Goal: Communication & Community: Answer question/provide support

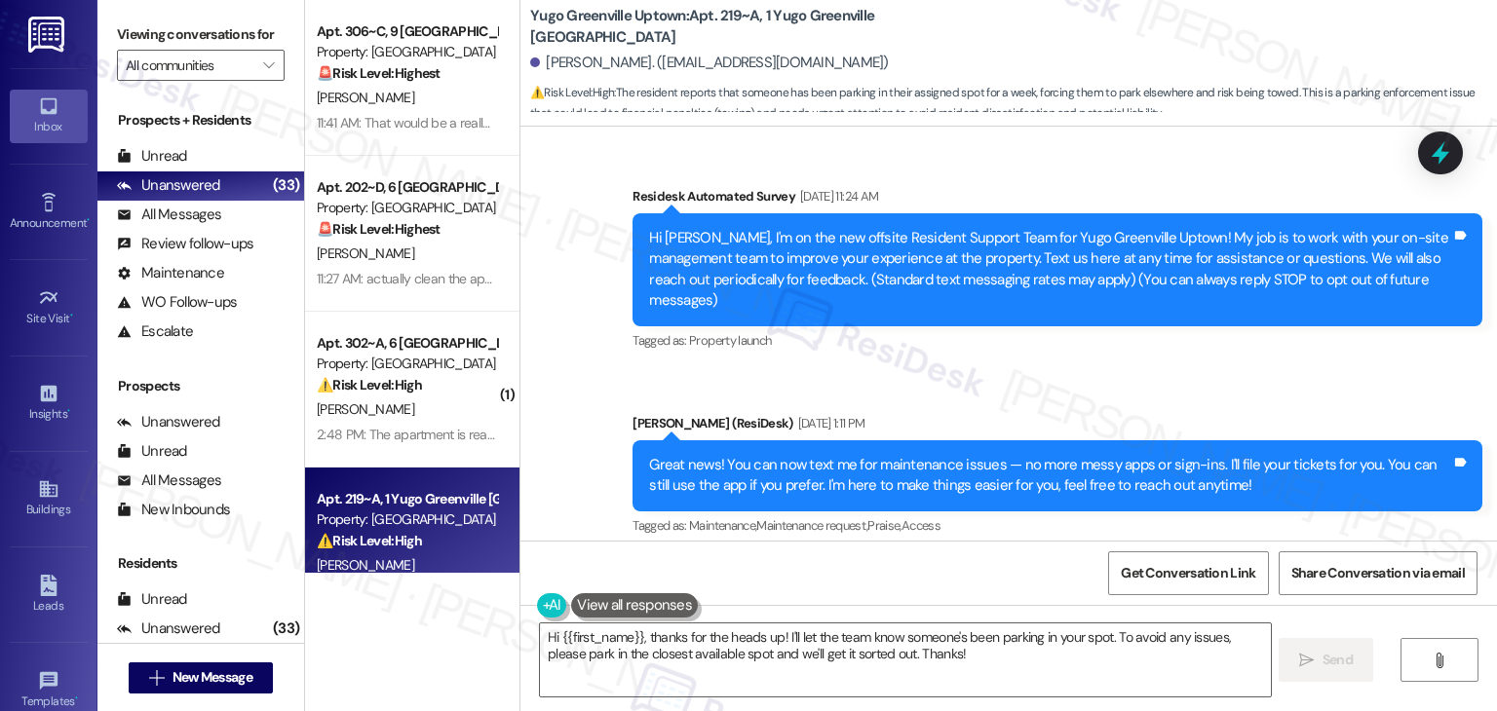
scroll to position [13944, 0]
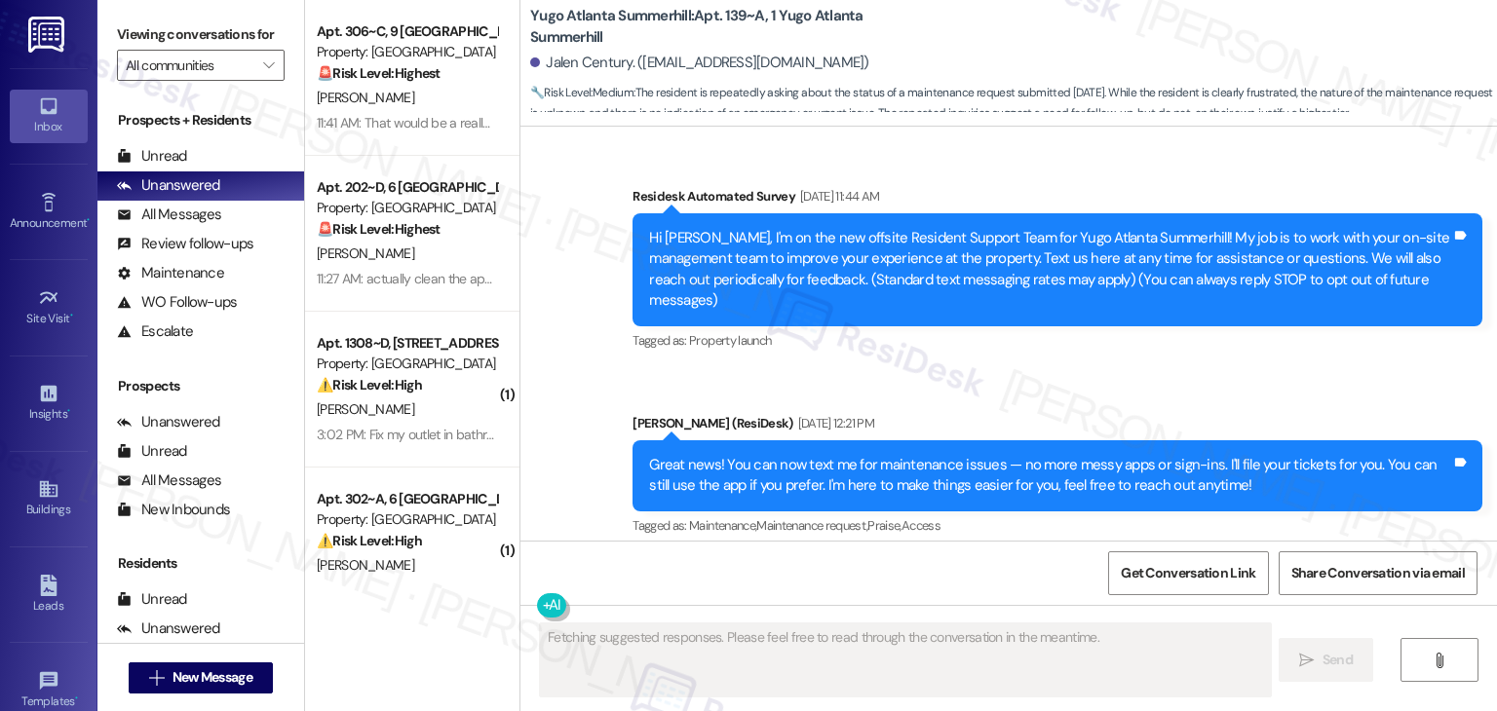
scroll to position [14888, 0]
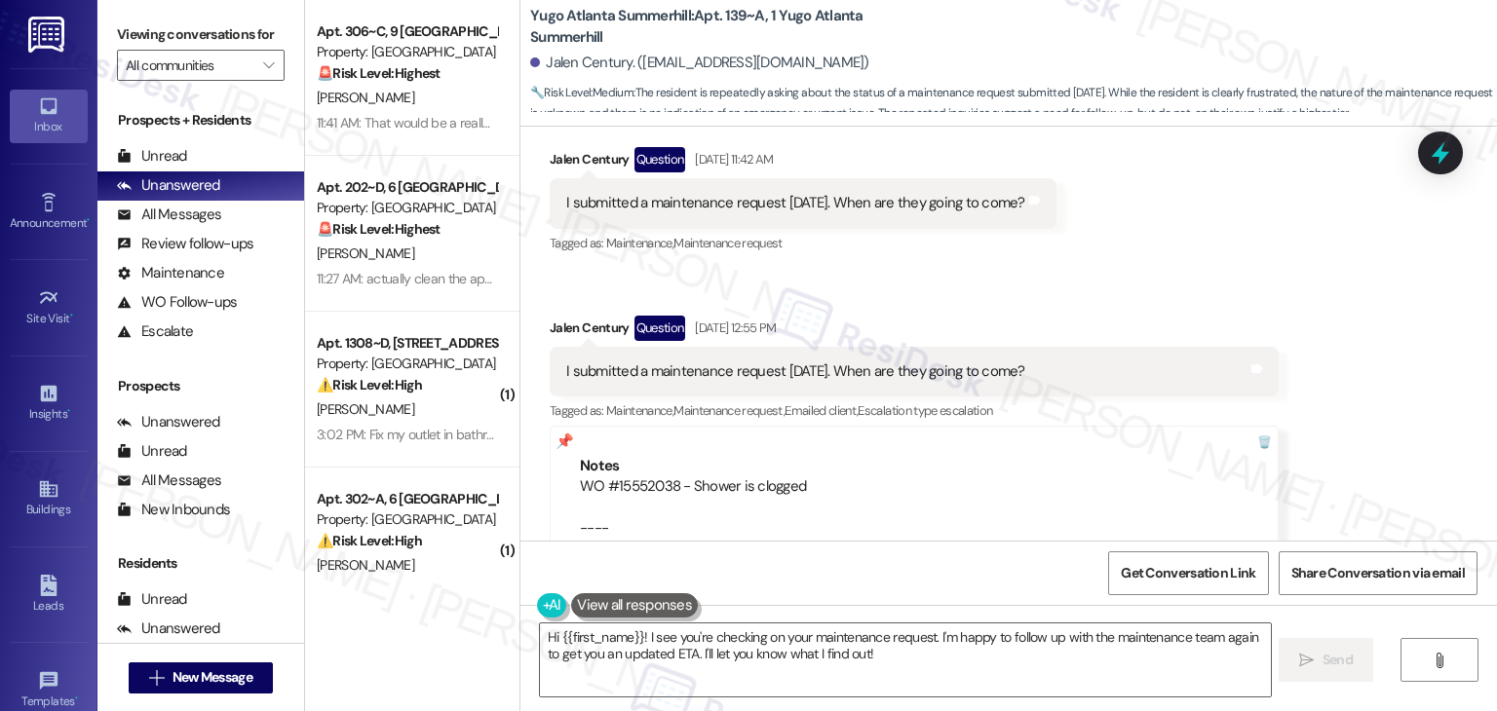
click at [1272, 290] on div "Received via SMS Jalen Century Question Aug 19, 2025 at 11:18 AM I submitted a …" at bounding box center [1008, 271] width 977 height 670
click at [1273, 290] on div "Received via SMS Jalen Century Question Aug 19, 2025 at 11:18 AM I submitted a …" at bounding box center [1008, 271] width 977 height 670
click at [1262, 284] on div "Received via SMS Jalen Century Question Aug 19, 2025 at 11:18 AM I submitted a …" at bounding box center [1008, 271] width 977 height 670
click at [1262, 281] on div "Received via SMS Jalen Century Question Aug 19, 2025 at 11:18 AM I submitted a …" at bounding box center [1008, 271] width 977 height 670
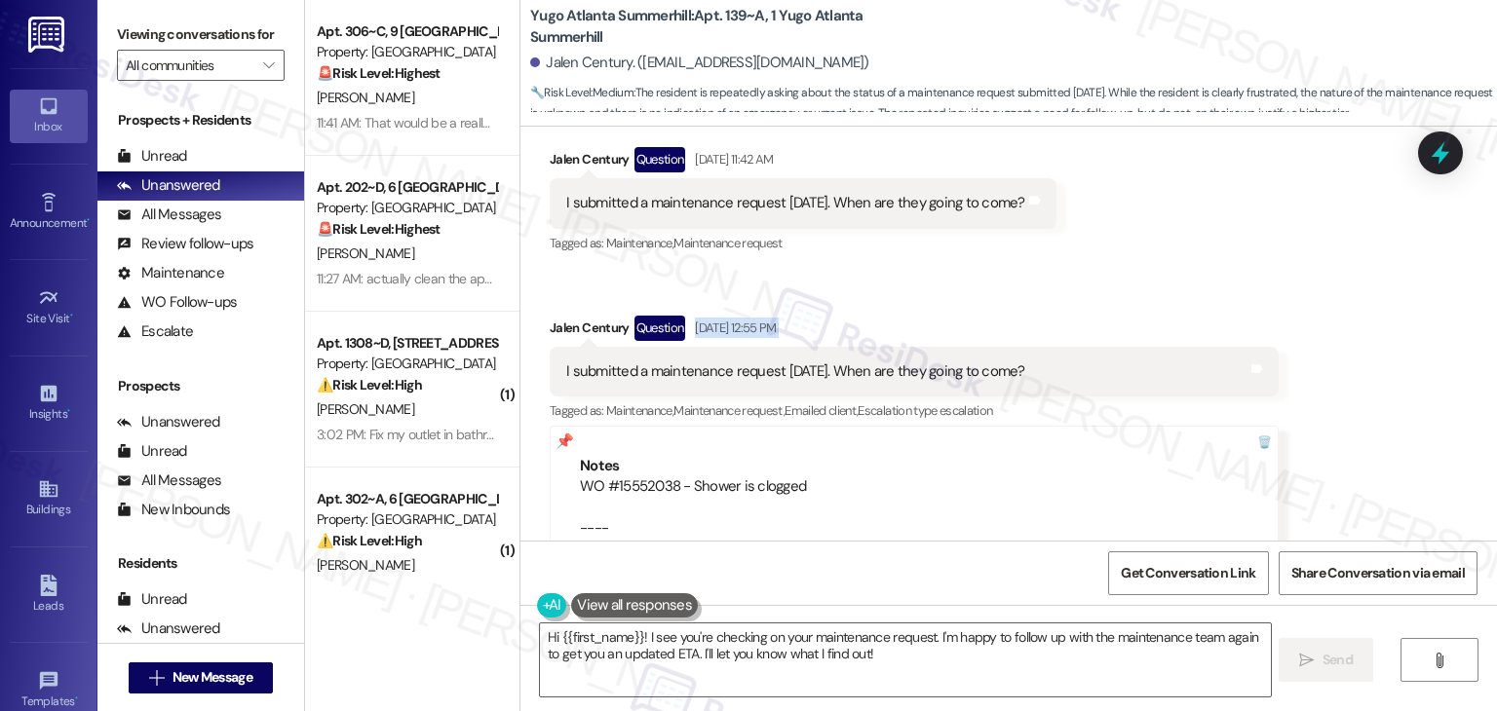
click at [1262, 281] on div "Received via SMS Jalen Century Question Aug 19, 2025 at 11:18 AM I submitted a …" at bounding box center [1008, 271] width 977 height 670
click at [1315, 361] on div "Received via SMS Jalen Century Question Aug 19, 2025 at 11:18 AM I submitted a …" at bounding box center [1008, 271] width 977 height 670
click at [1314, 361] on div "Received via SMS Jalen Century Question Aug 19, 2025 at 11:18 AM I submitted a …" at bounding box center [1008, 271] width 977 height 670
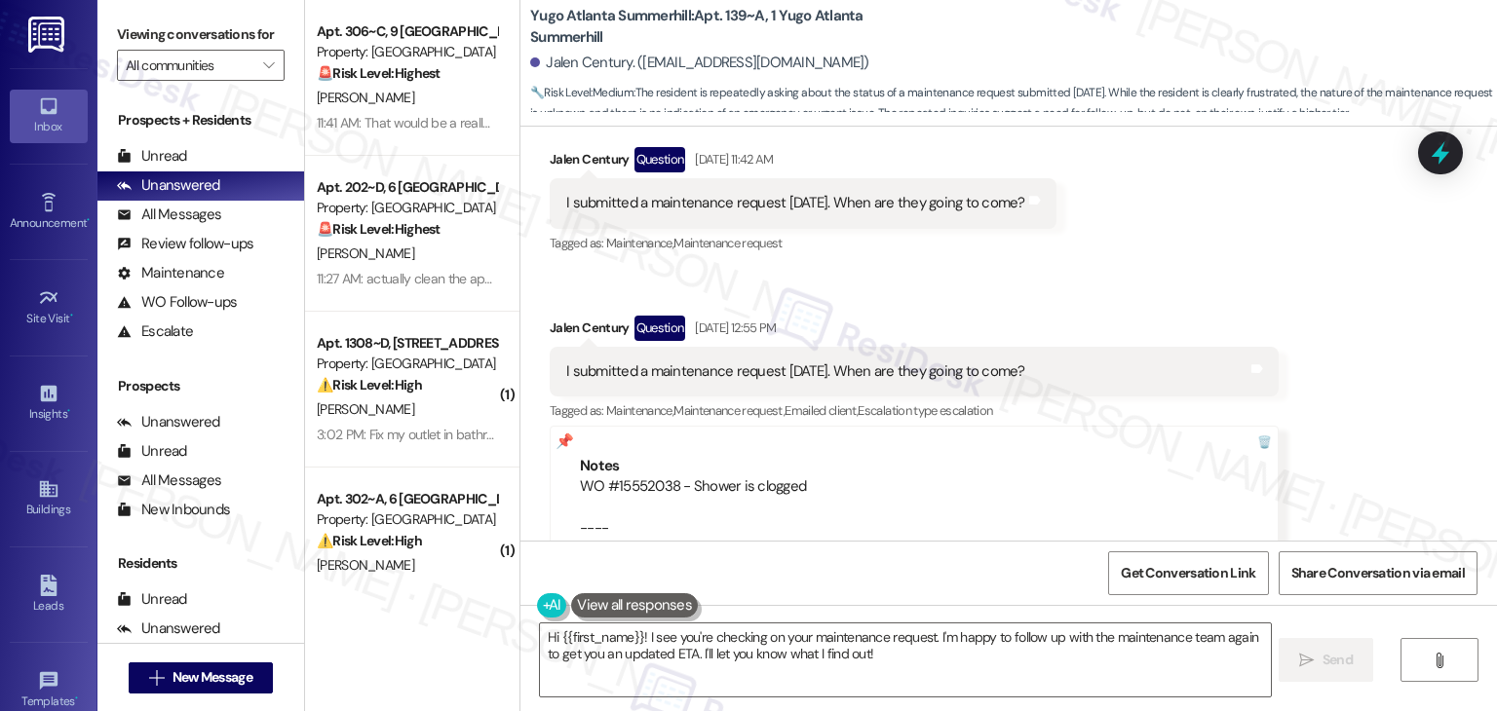
click at [1314, 362] on div "Received via SMS Jalen Century Question Aug 19, 2025 at 11:18 AM I submitted a …" at bounding box center [1008, 271] width 977 height 670
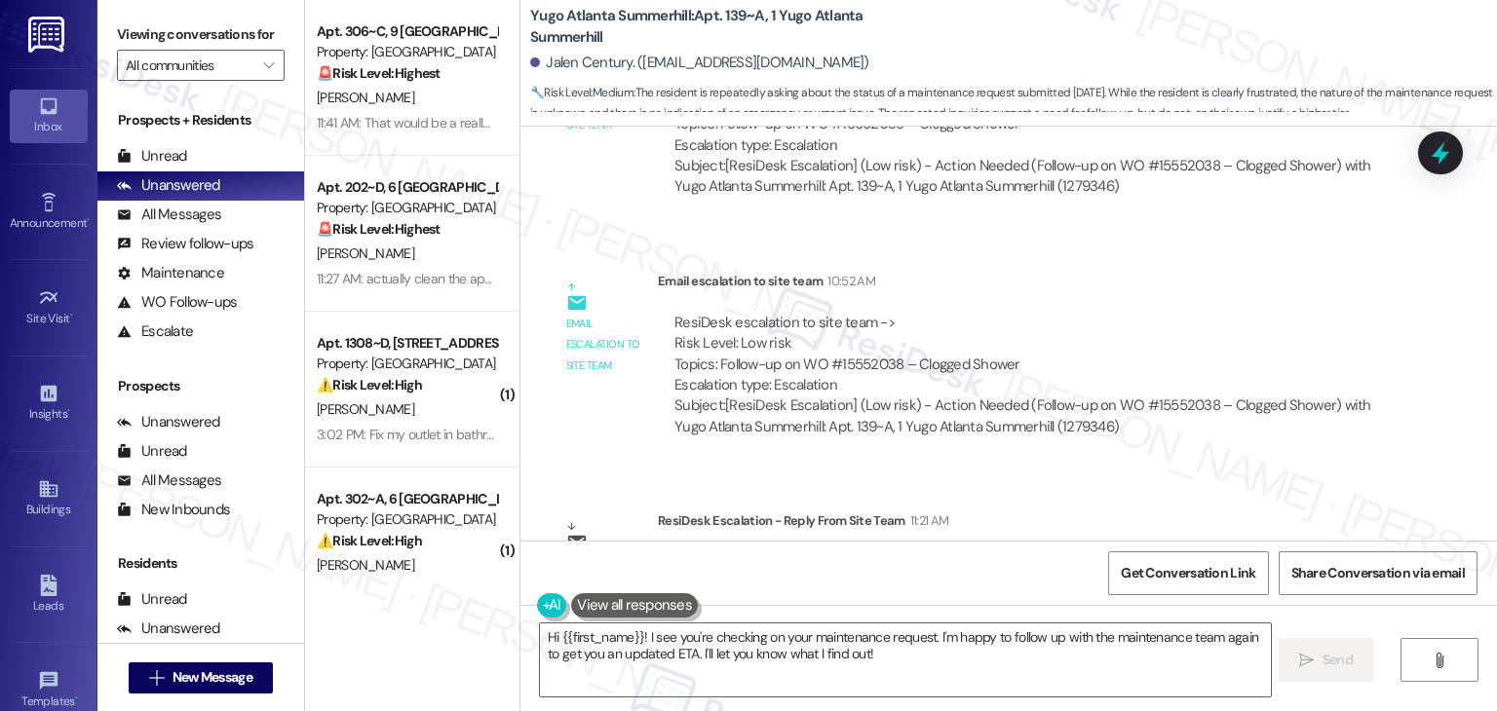
scroll to position [15911, 0]
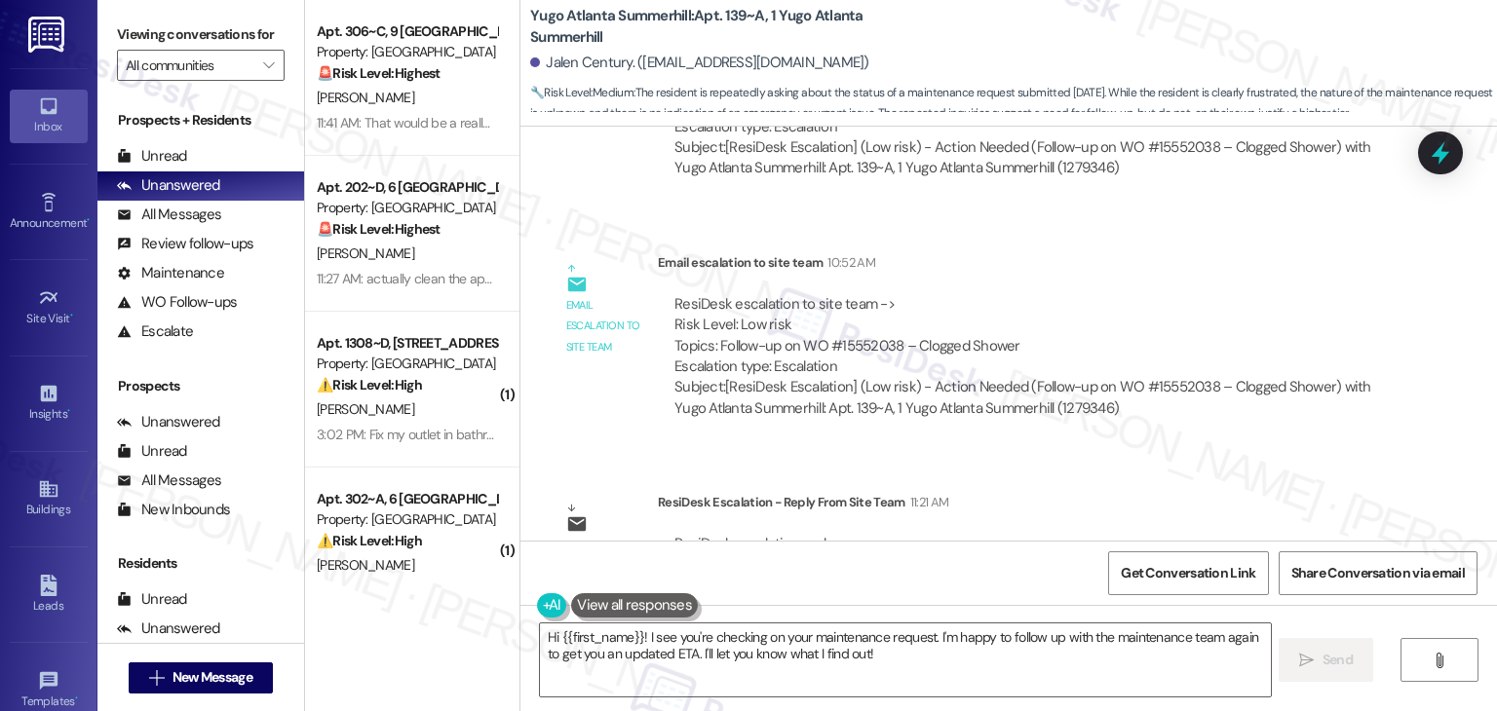
click at [888, 294] on div "ResiDesk escalation to site team -> Risk Level: Low risk Topics: Follow-up on W…" at bounding box center [1028, 336] width 709 height 84
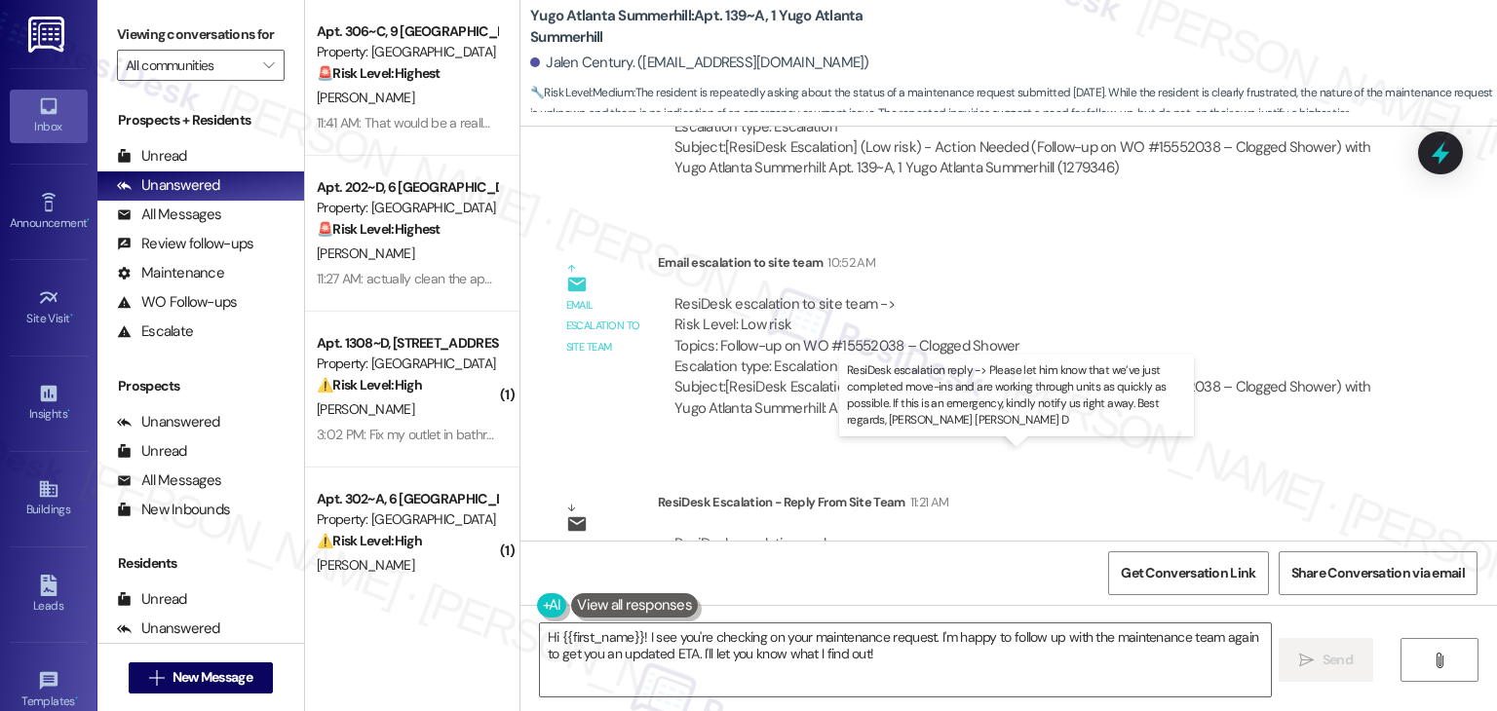
drag, startPoint x: 749, startPoint y: 474, endPoint x: 1322, endPoint y: 483, distance: 572.2
click at [1322, 534] on div "ResiDesk escalation reply -> Please let him know that we’ve just completed move…" at bounding box center [1017, 564] width 687 height 61
copy div "know that we’ve just completed move-ins and are working through units as quickl…"
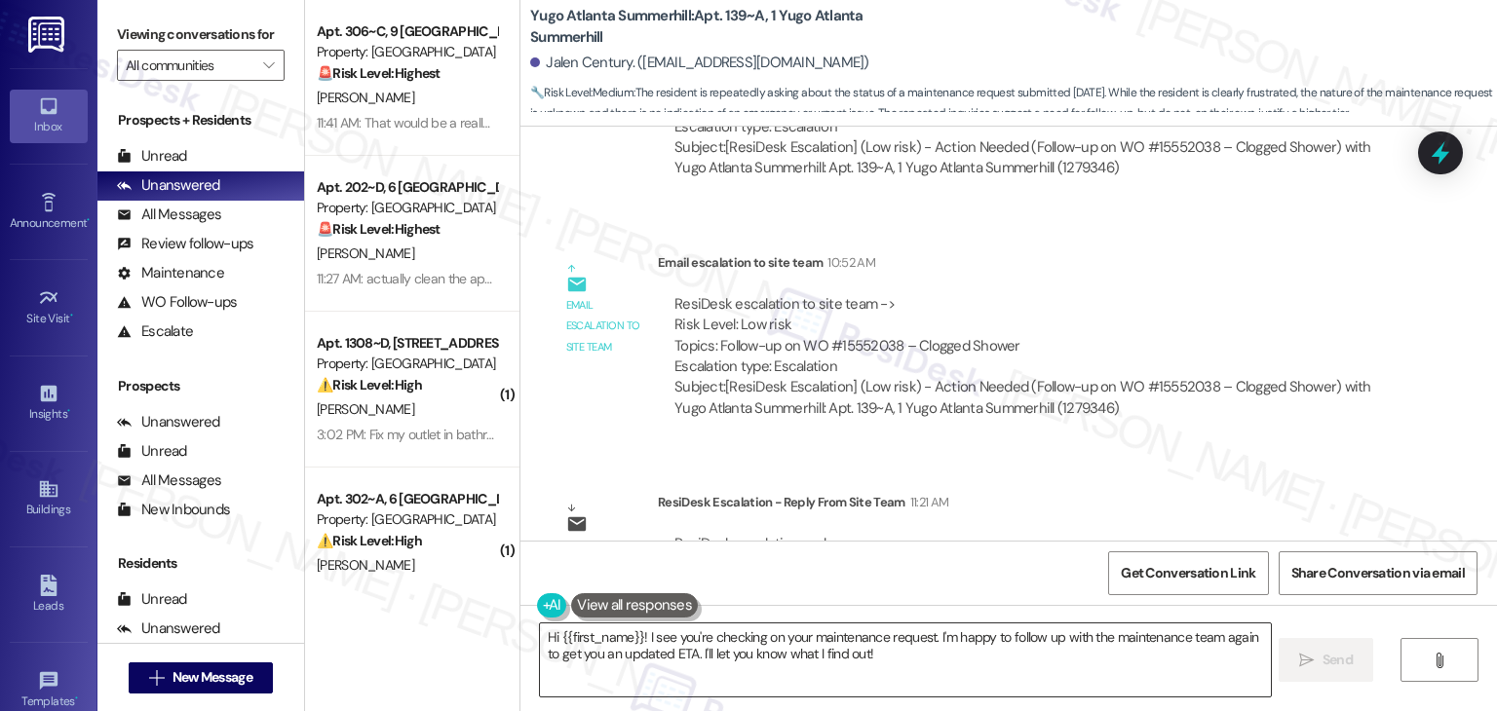
click at [749, 646] on textarea "Hi {{first_name}}! I see you're checking on your maintenance request. I'm happy…" at bounding box center [905, 660] width 730 height 73
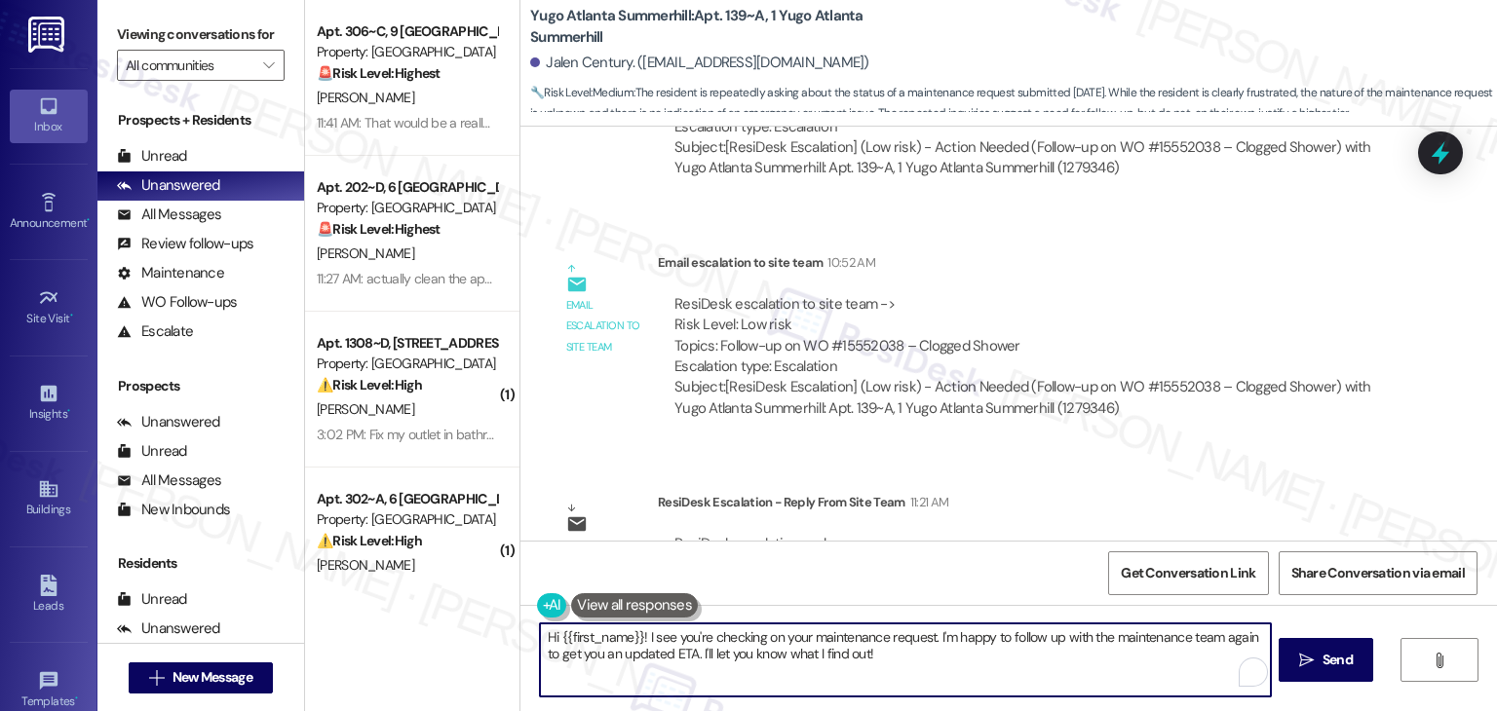
paste textarea "Jalen, I followed up on your work order with the site team. Since move-ins just…"
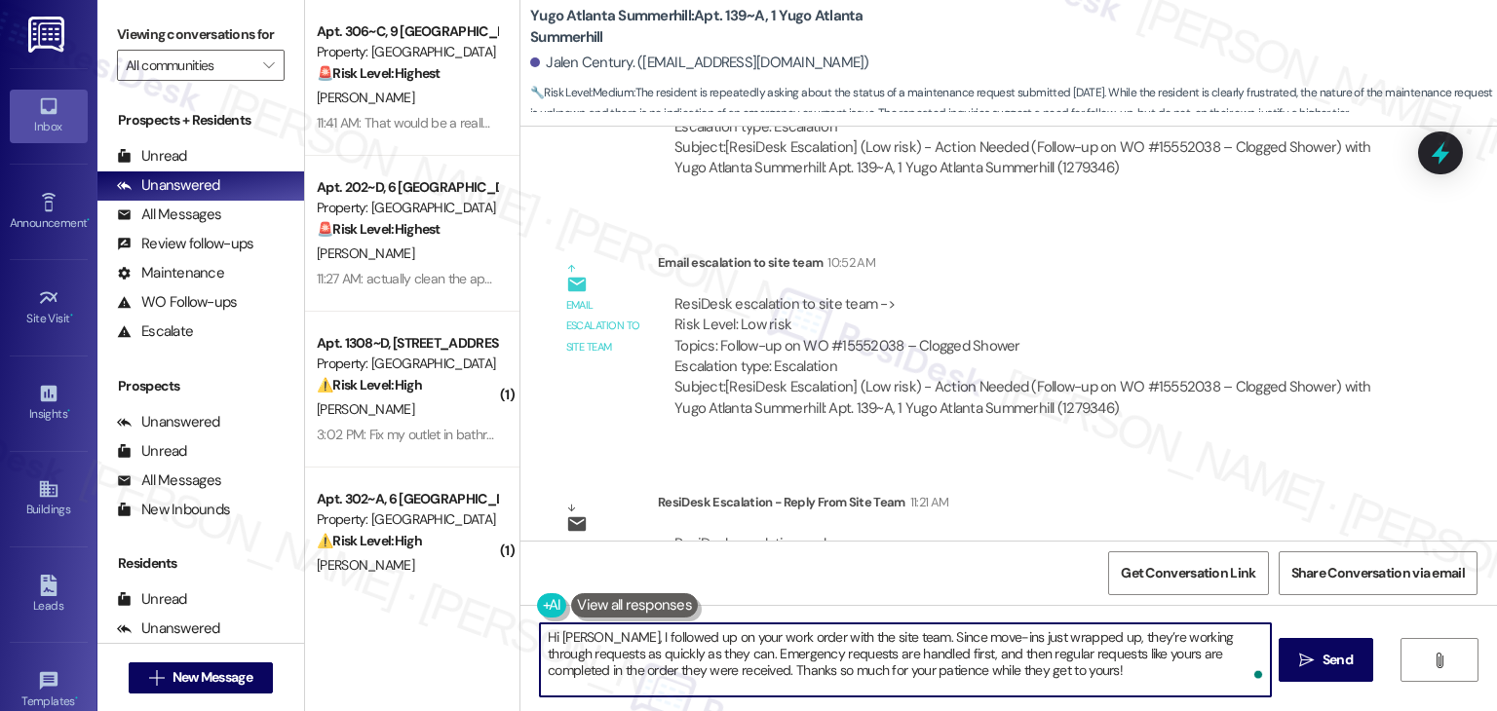
type textarea "Hi Jalen, I followed up on your work order with the site team. Since move-ins j…"
click at [1303, 666] on icon "" at bounding box center [1306, 661] width 15 height 16
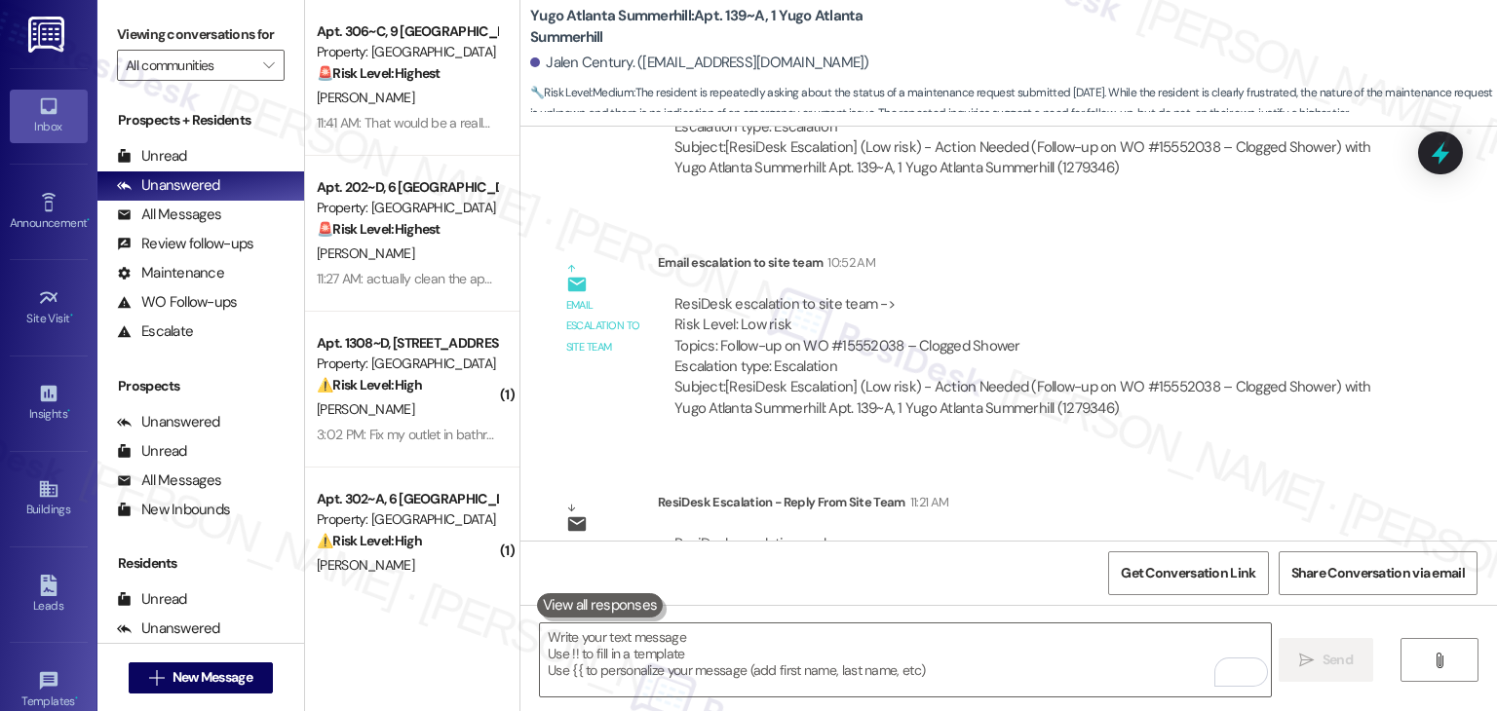
scroll to position [14888, 0]
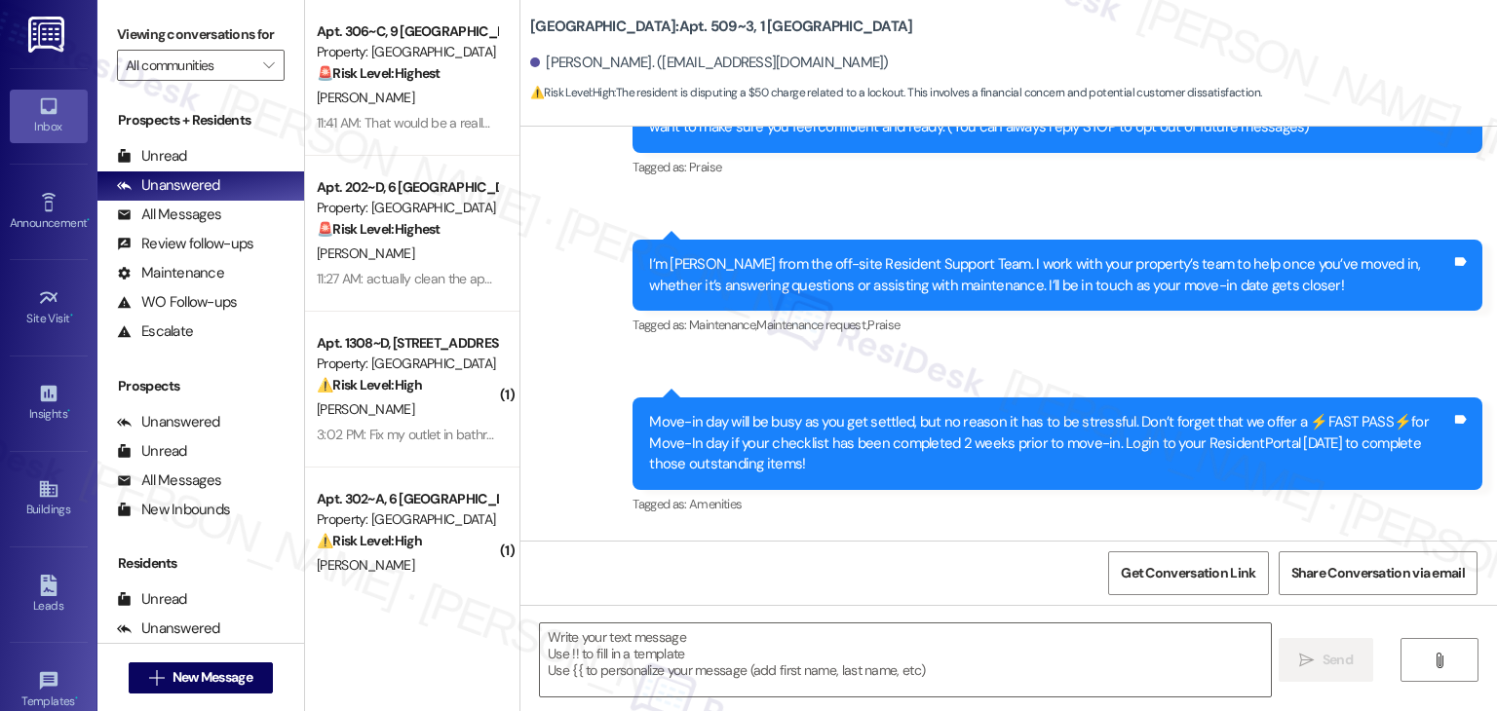
scroll to position [589, 0]
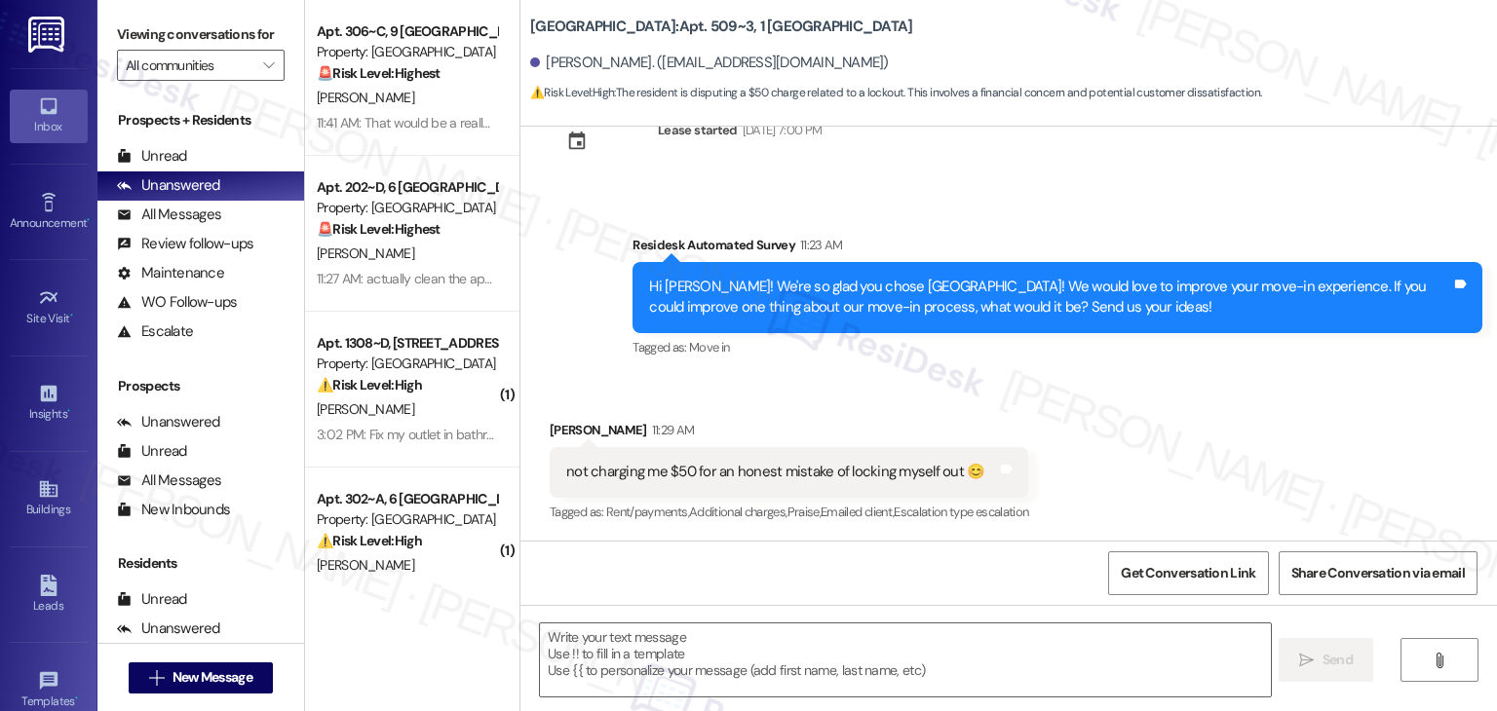
type textarea "Fetching suggested responses. Please feel free to read through the conversation…"
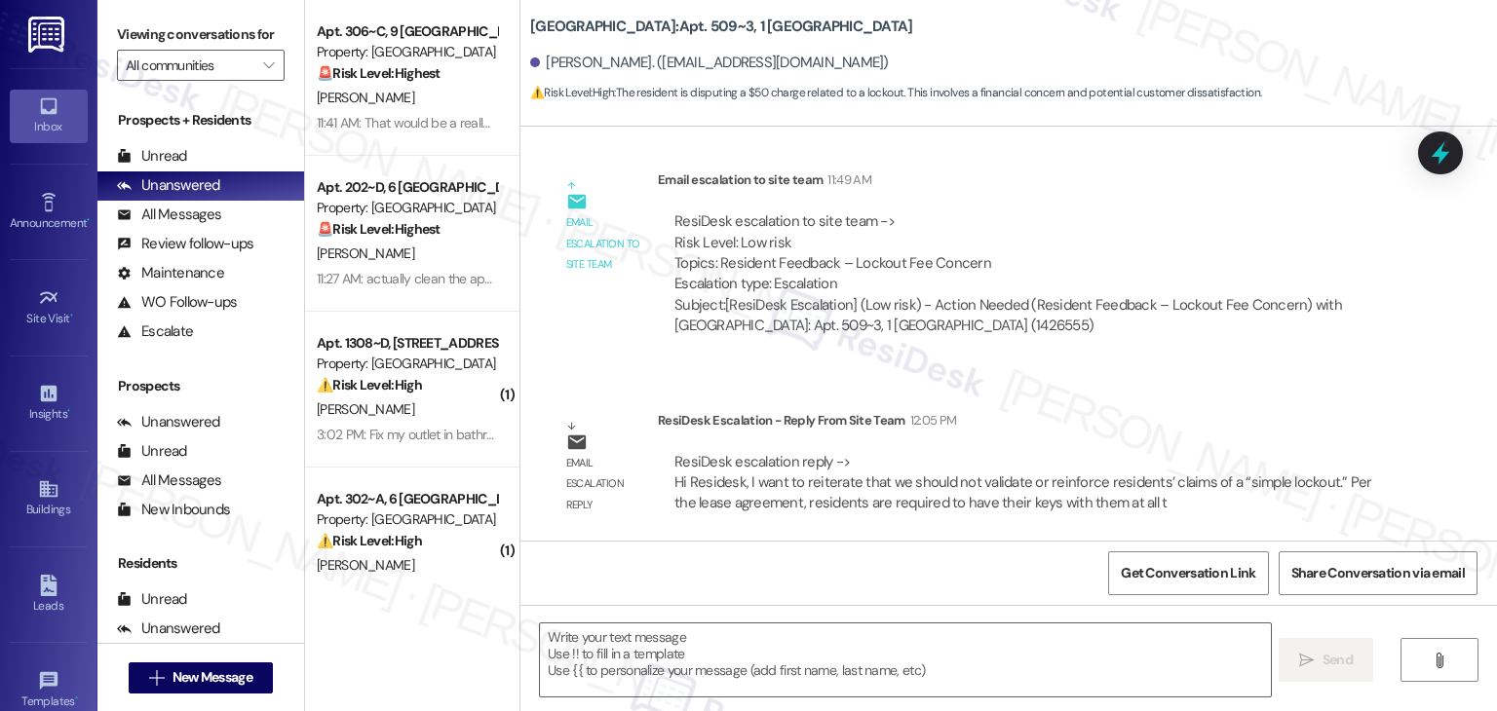
scroll to position [1193, 0]
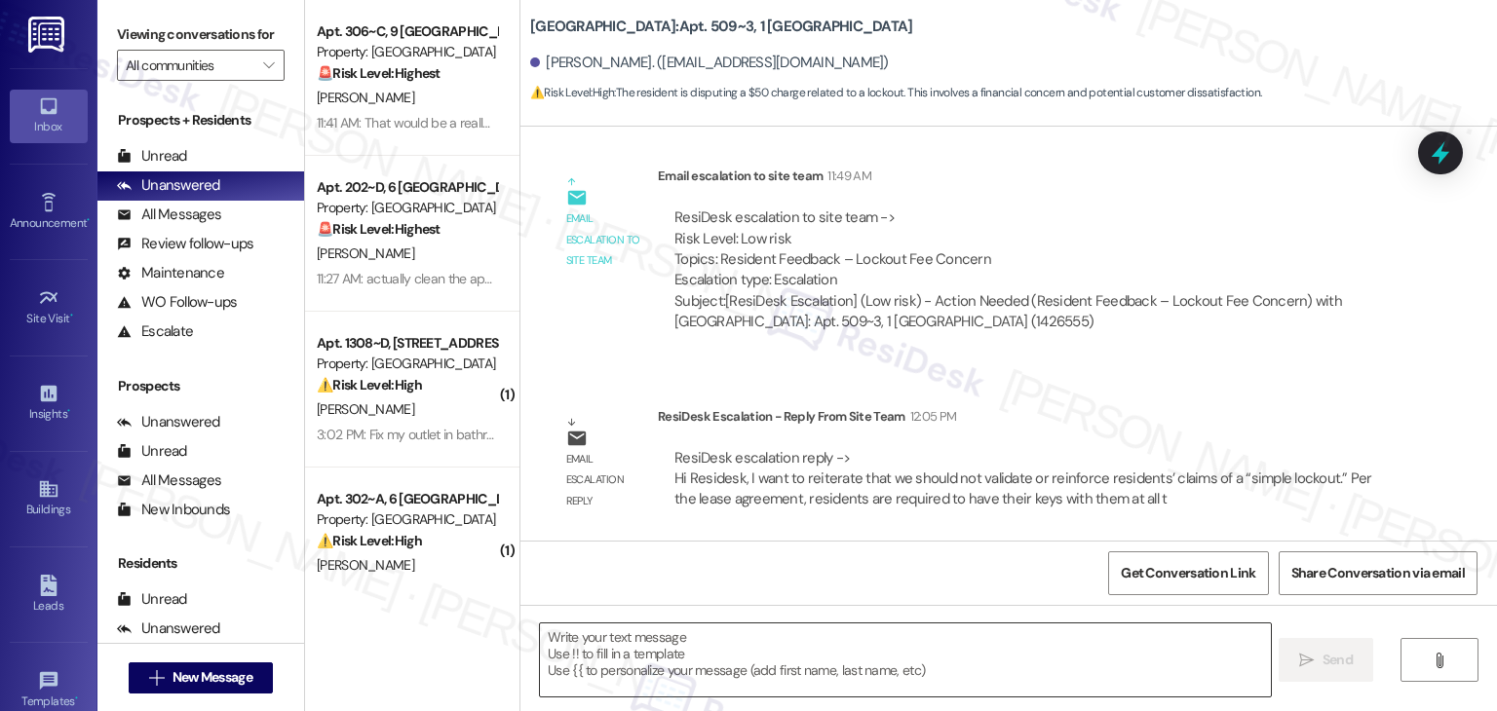
click at [813, 658] on textarea at bounding box center [905, 660] width 730 height 73
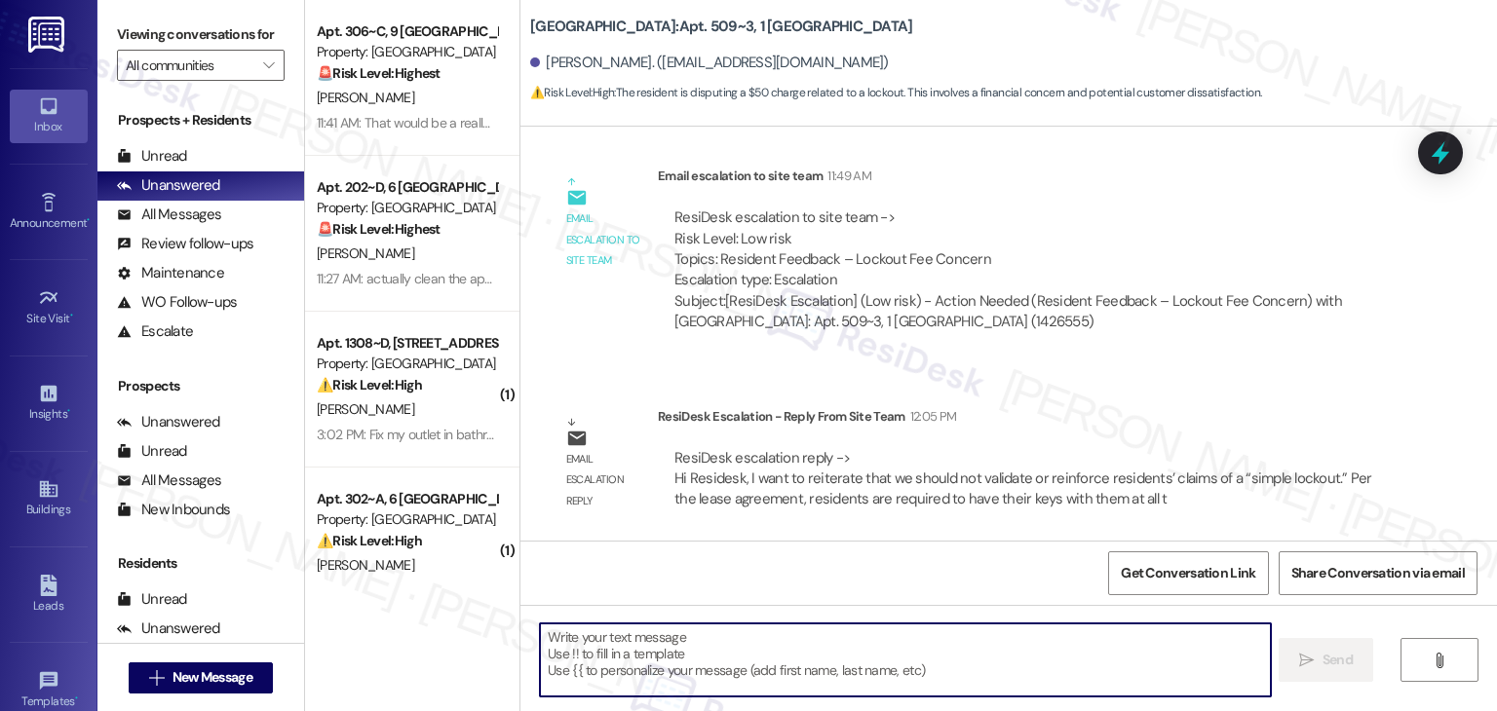
paste textarea "Hi Jack, I shared your feedback with the site team. They confirmed that per the…"
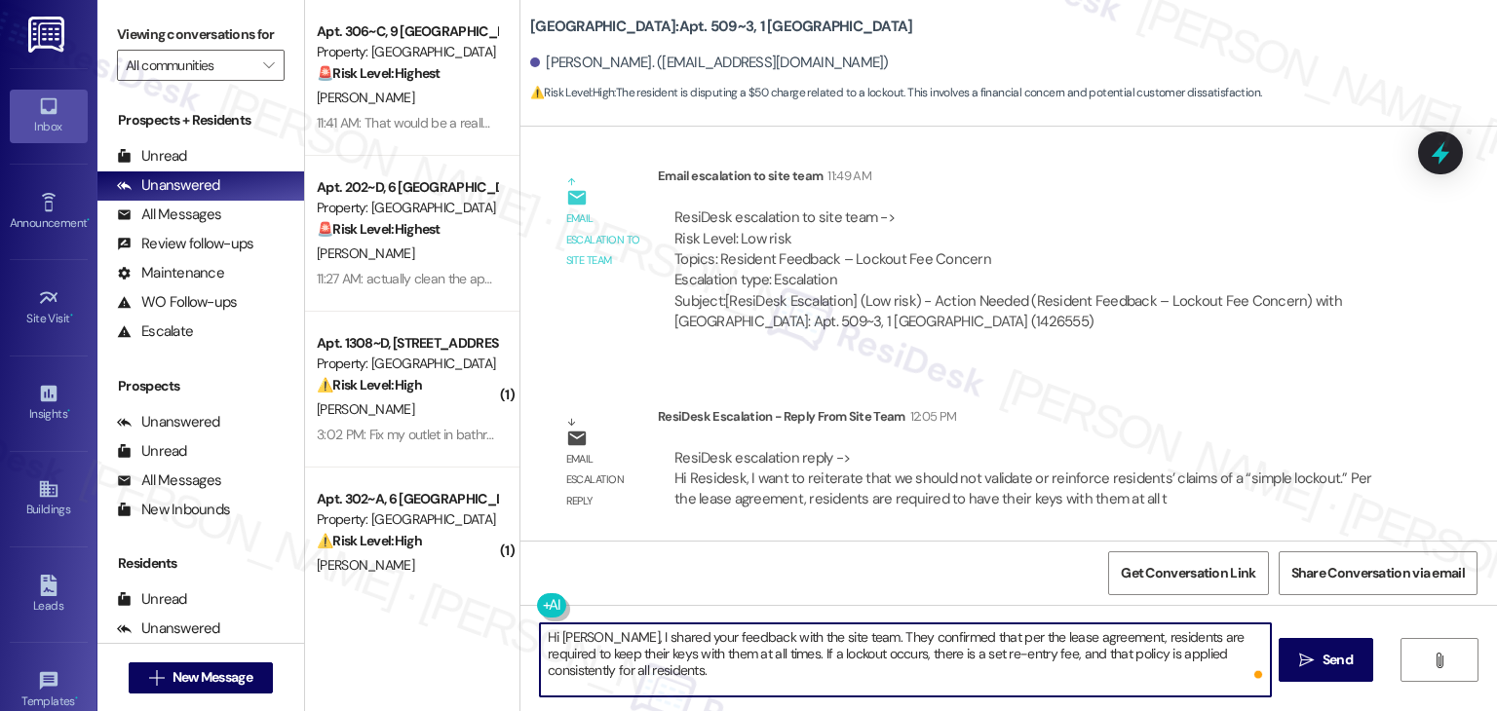
type textarea "Hi Jack, I shared your feedback with the site team. They confirmed that per the…"
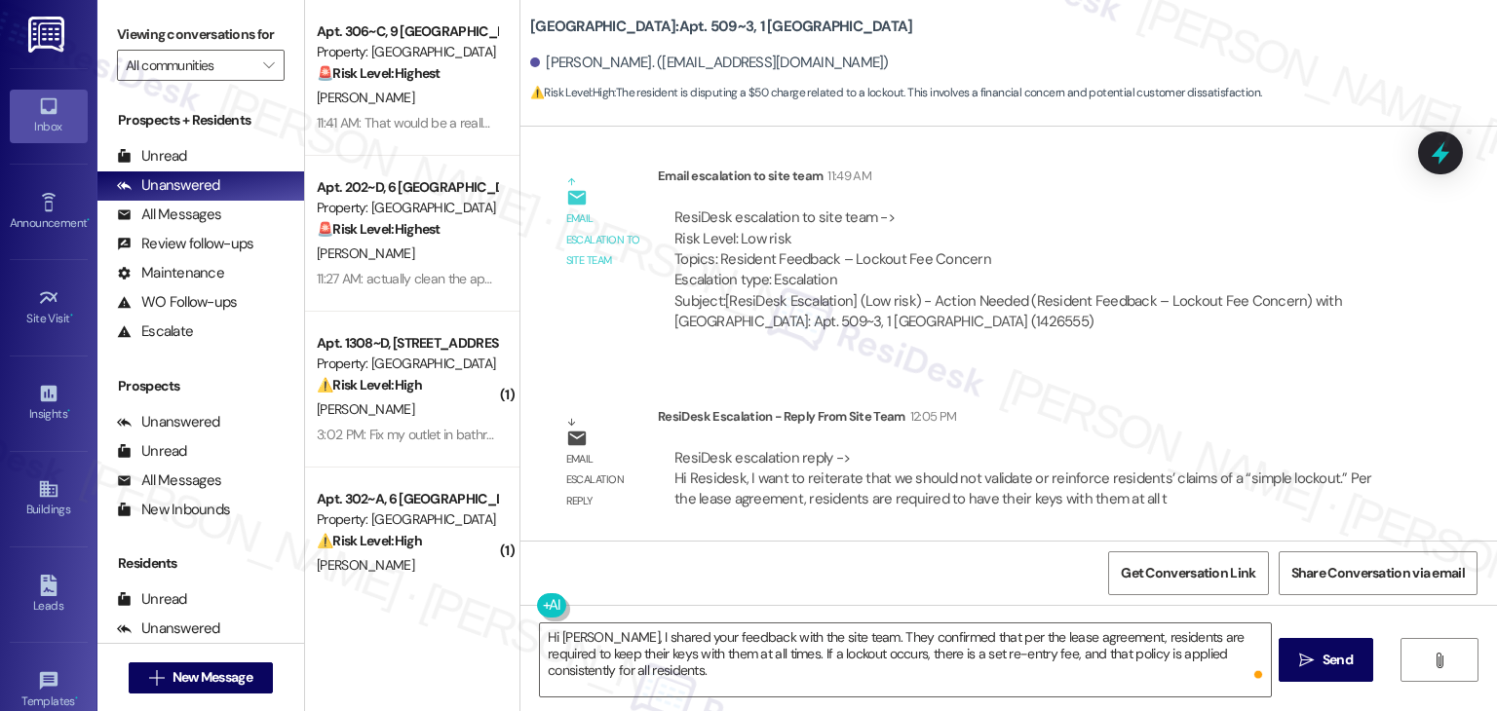
click at [803, 560] on div "Get Conversation Link Share Conversation via email" at bounding box center [1008, 573] width 977 height 64
click at [1337, 653] on span "Send" at bounding box center [1338, 660] width 30 height 20
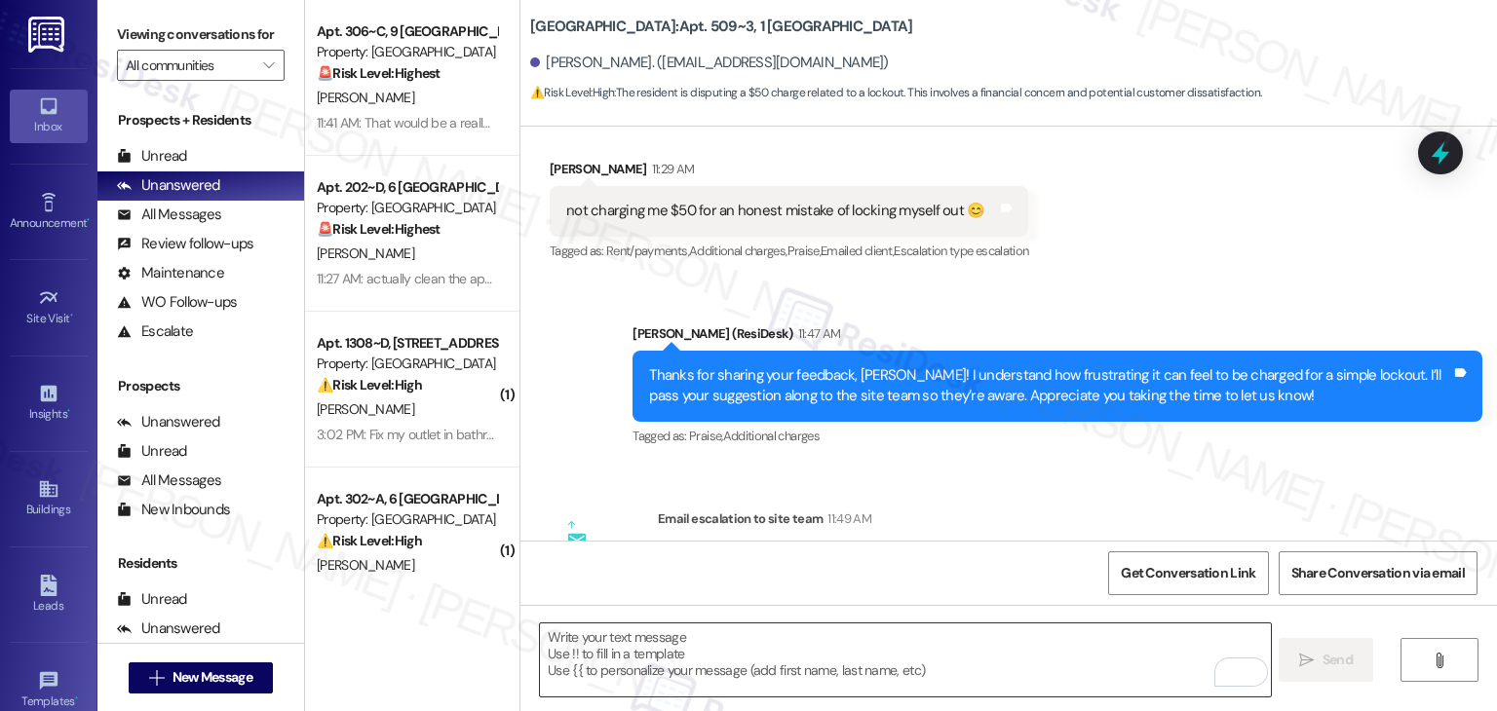
scroll to position [589, 0]
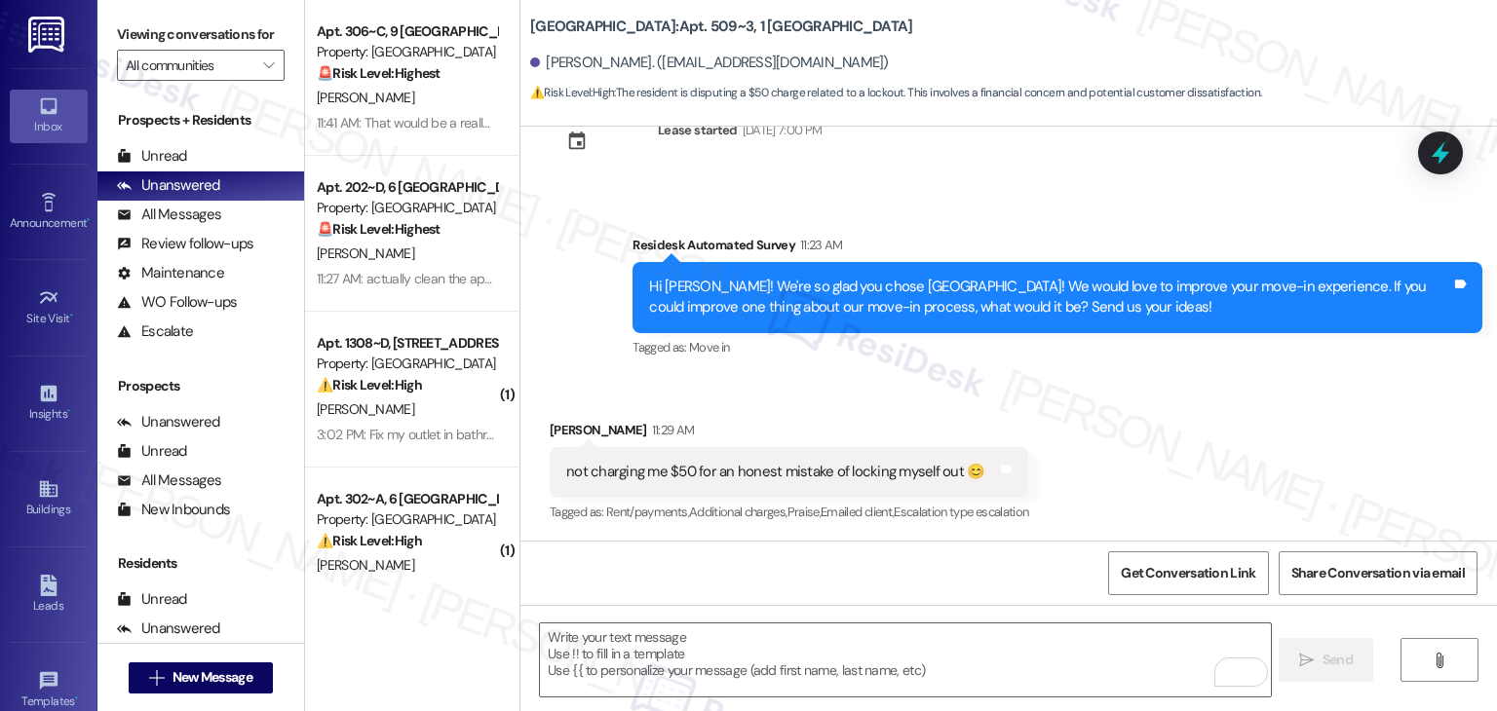
click at [951, 397] on div "Received via SMS Jack Mazur 11:29 AM not charging me $50 for an honest mistake …" at bounding box center [1008, 458] width 977 height 165
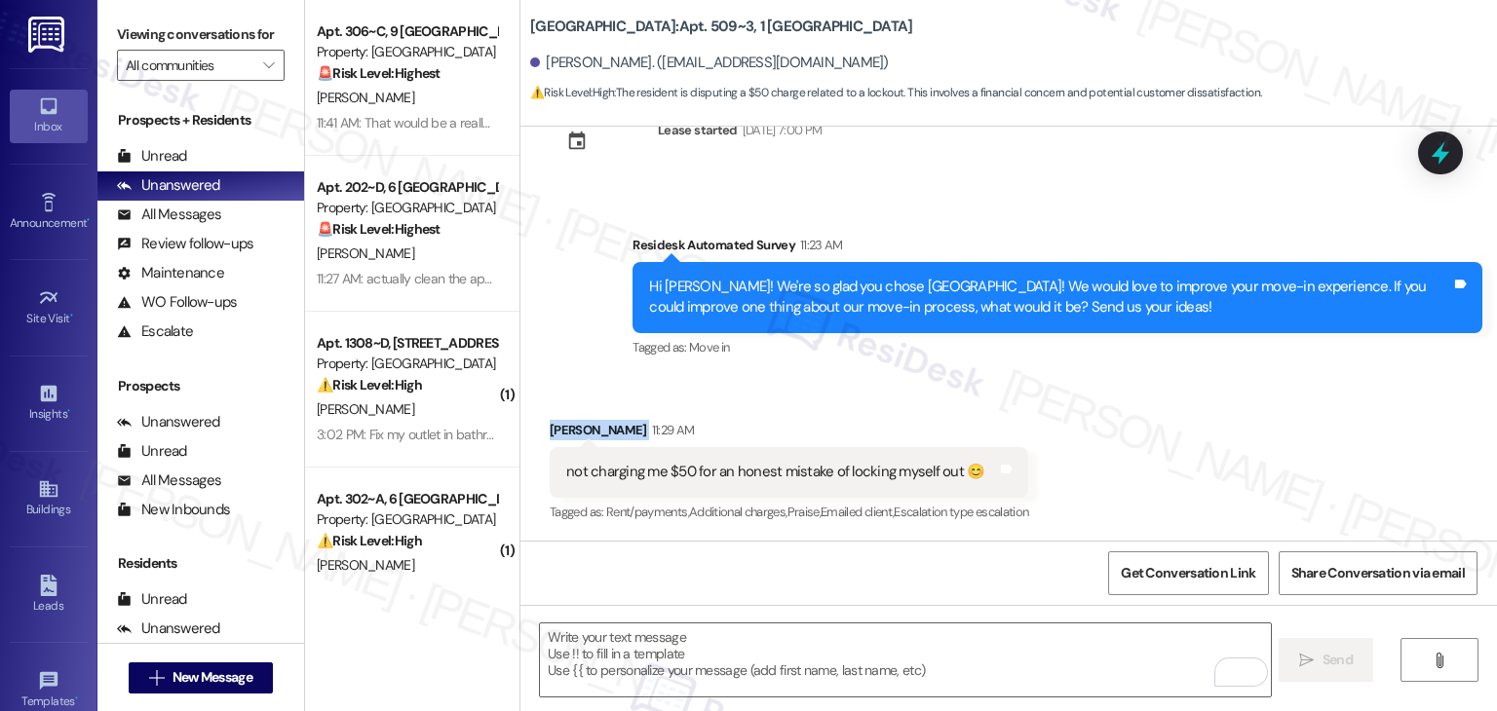
click at [951, 397] on div "Received via SMS Jack Mazur 11:29 AM not charging me $50 for an honest mistake …" at bounding box center [1008, 458] width 977 height 165
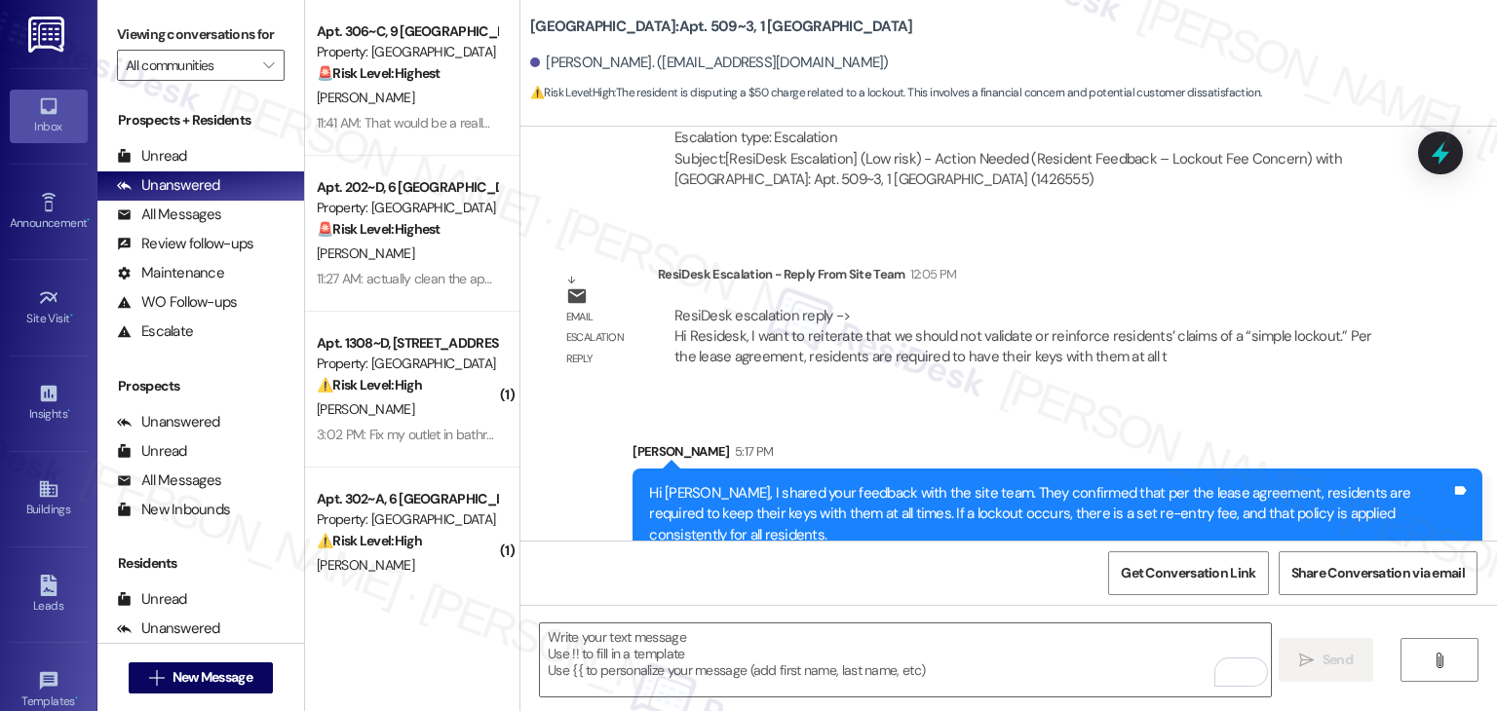
scroll to position [1349, 0]
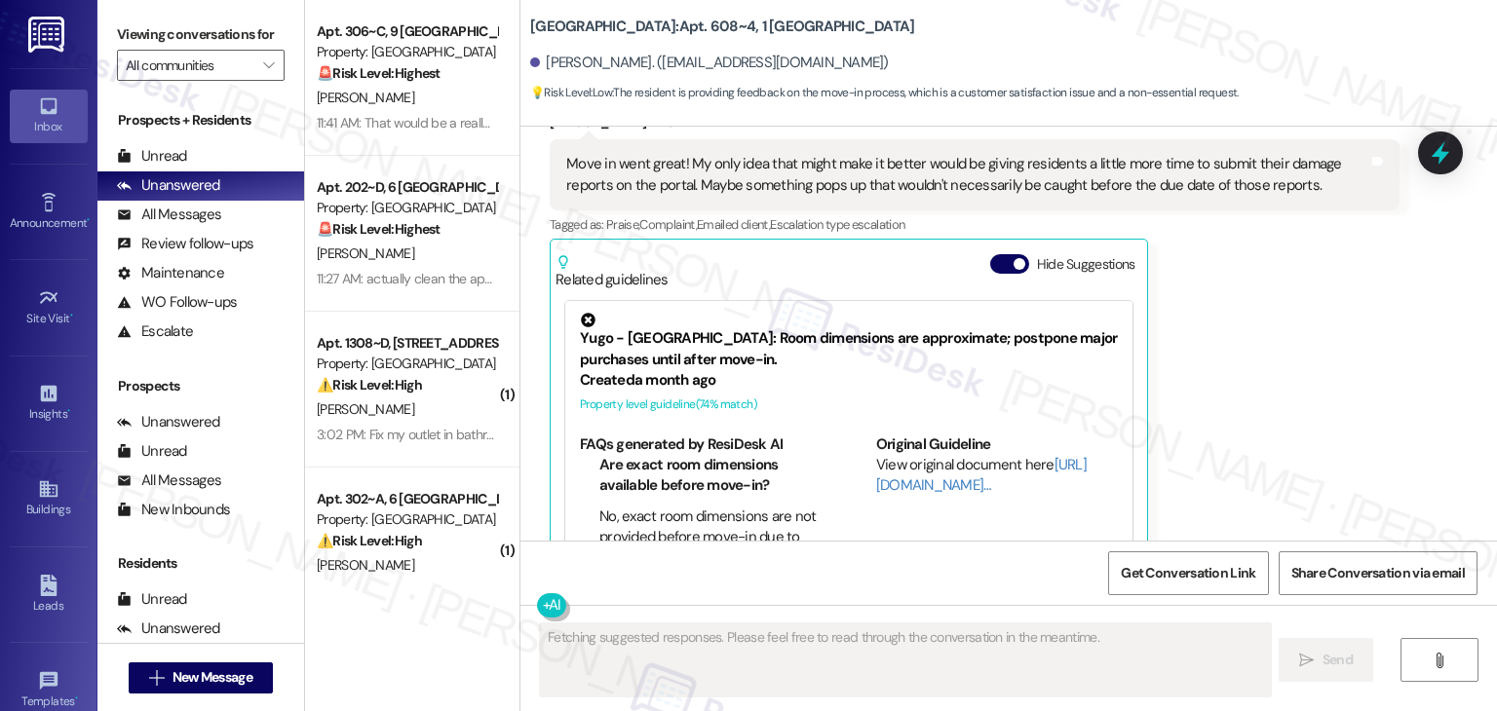
scroll to position [951, 0]
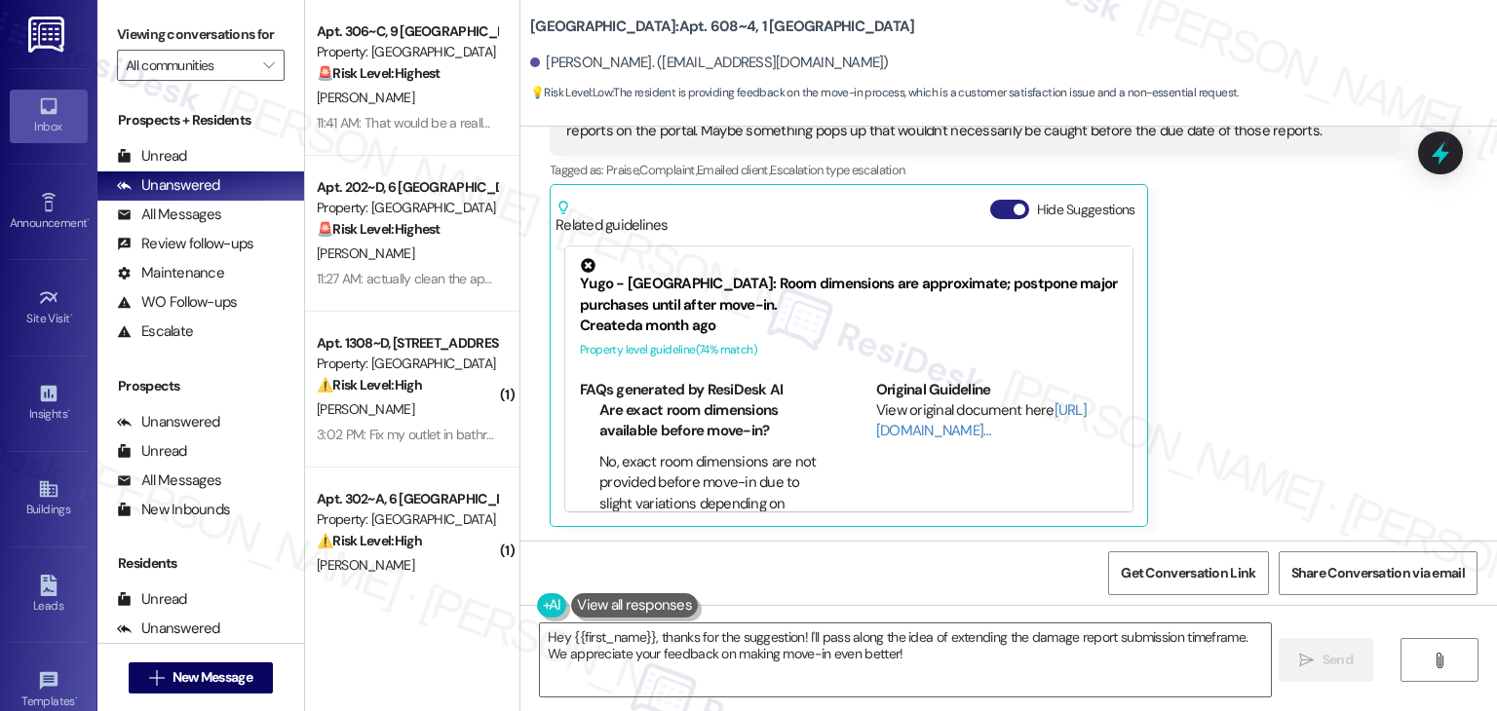
click at [990, 204] on button "Hide Suggestions" at bounding box center [1009, 209] width 39 height 19
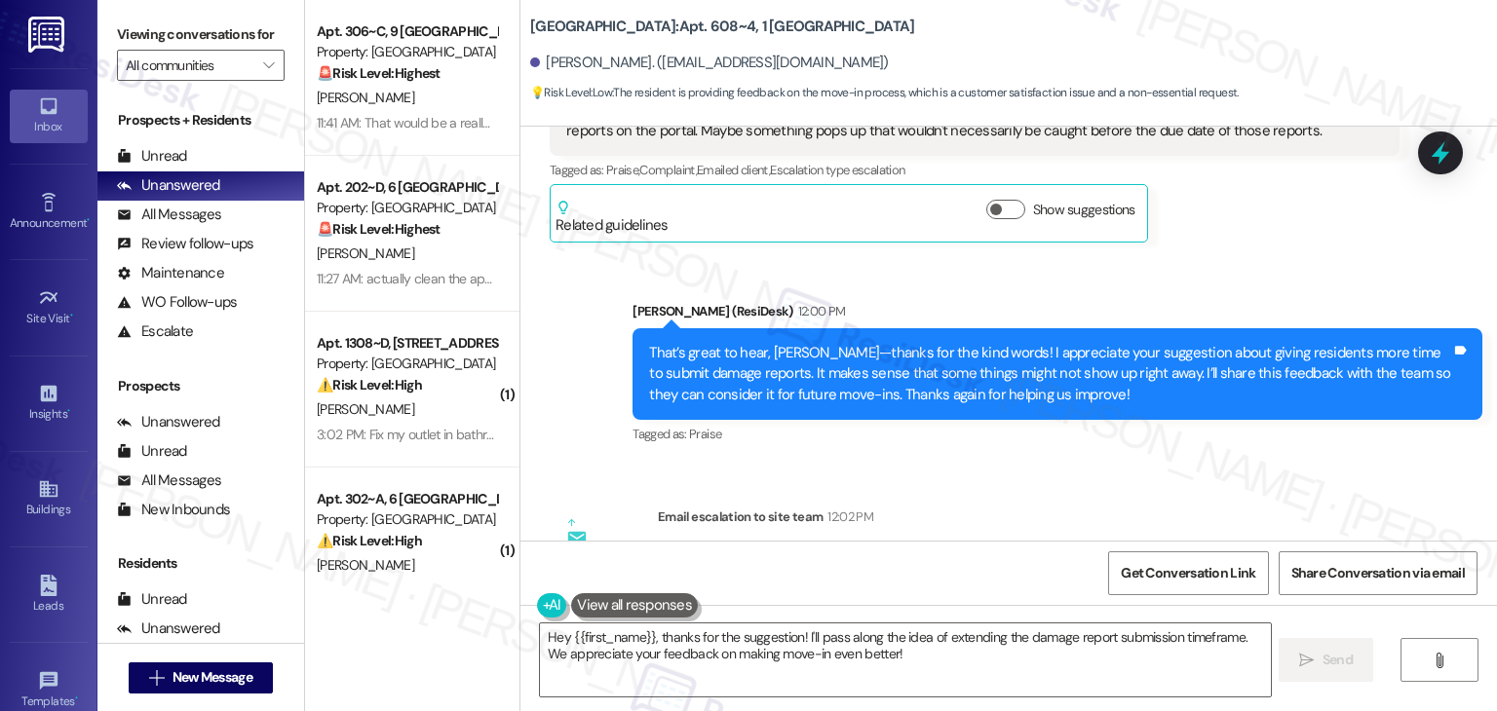
click at [1274, 272] on div "Sent via SMS Sarah (ResiDesk) 12:00 PM That’s great to hear, Brendan—thanks for…" at bounding box center [1008, 360] width 977 height 207
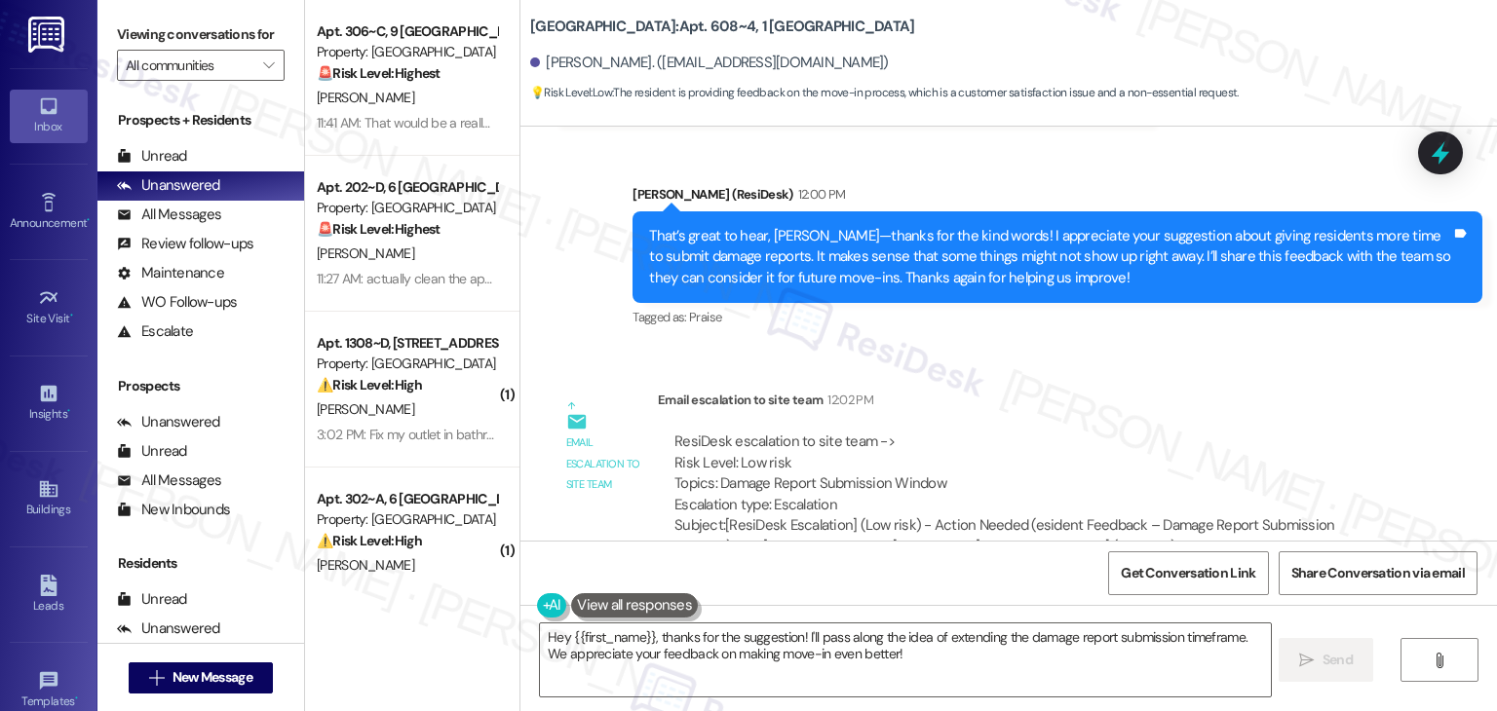
scroll to position [1292, 0]
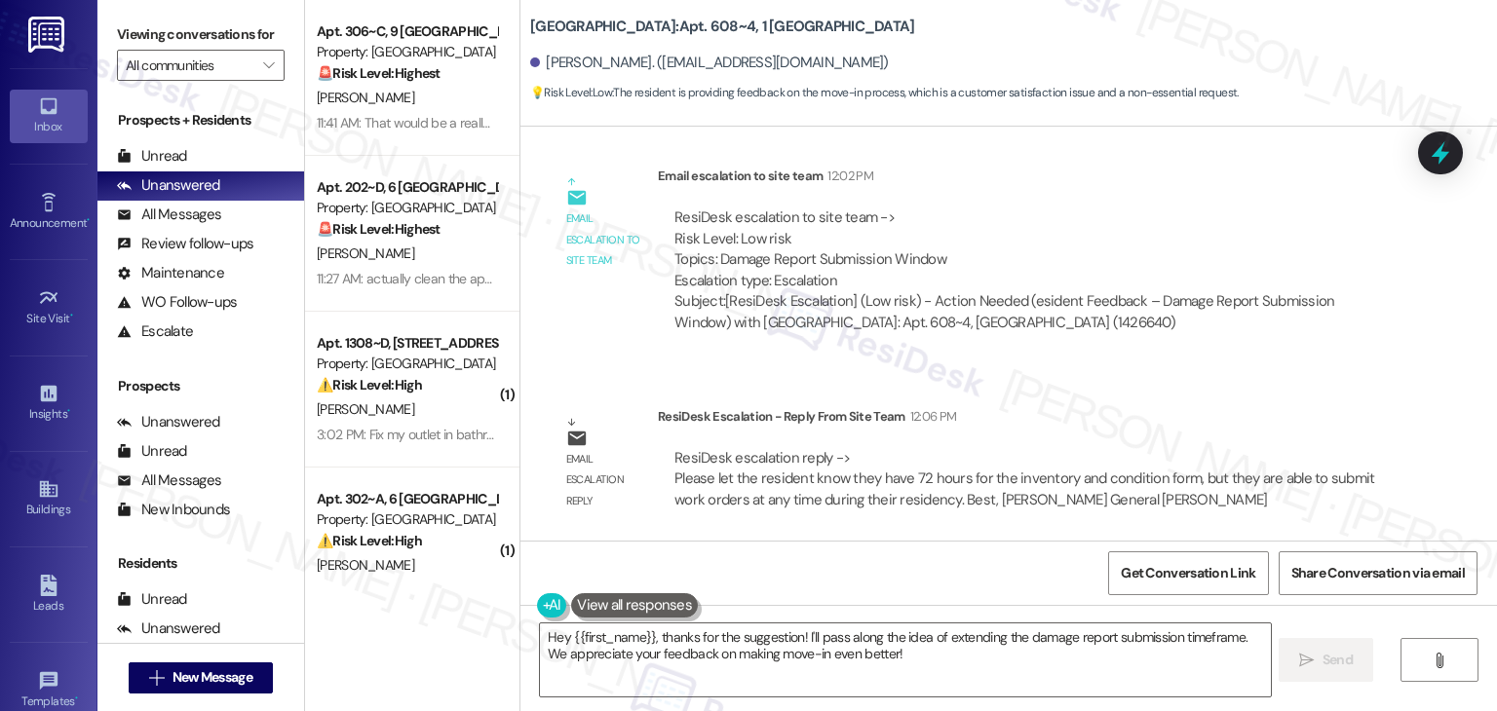
click at [1277, 375] on div "Sent via SMS Sarah (ResiDesk) Jul 23, 2025 at 6:16 PM Hi Brendan! We’re so exci…" at bounding box center [1008, 334] width 977 height 414
click at [1217, 346] on div "ResiDesk escalation to site team -> Risk Level: Low risk Topics: Damage Report …" at bounding box center [1029, 270] width 742 height 155
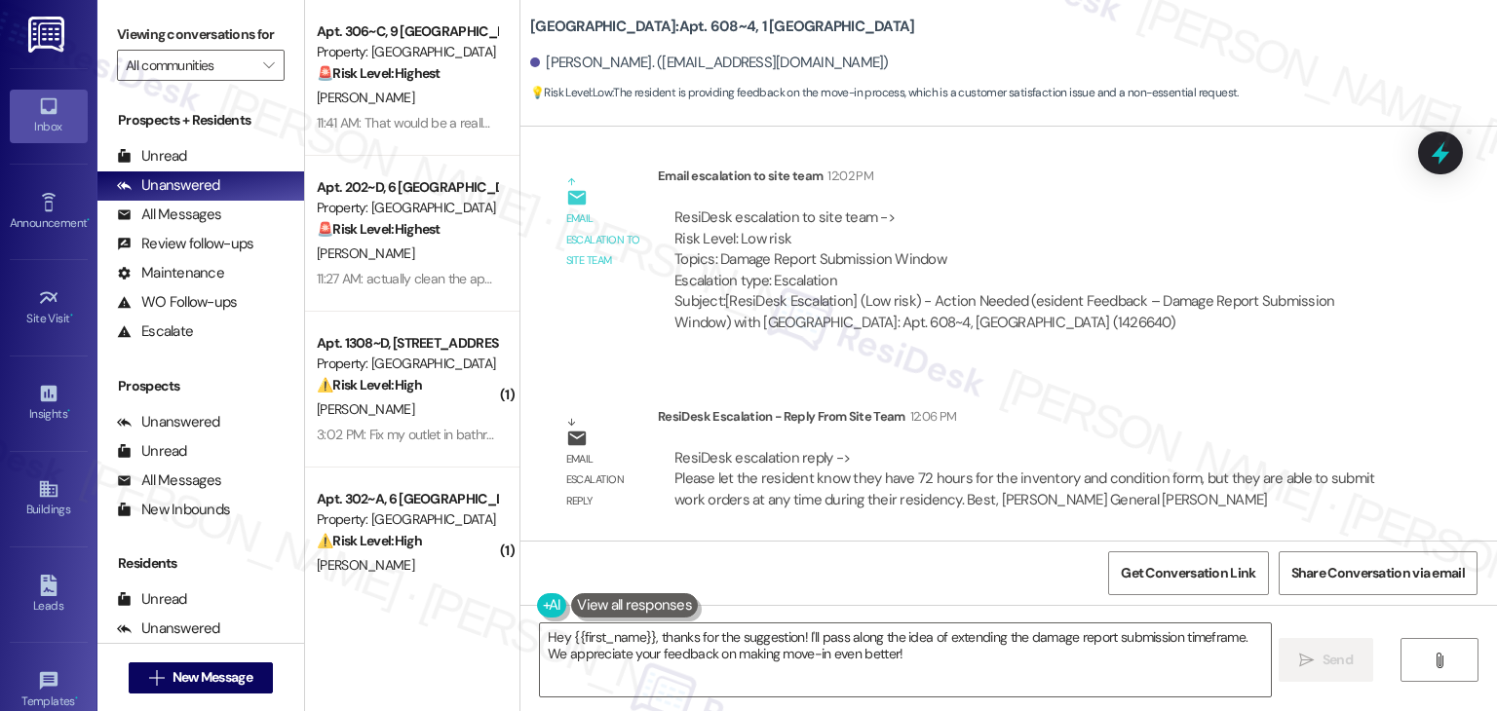
scroll to position [1097, 0]
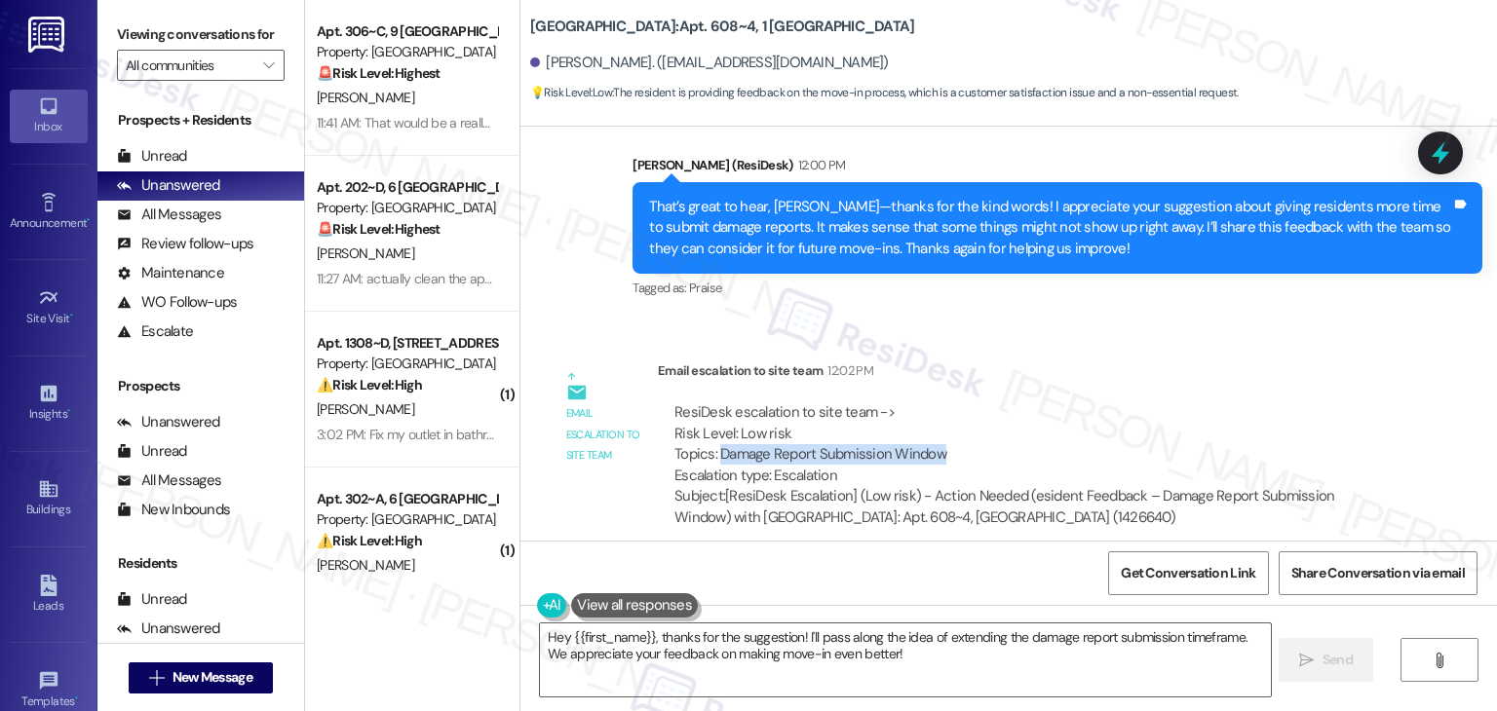
drag, startPoint x: 709, startPoint y: 453, endPoint x: 928, endPoint y: 457, distance: 219.3
click at [928, 457] on div "ResiDesk escalation to site team -> Risk Level: Low risk Topics: Damage Report …" at bounding box center [1028, 445] width 709 height 84
copy div "Damage Report Submission Window"
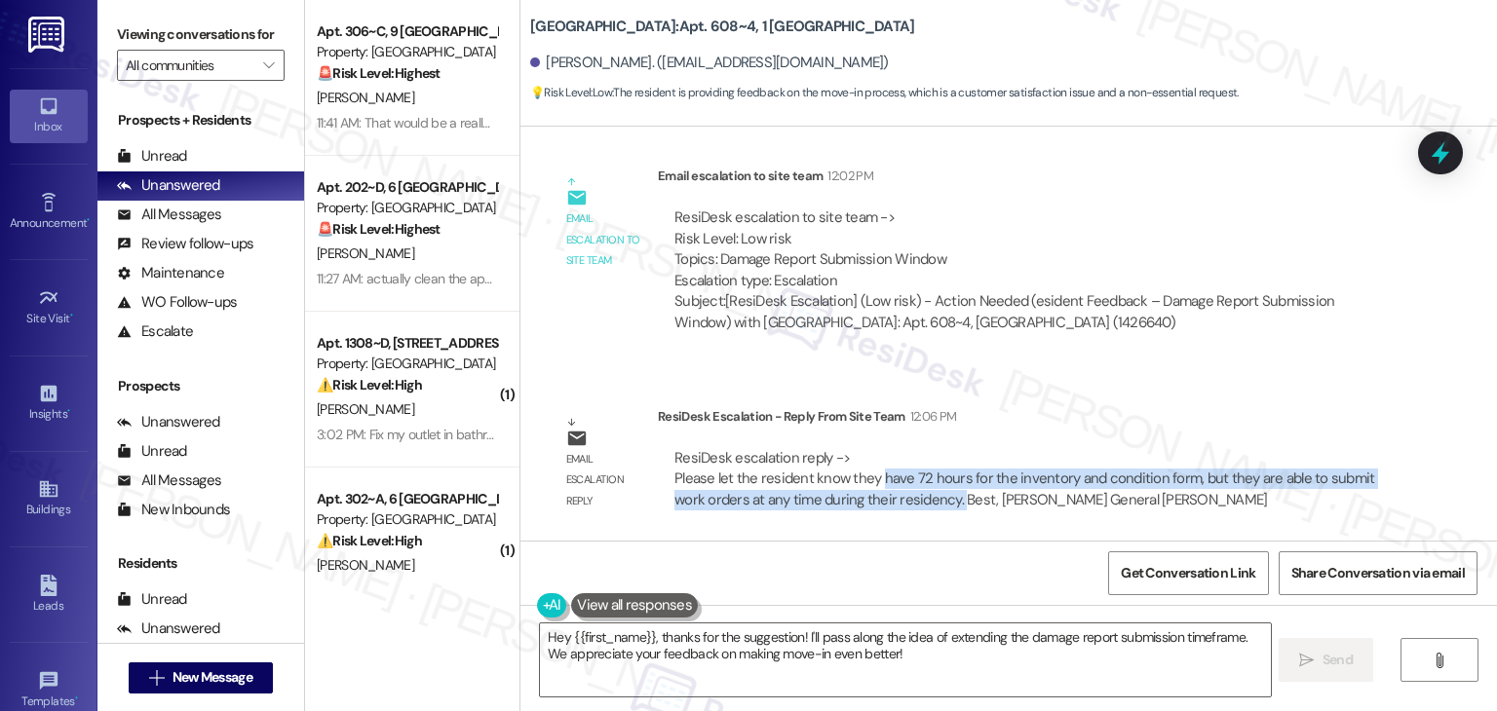
drag, startPoint x: 865, startPoint y: 477, endPoint x: 912, endPoint y: 509, distance: 56.8
click at [912, 509] on div "ResiDesk escalation reply -> Please let the resident know they have 72 hours fo…" at bounding box center [1028, 479] width 712 height 62
copy div "have 72 hours for the inventory and condition form, but they are able to submit…"
click at [825, 653] on textarea "Hey {{first_name}}, thanks for the suggestion! I'll pass along the idea of exte…" at bounding box center [905, 660] width 730 height 73
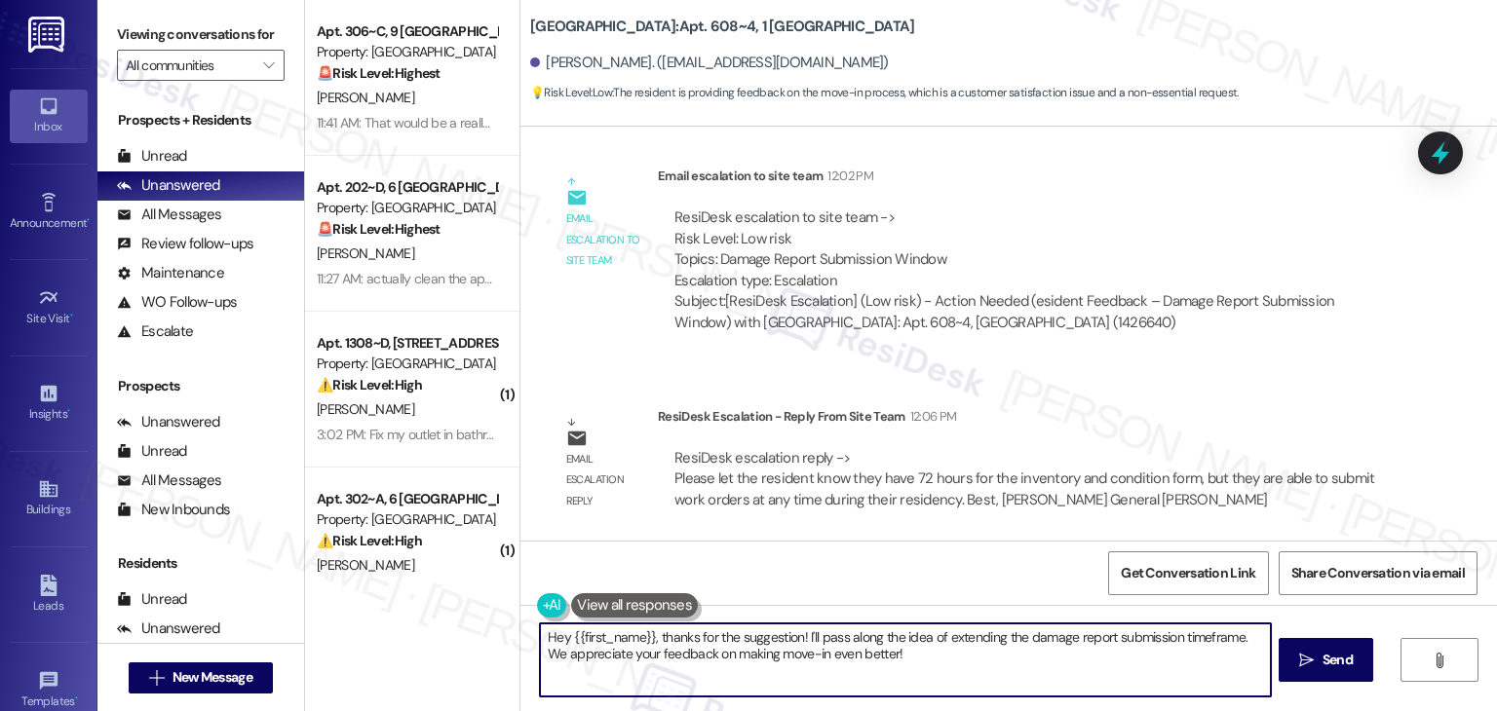
click at [825, 653] on textarea "Hey {{first_name}}, thanks for the suggestion! I'll pass along the idea of exte…" at bounding box center [905, 660] width 730 height 73
paste textarea "i Brendan, I shared your feedback with the site team regarding the damage repor…"
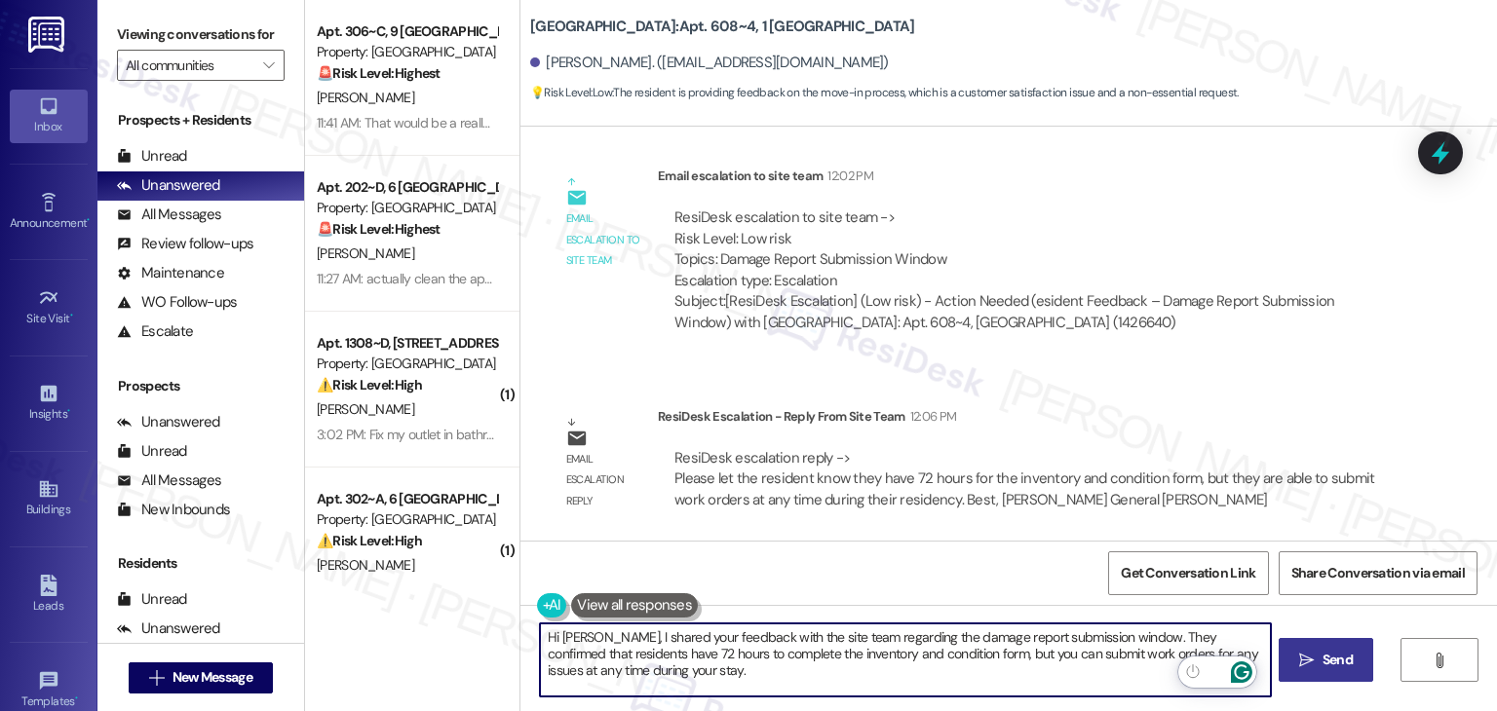
type textarea "Hi Brendan, I shared your feedback with the site team regarding the damage repo…"
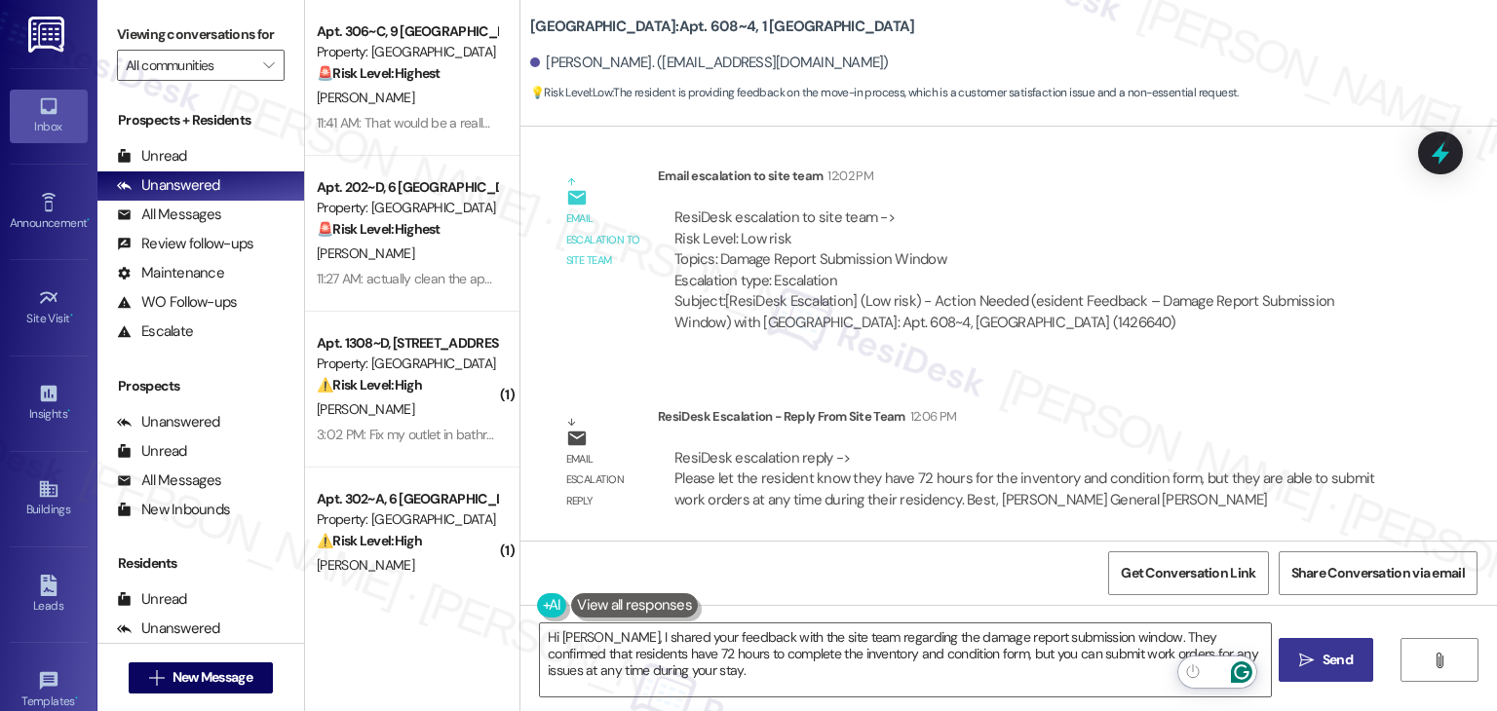
click at [1335, 661] on span "Send" at bounding box center [1338, 660] width 30 height 20
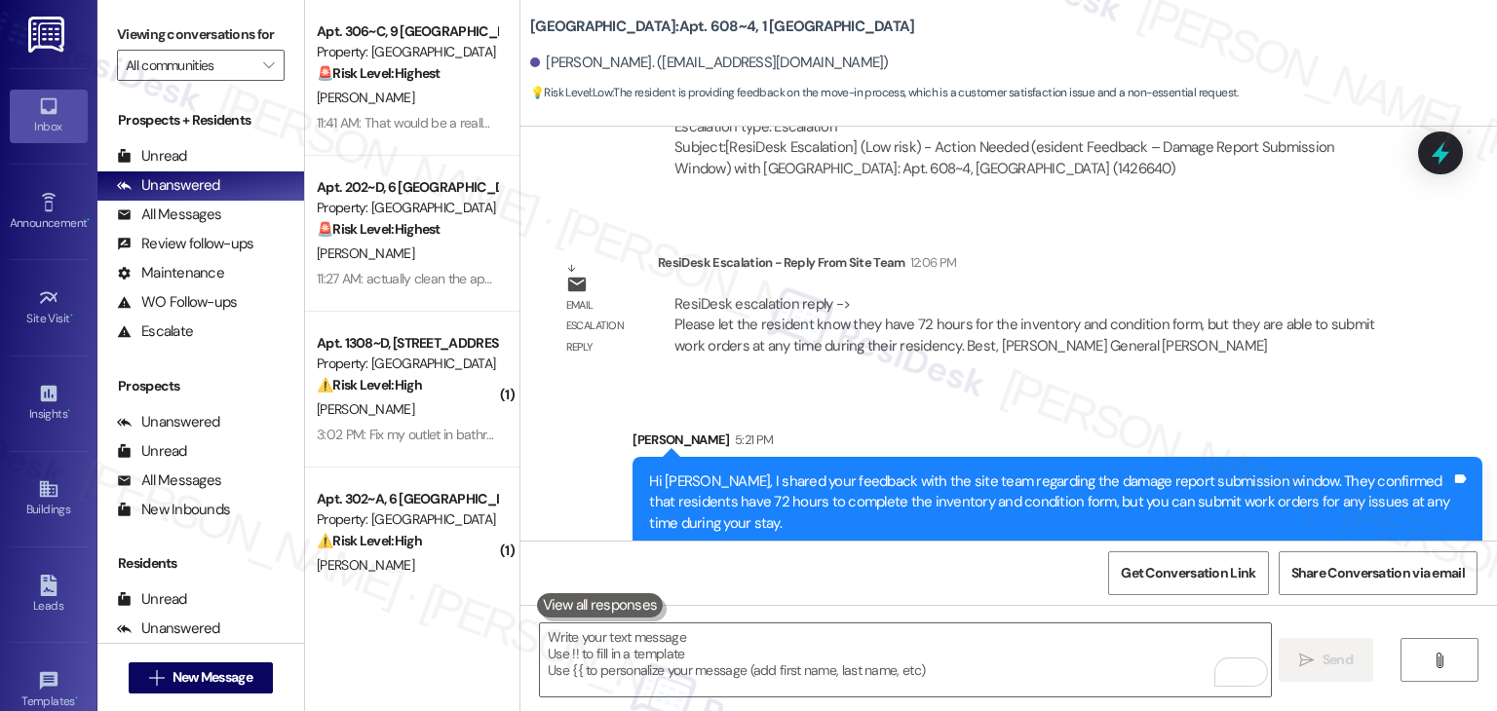
scroll to position [1470, 0]
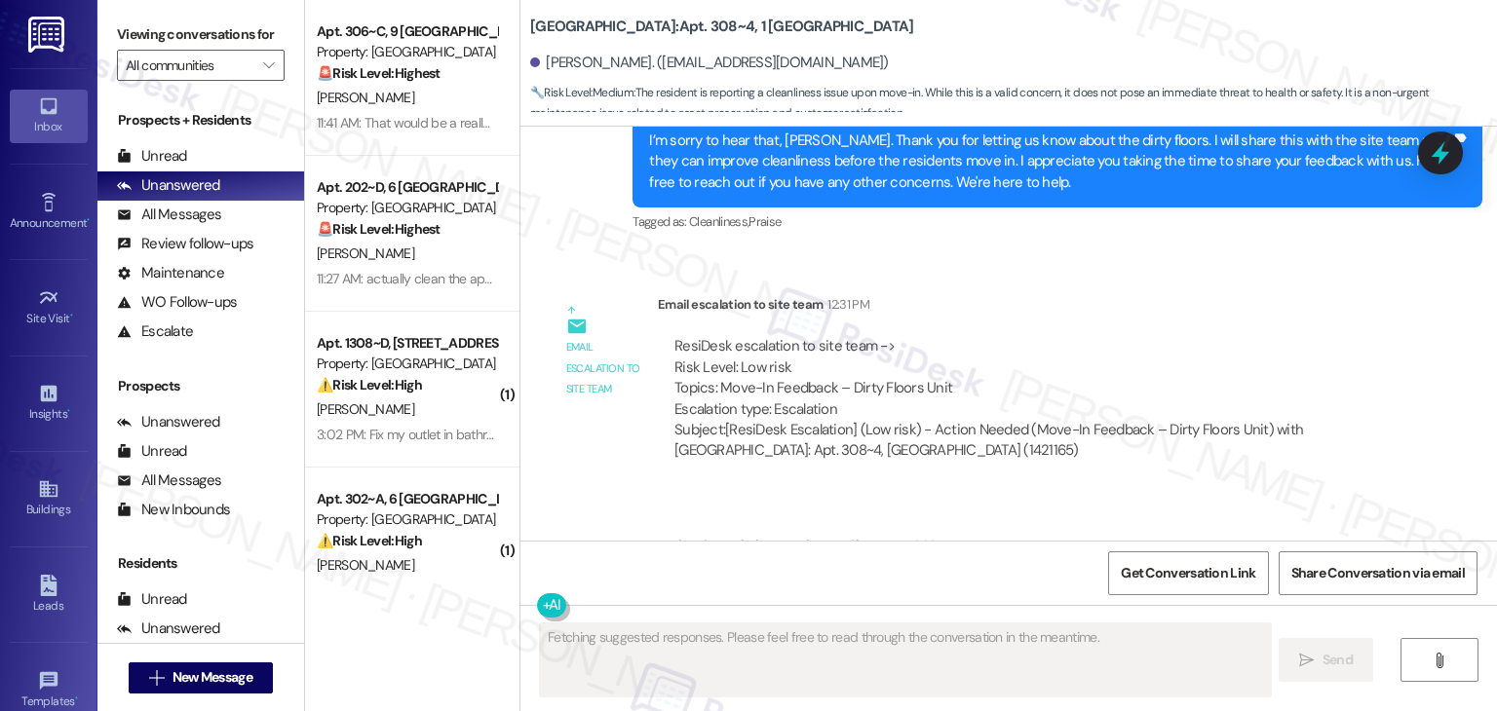
scroll to position [1979, 0]
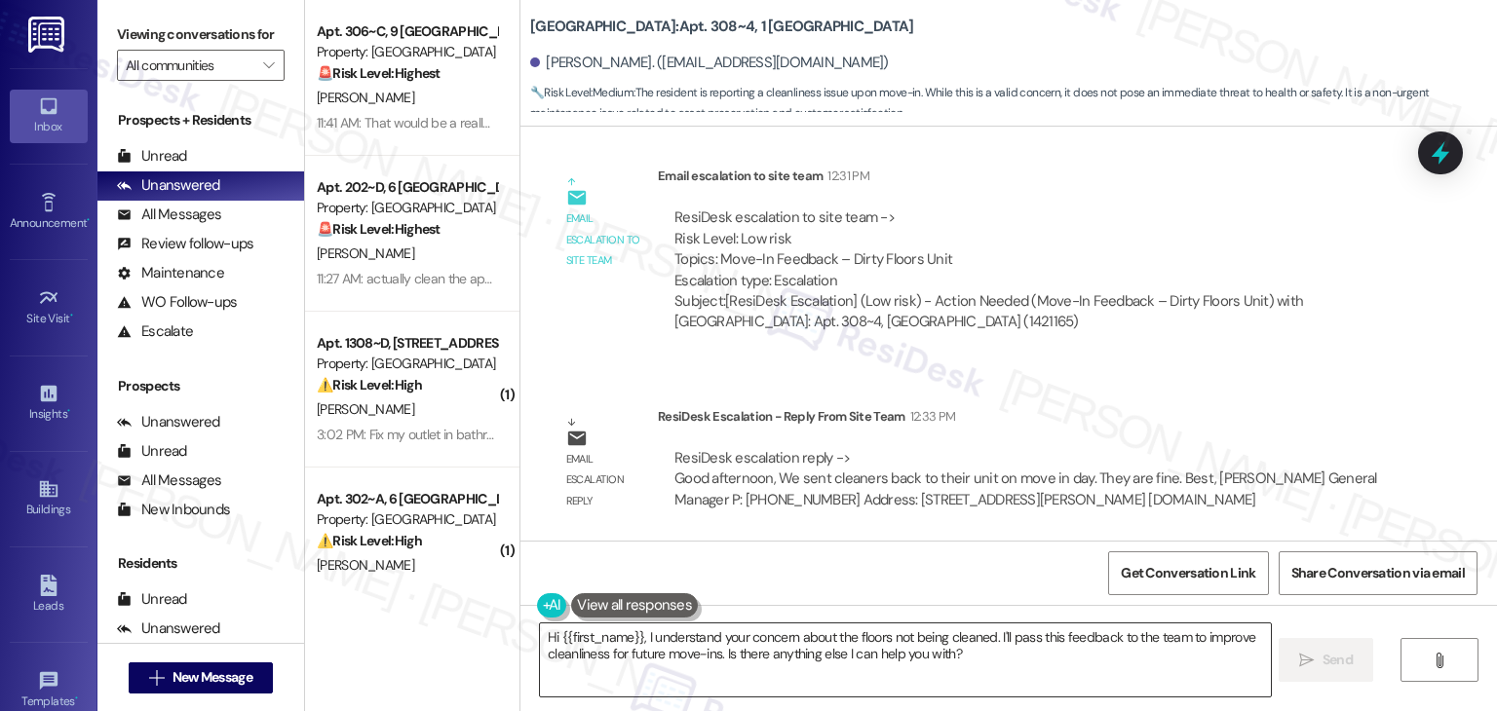
click at [772, 644] on textarea "Hi {{first_name}}, I understand your concern about the floors not being cleaned…" at bounding box center [905, 660] width 730 height 73
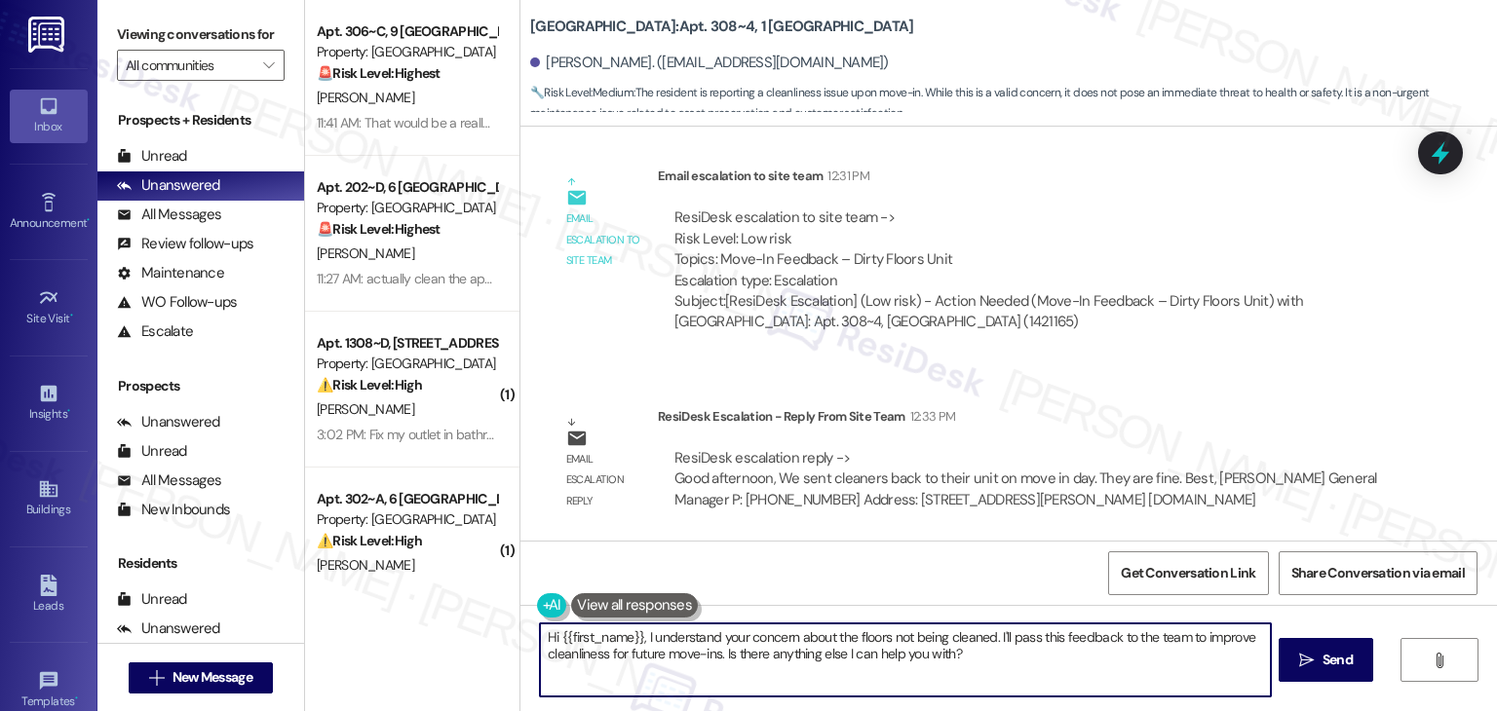
click at [772, 644] on textarea "Hi {{first_name}}, I understand your concern about the floors not being cleaned…" at bounding box center [905, 660] width 730 height 73
paste textarea "Katya, I shared your concern with the site team regarding the dirty floors at m…"
click at [927, 672] on textarea "Hi Katya, I shared your concern with the site team regarding the dirty floors a…" at bounding box center [905, 660] width 730 height 73
drag, startPoint x: 1129, startPoint y: 657, endPoint x: 1049, endPoint y: 650, distance: 80.2
click at [1049, 650] on textarea "Hi Katya, I shared your concern with the site team regarding the dirty floors a…" at bounding box center [905, 660] width 730 height 73
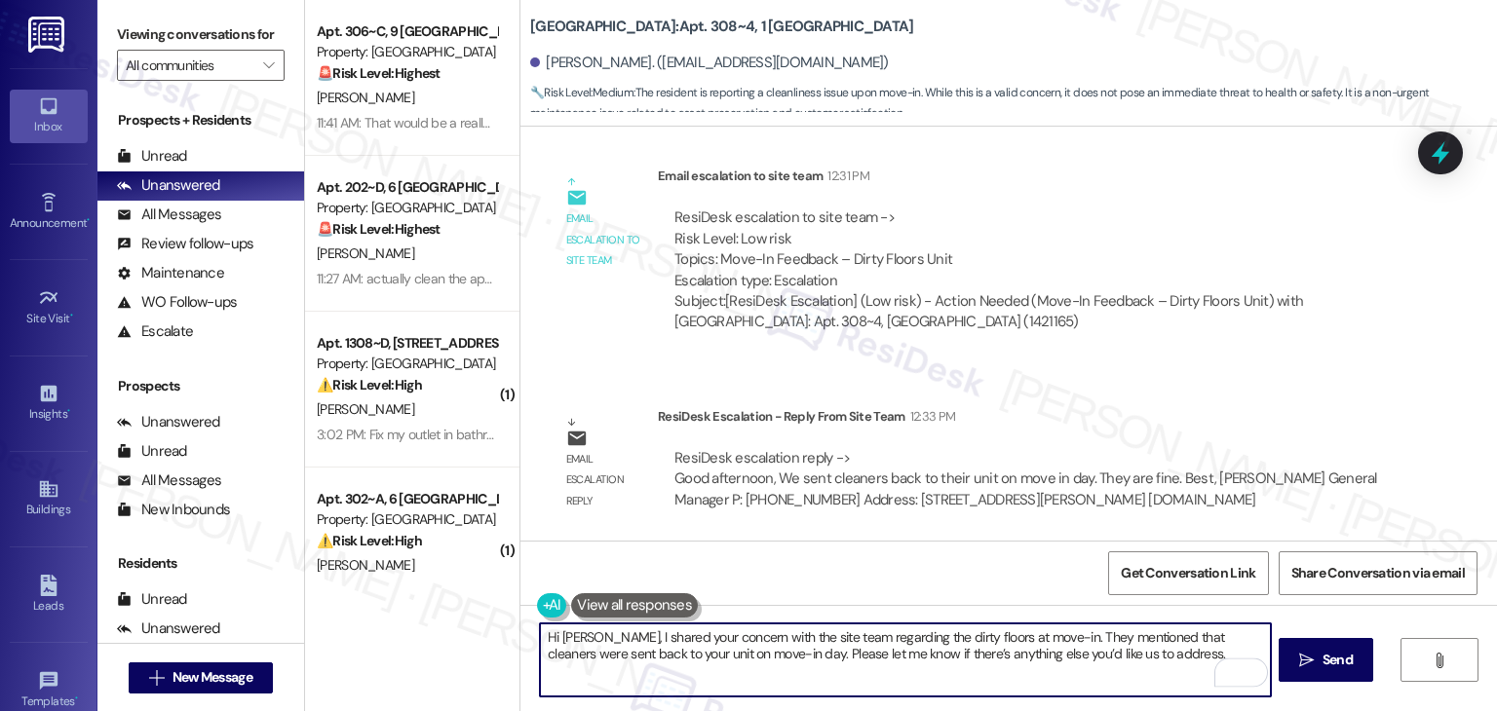
type textarea "Hi Katya, I shared your concern with the site team regarding the dirty floors a…"
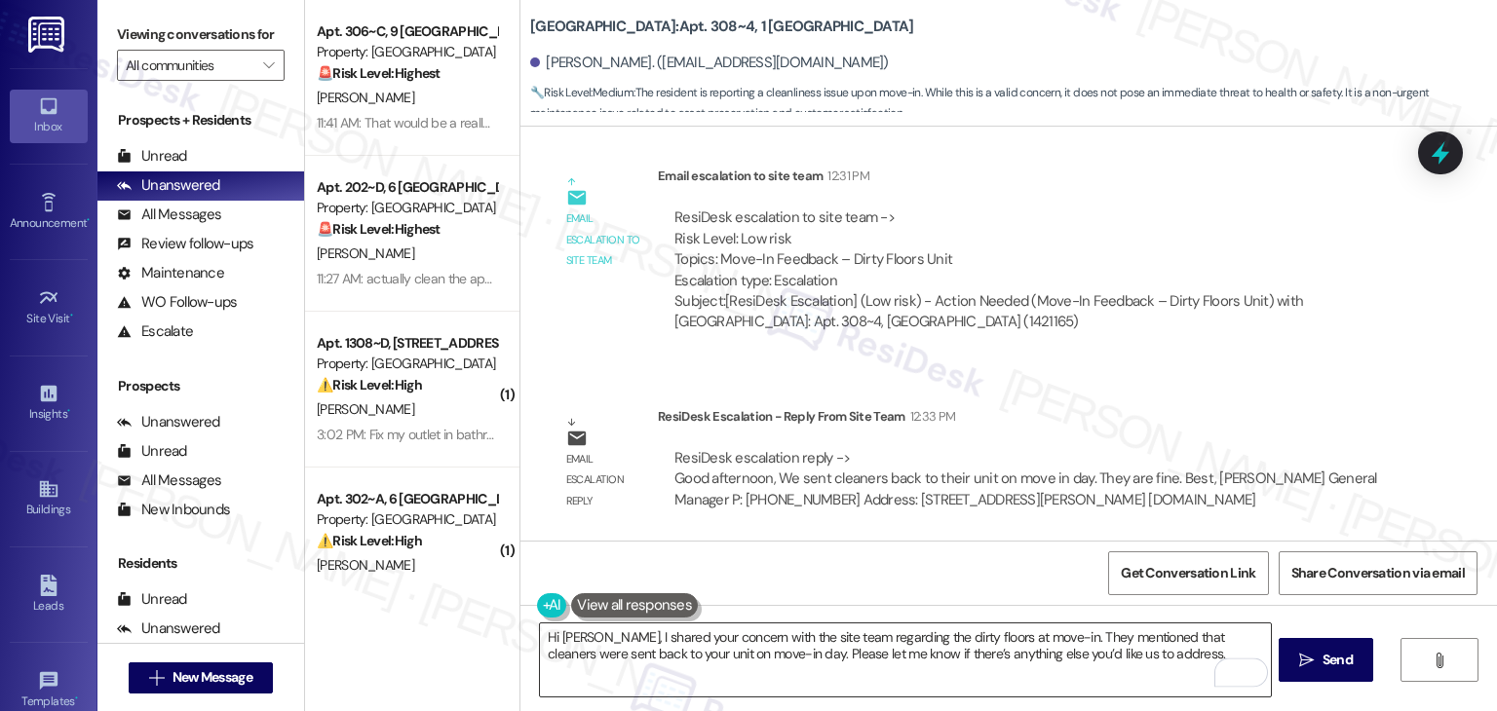
click at [1016, 661] on textarea "Hi Katya, I shared your concern with the site team regarding the dirty floors a…" at bounding box center [905, 660] width 730 height 73
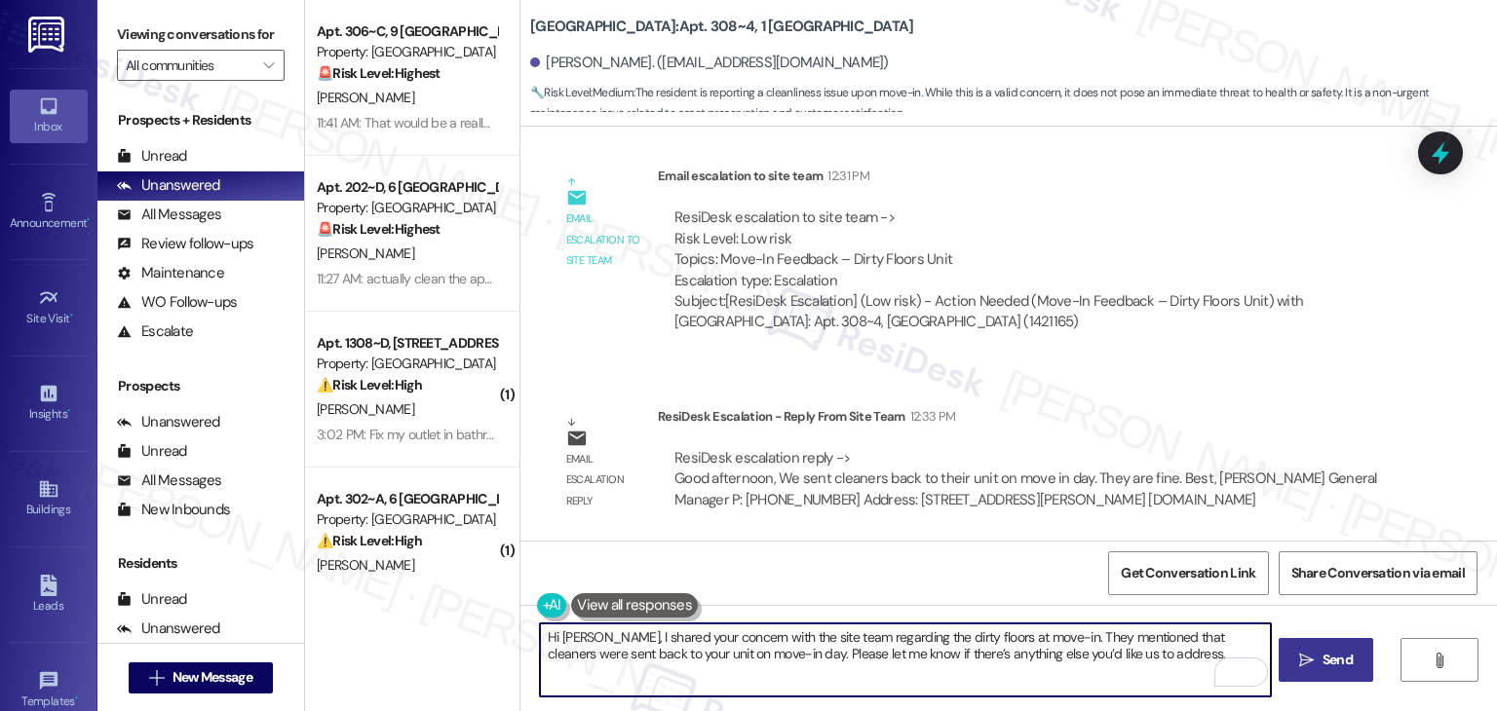
click at [1344, 665] on span "Send" at bounding box center [1338, 660] width 30 height 20
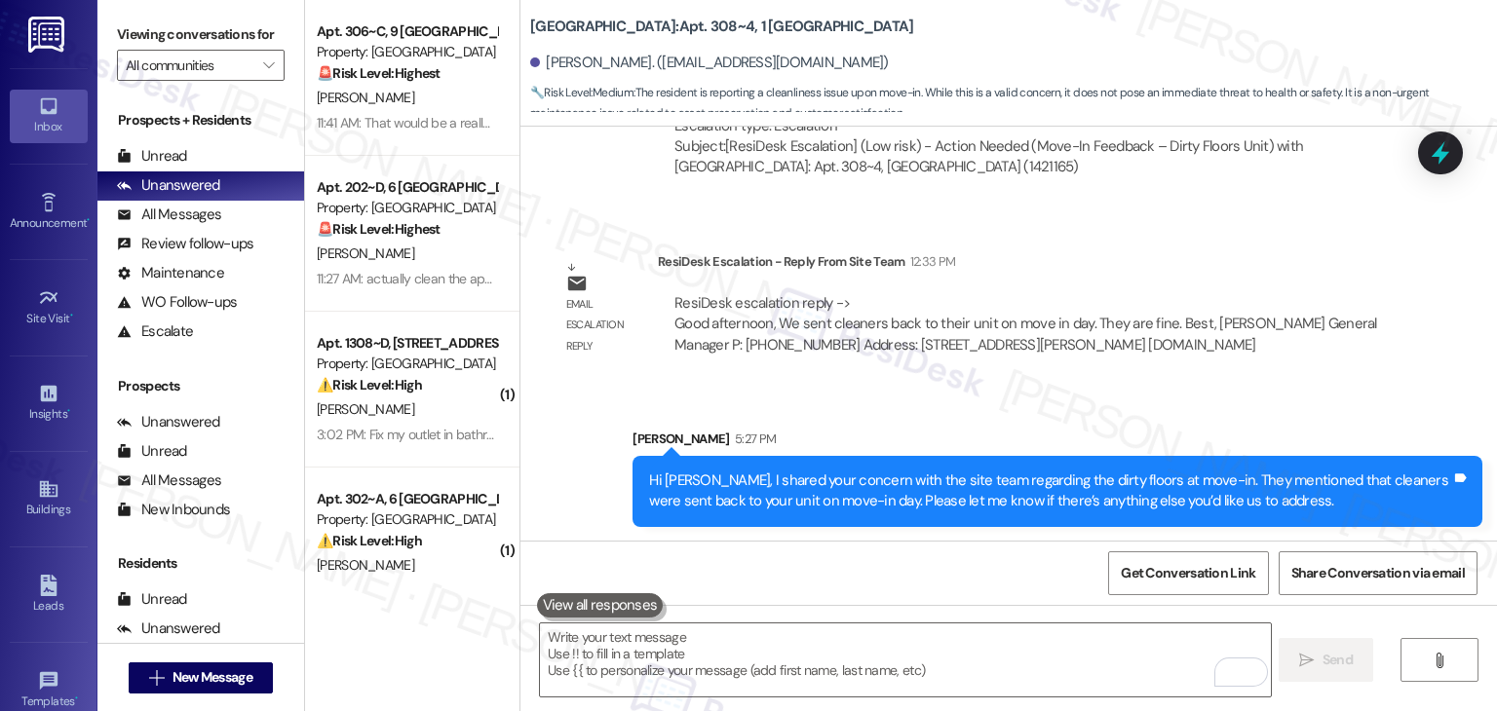
scroll to position [2136, 0]
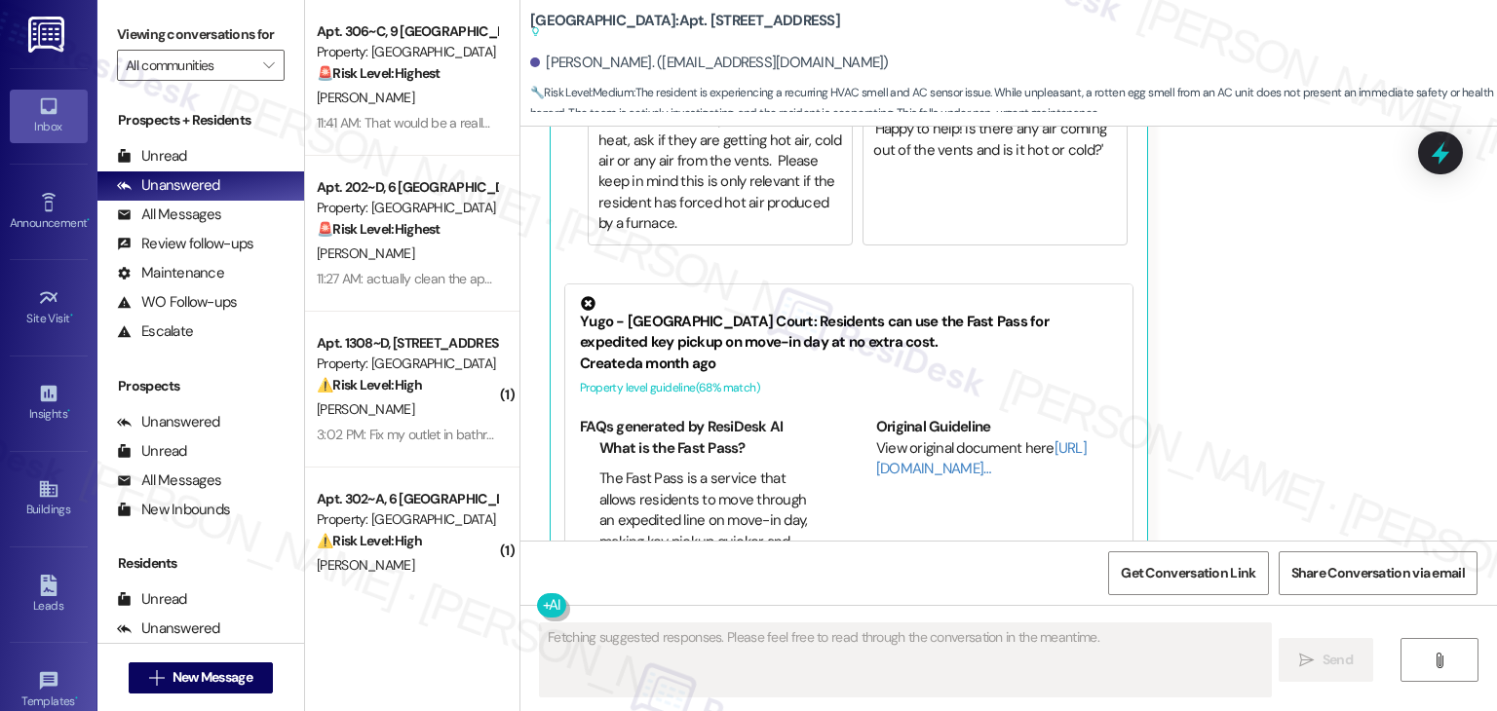
scroll to position [3710, 0]
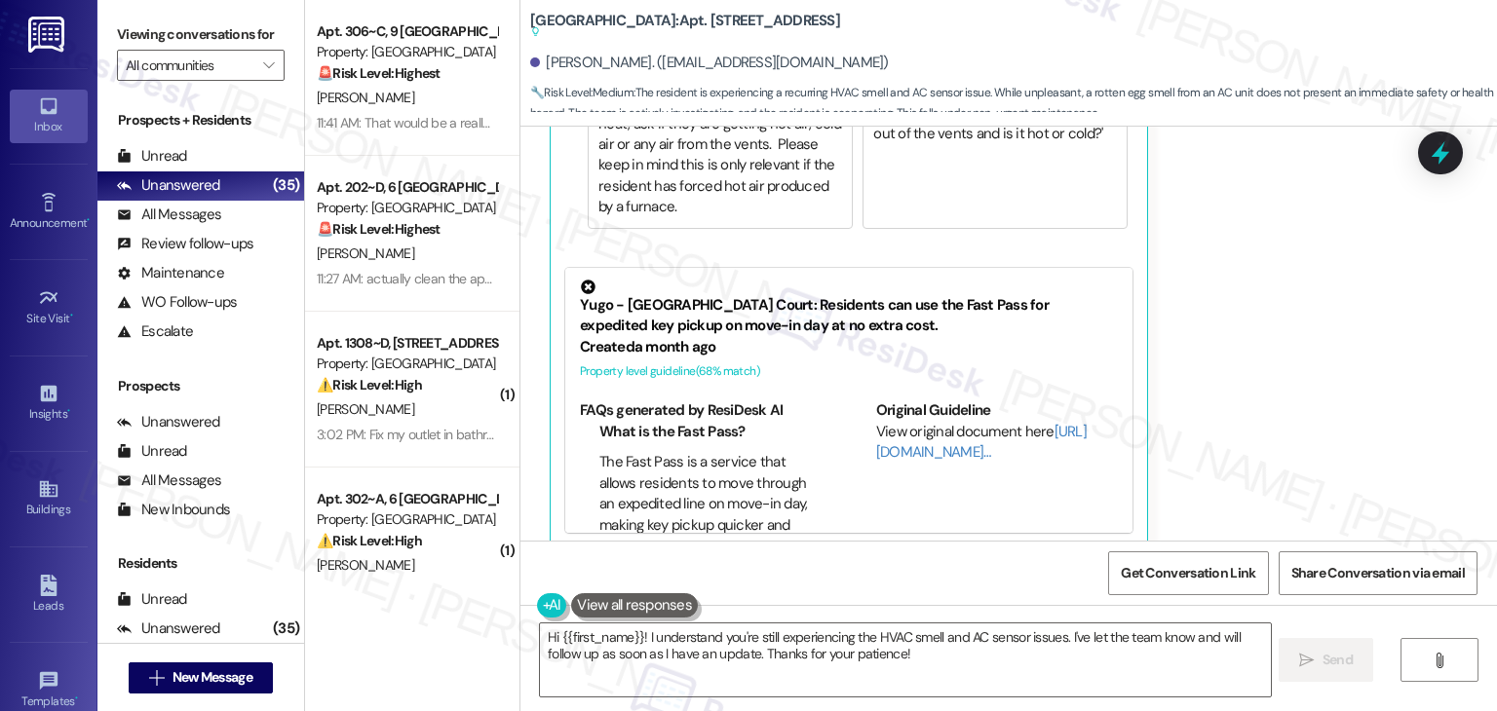
click at [1216, 344] on div "[PERSON_NAME] [DATE] at 12:12 PM Liked “[PERSON_NAME] ([GEOGRAPHIC_DATA]): Than…" at bounding box center [975, 157] width 850 height 782
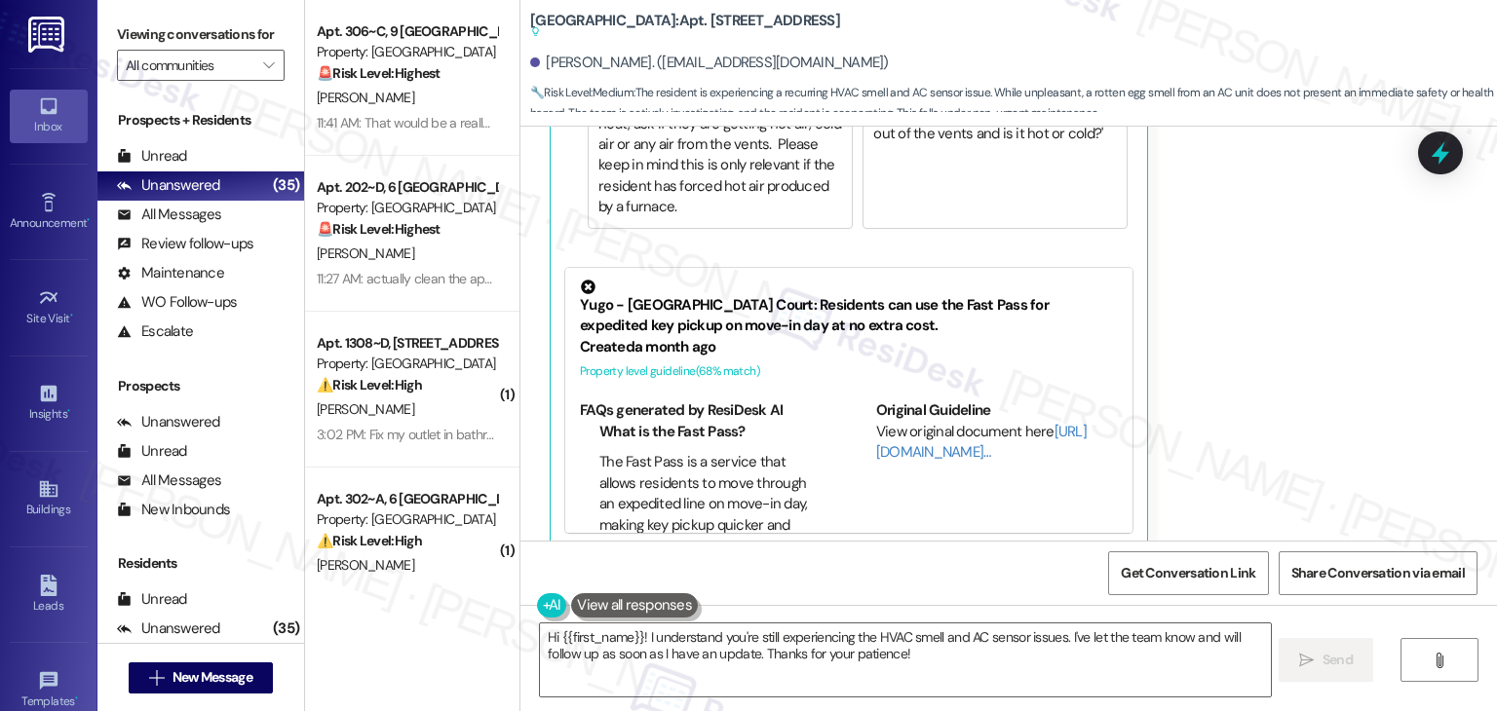
click at [1141, 381] on div "[PERSON_NAME] [DATE] at 12:12 PM Liked “[PERSON_NAME] ([GEOGRAPHIC_DATA]): Than…" at bounding box center [975, 157] width 850 height 782
click at [1212, 350] on div "[PERSON_NAME] [DATE] at 12:12 PM Liked “[PERSON_NAME] ([GEOGRAPHIC_DATA]): Than…" at bounding box center [975, 157] width 850 height 782
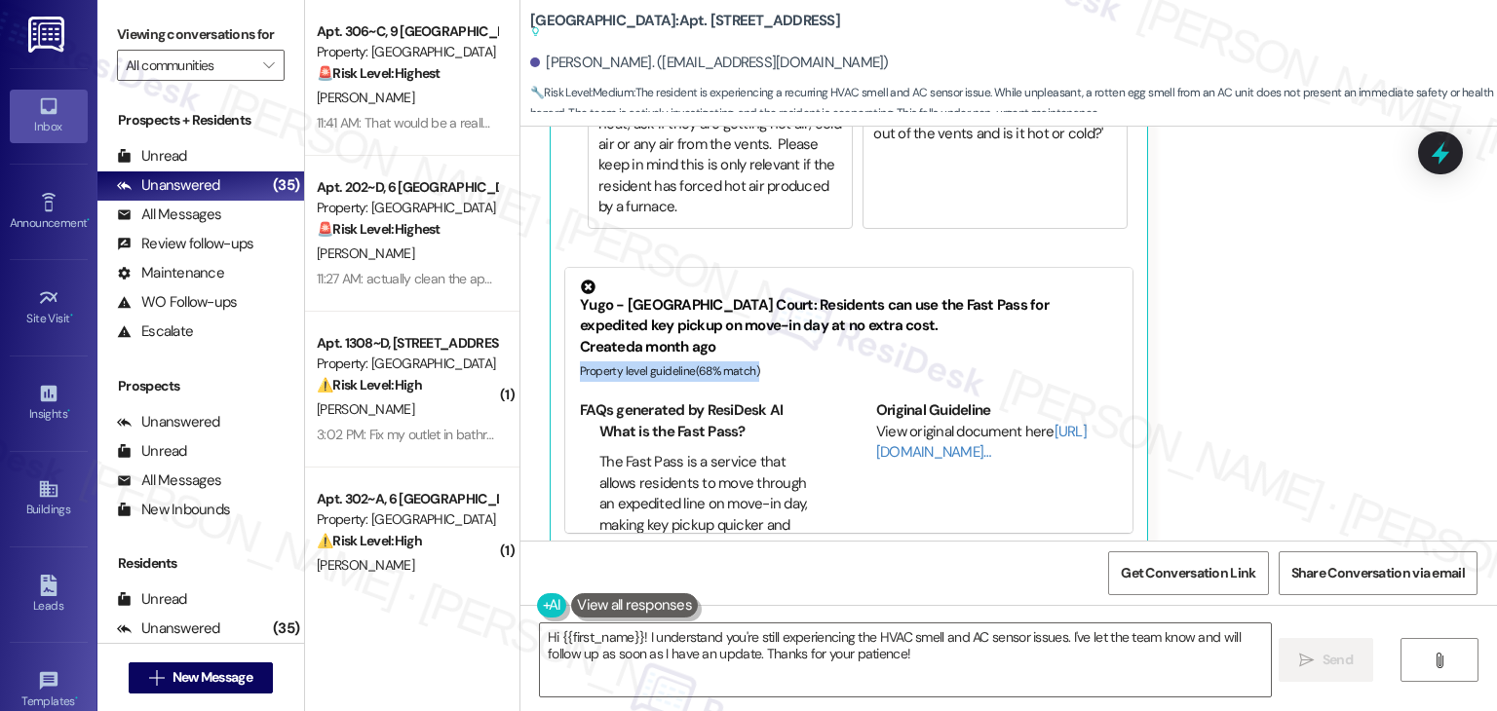
click at [1212, 350] on div "[PERSON_NAME] [DATE] at 12:12 PM Liked “[PERSON_NAME] ([GEOGRAPHIC_DATA]): Than…" at bounding box center [975, 157] width 850 height 782
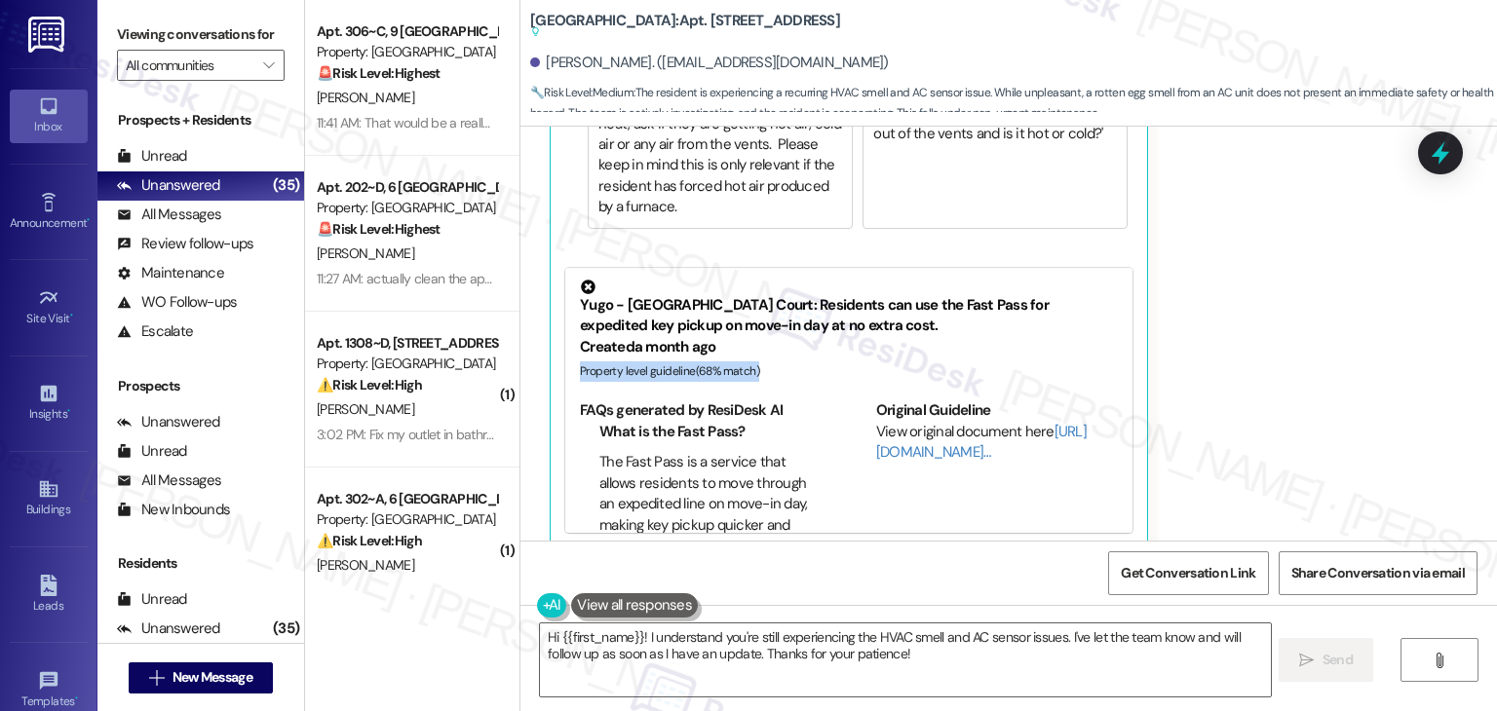
click at [1212, 350] on div "[PERSON_NAME] [DATE] at 12:12 PM Liked “[PERSON_NAME] ([GEOGRAPHIC_DATA]): Than…" at bounding box center [975, 157] width 850 height 782
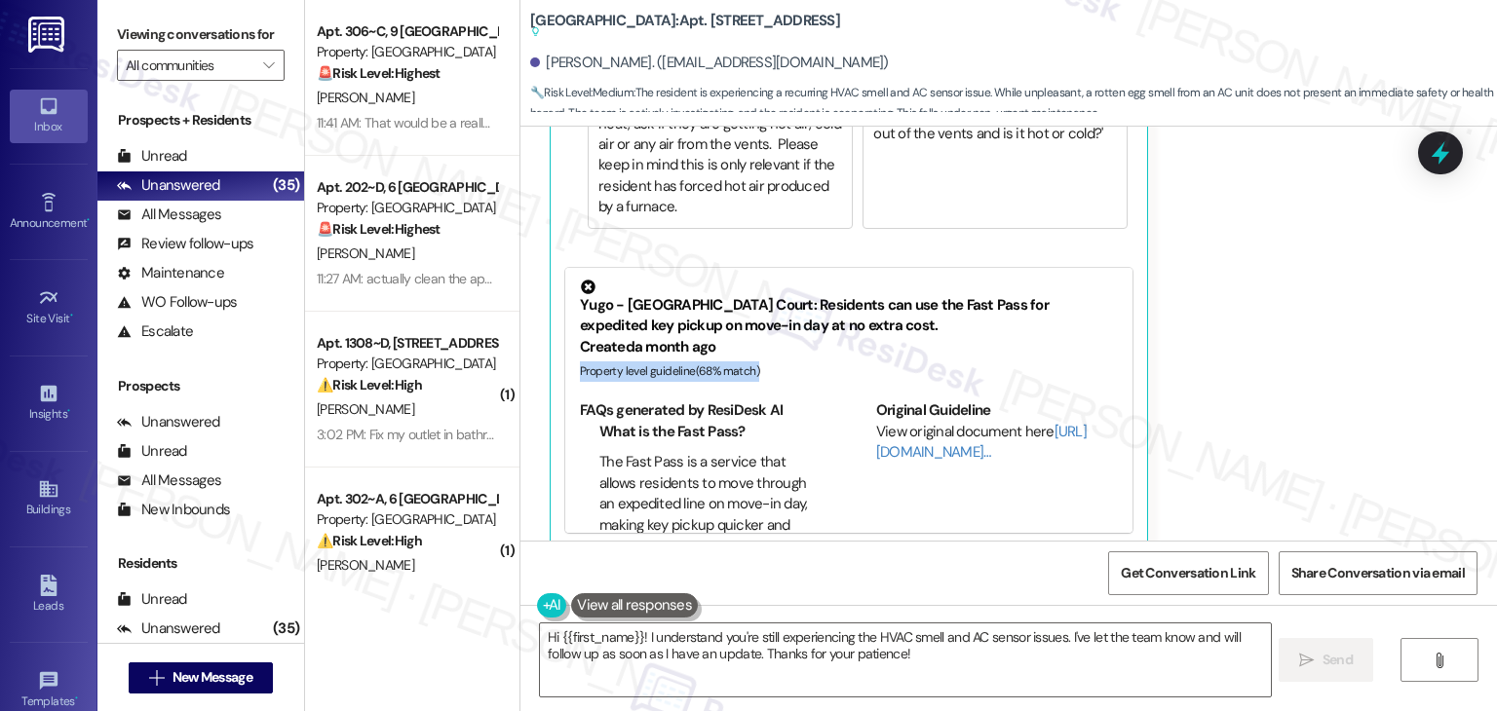
click at [1212, 350] on div "[PERSON_NAME] [DATE] at 12:12 PM Liked “[PERSON_NAME] ([GEOGRAPHIC_DATA]): Than…" at bounding box center [975, 157] width 850 height 782
click at [1212, 350] on div "Kaytlyn Klayer Yesterday at 12:12 PM Liked “Sarah (Yugo Lexington Campus Court)…" at bounding box center [975, 157] width 850 height 782
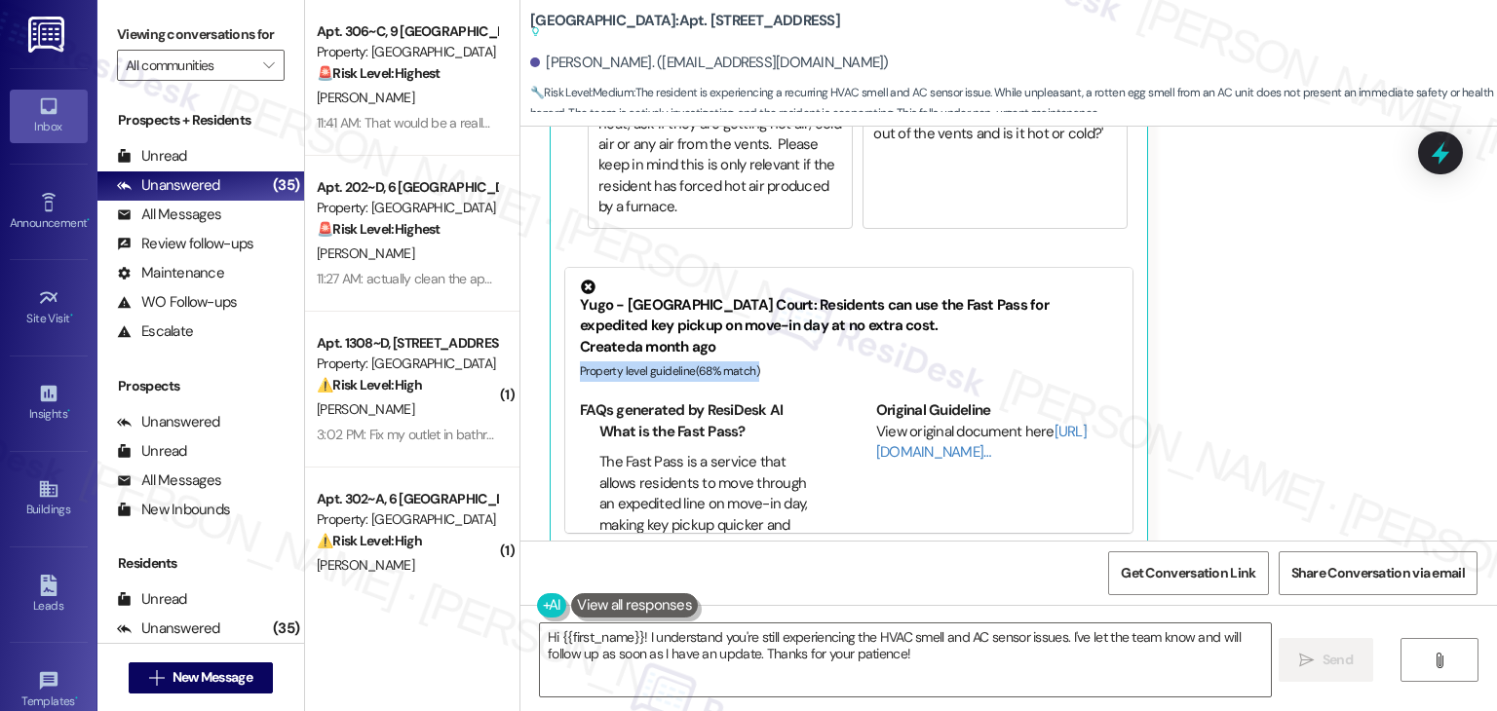
click at [1212, 350] on div "Kaytlyn Klayer Yesterday at 12:12 PM Liked “Sarah (Yugo Lexington Campus Court)…" at bounding box center [975, 157] width 850 height 782
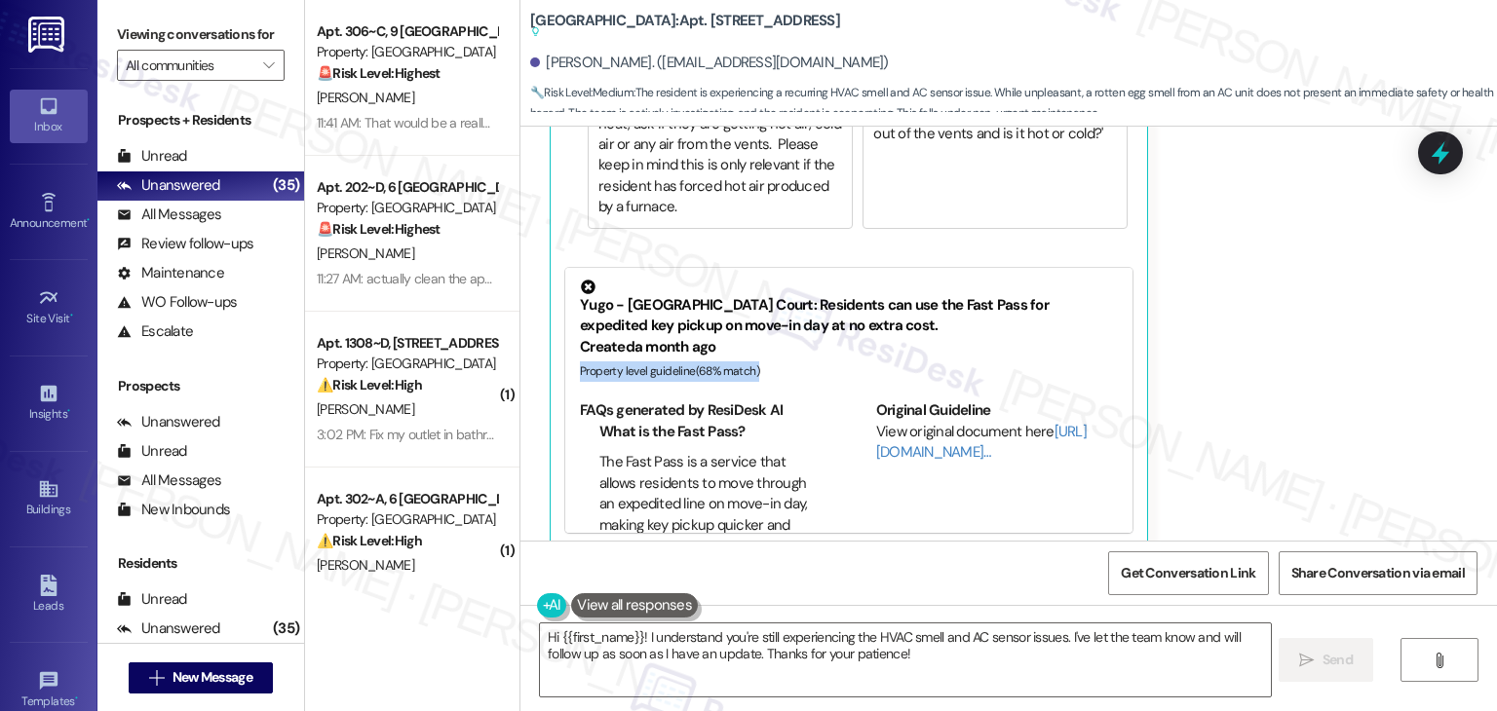
click at [1212, 350] on div "Kaytlyn Klayer Yesterday at 12:12 PM Liked “Sarah (Yugo Lexington Campus Court)…" at bounding box center [975, 157] width 850 height 782
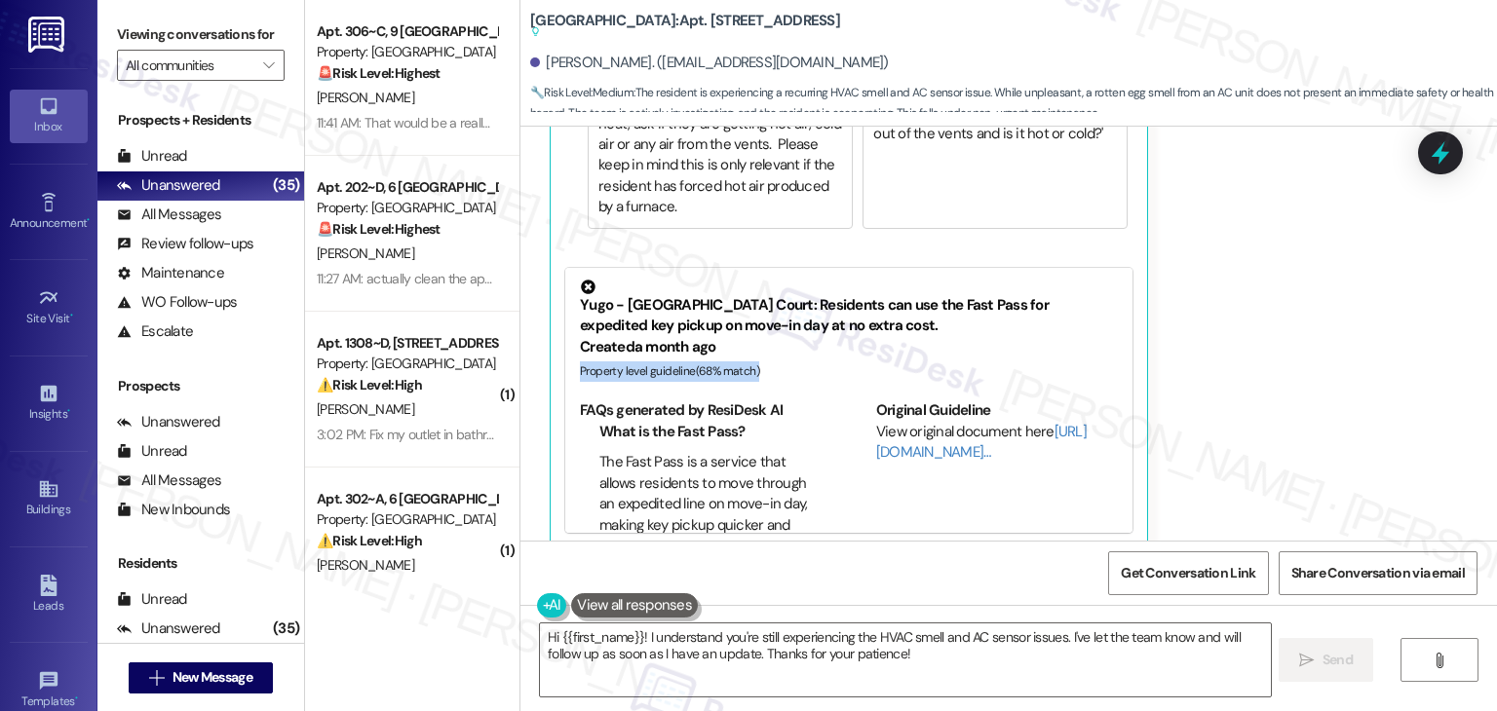
click at [1212, 351] on div "Kaytlyn Klayer Yesterday at 12:12 PM Liked “Sarah (Yugo Lexington Campus Court)…" at bounding box center [975, 157] width 850 height 782
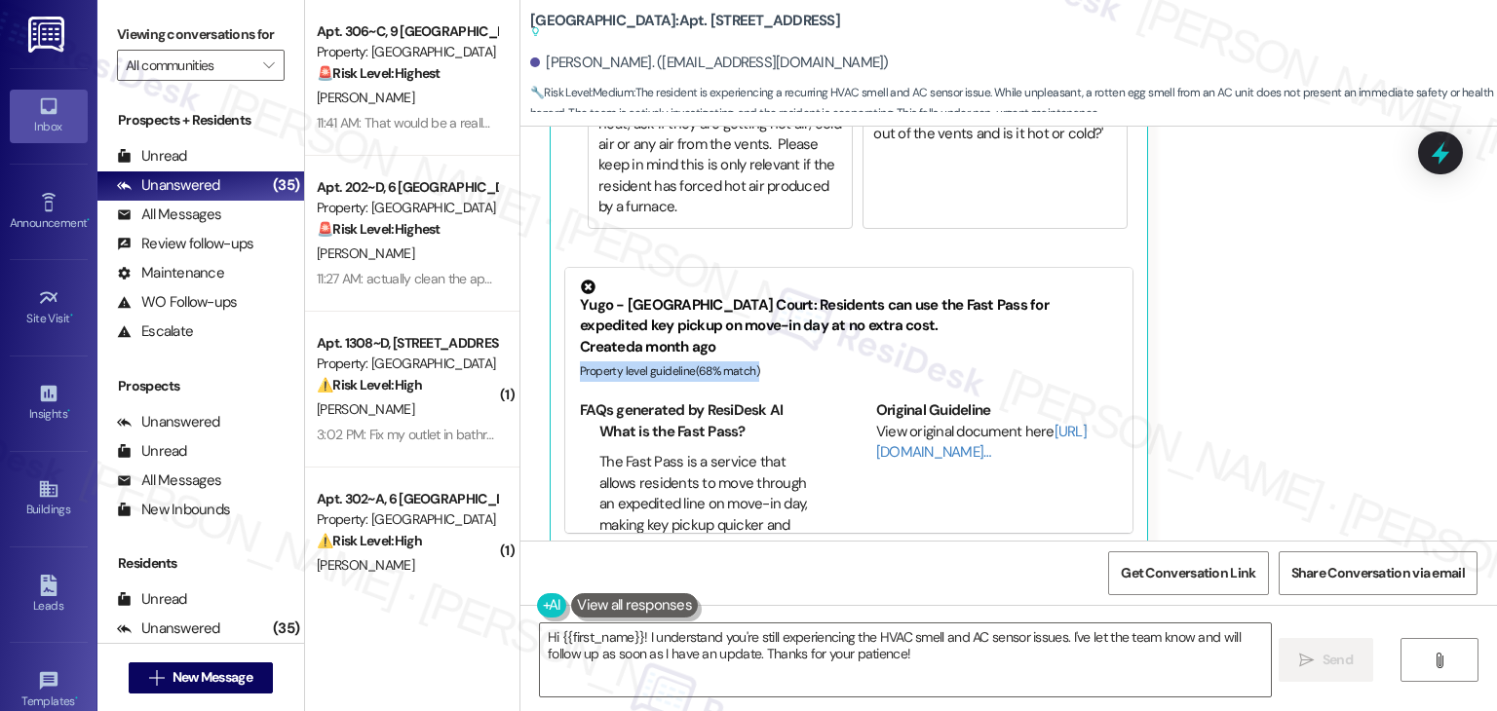
click at [1212, 351] on div "Kaytlyn Klayer Yesterday at 12:12 PM Liked “Sarah (Yugo Lexington Campus Court)…" at bounding box center [975, 157] width 850 height 782
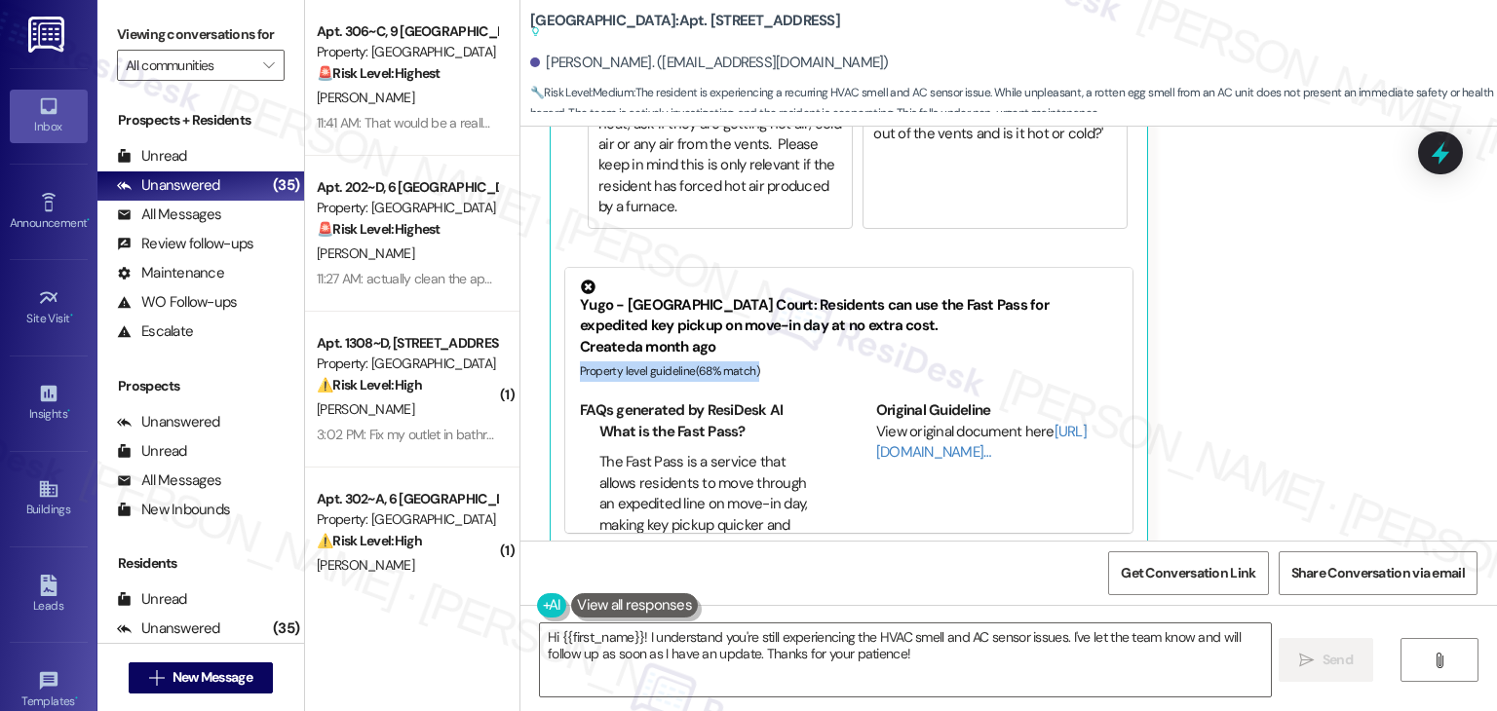
click at [1212, 351] on div "Kaytlyn Klayer Yesterday at 12:12 PM Liked “Sarah (Yugo Lexington Campus Court)…" at bounding box center [975, 157] width 850 height 782
click at [1212, 352] on div "Kaytlyn Klayer Yesterday at 12:12 PM Liked “Sarah (Yugo Lexington Campus Court)…" at bounding box center [975, 157] width 850 height 782
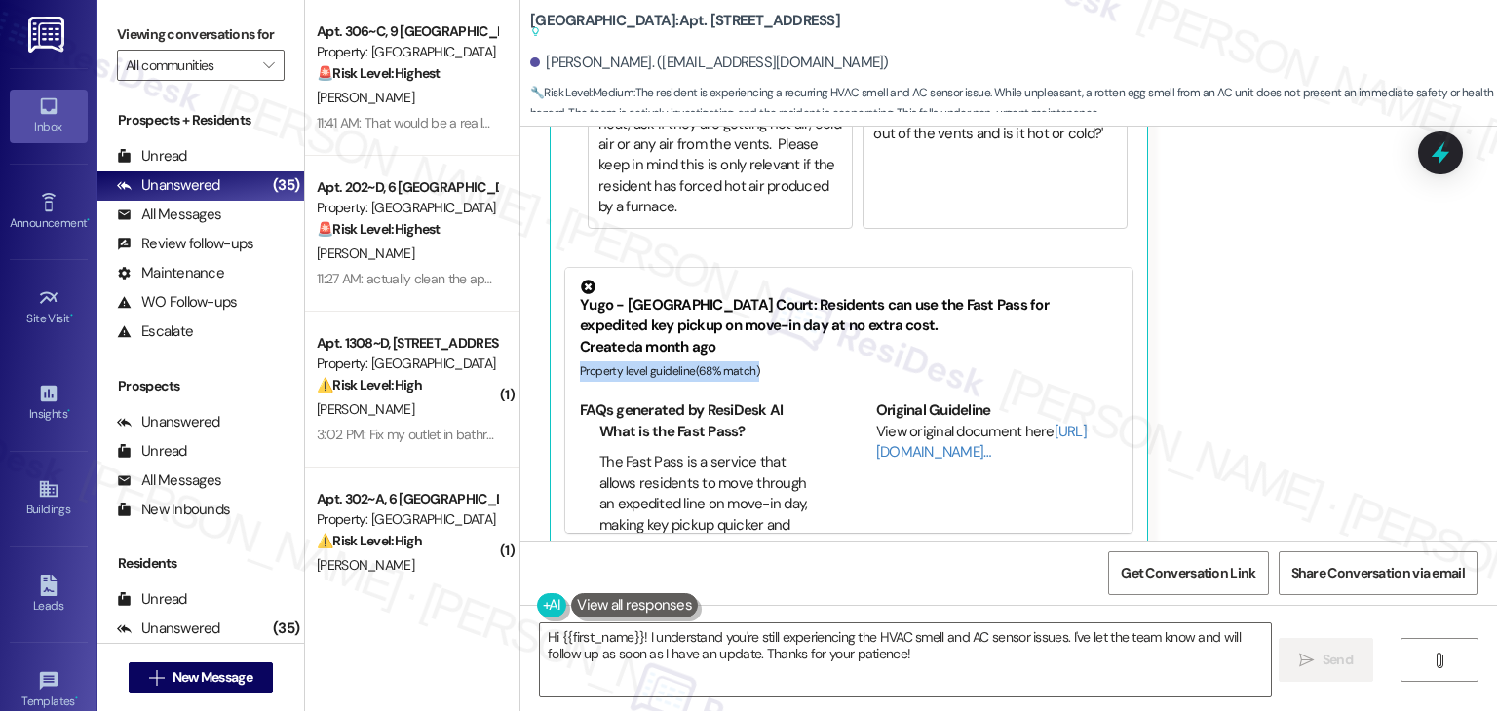
click at [1212, 352] on div "Kaytlyn Klayer Yesterday at 12:12 PM Liked “Sarah (Yugo Lexington Campus Court)…" at bounding box center [975, 157] width 850 height 782
click at [1212, 353] on div "Kaytlyn Klayer Yesterday at 12:12 PM Liked “Sarah (Yugo Lexington Campus Court)…" at bounding box center [975, 157] width 850 height 782
click at [1211, 360] on div "Kaytlyn Klayer Yesterday at 12:12 PM Liked “Sarah (Yugo Lexington Campus Court)…" at bounding box center [975, 157] width 850 height 782
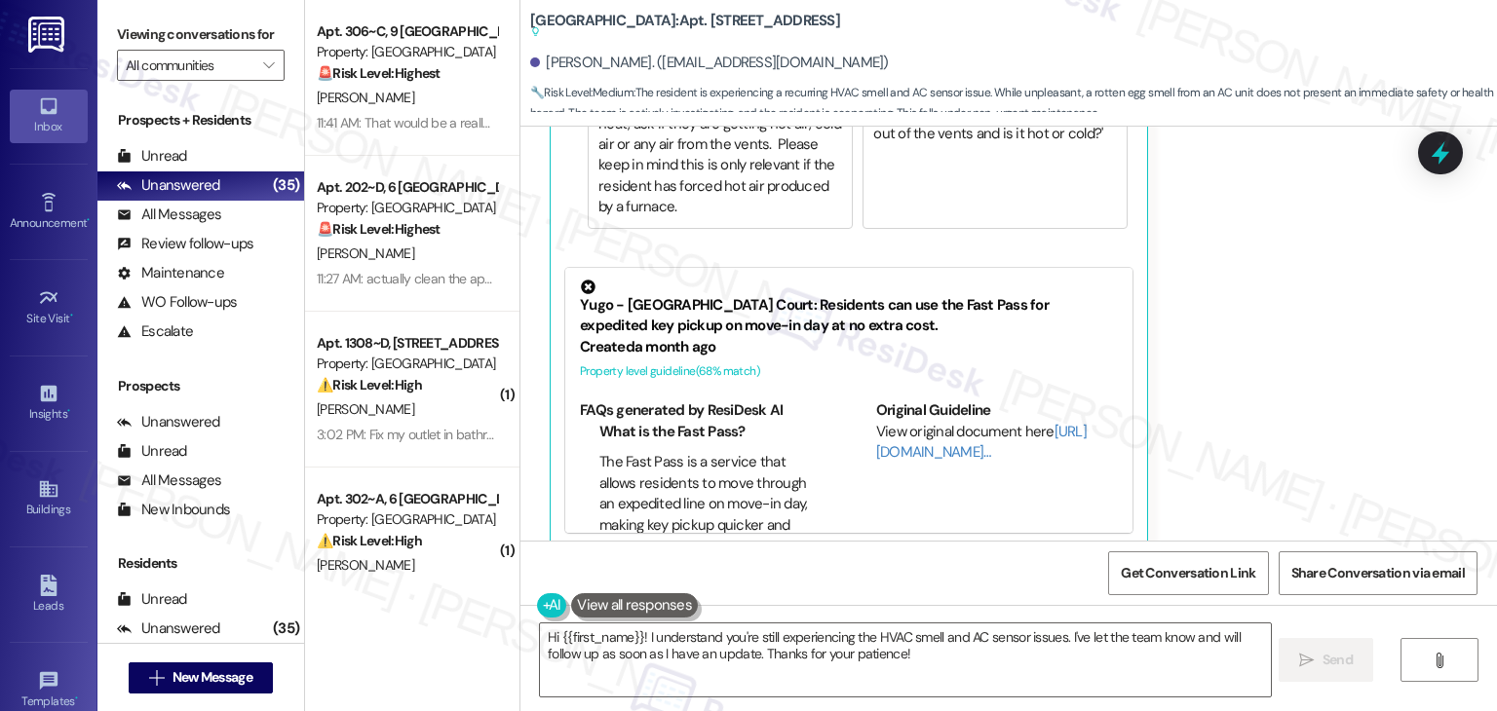
click at [1211, 360] on div "Kaytlyn Klayer Yesterday at 12:12 PM Liked “Sarah (Yugo Lexington Campus Court)…" at bounding box center [975, 157] width 850 height 782
click at [1210, 360] on div "Kaytlyn Klayer Yesterday at 12:12 PM Liked “Sarah (Yugo Lexington Campus Court)…" at bounding box center [975, 157] width 850 height 782
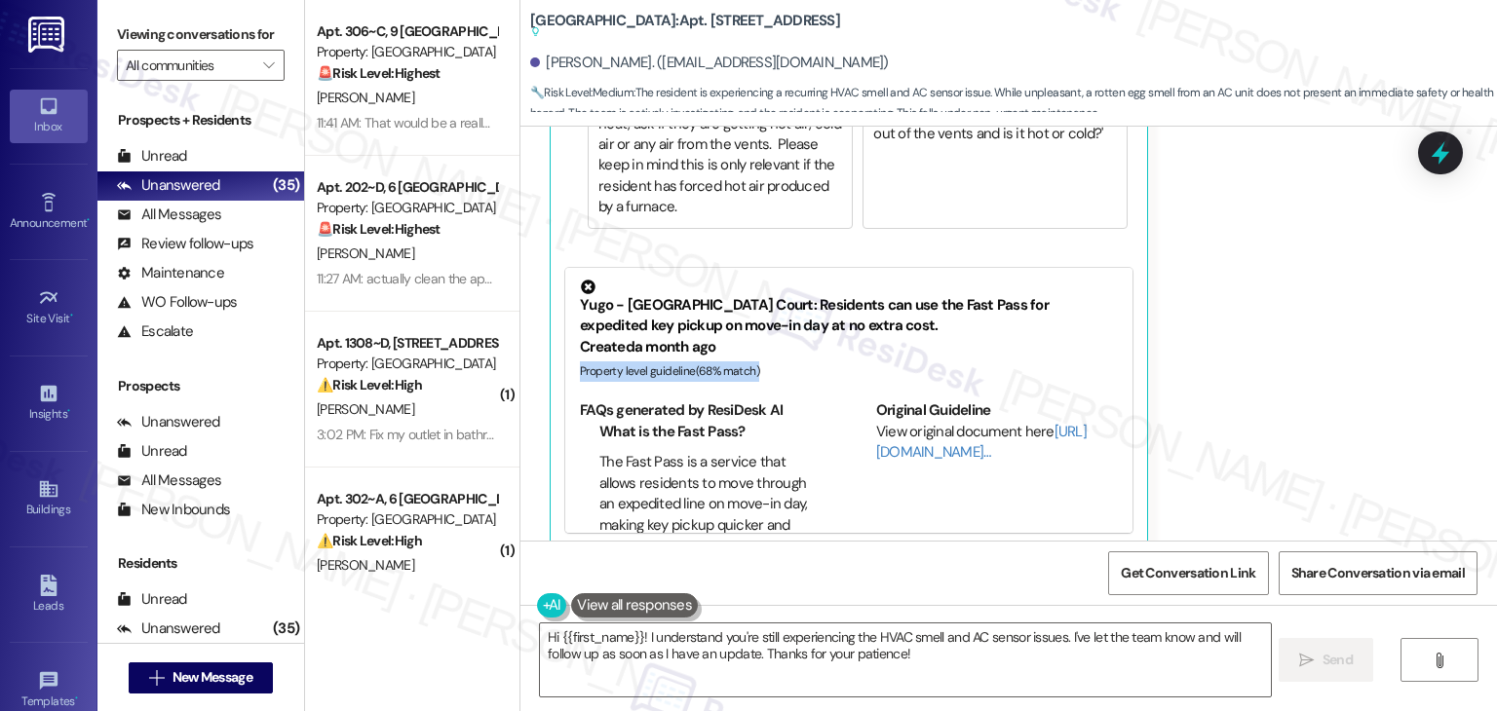
click at [1210, 360] on div "Kaytlyn Klayer Yesterday at 12:12 PM Liked “Sarah (Yugo Lexington Campus Court)…" at bounding box center [975, 157] width 850 height 782
click at [1208, 361] on div "Kaytlyn Klayer Yesterday at 12:12 PM Liked “Sarah (Yugo Lexington Campus Court)…" at bounding box center [975, 157] width 850 height 782
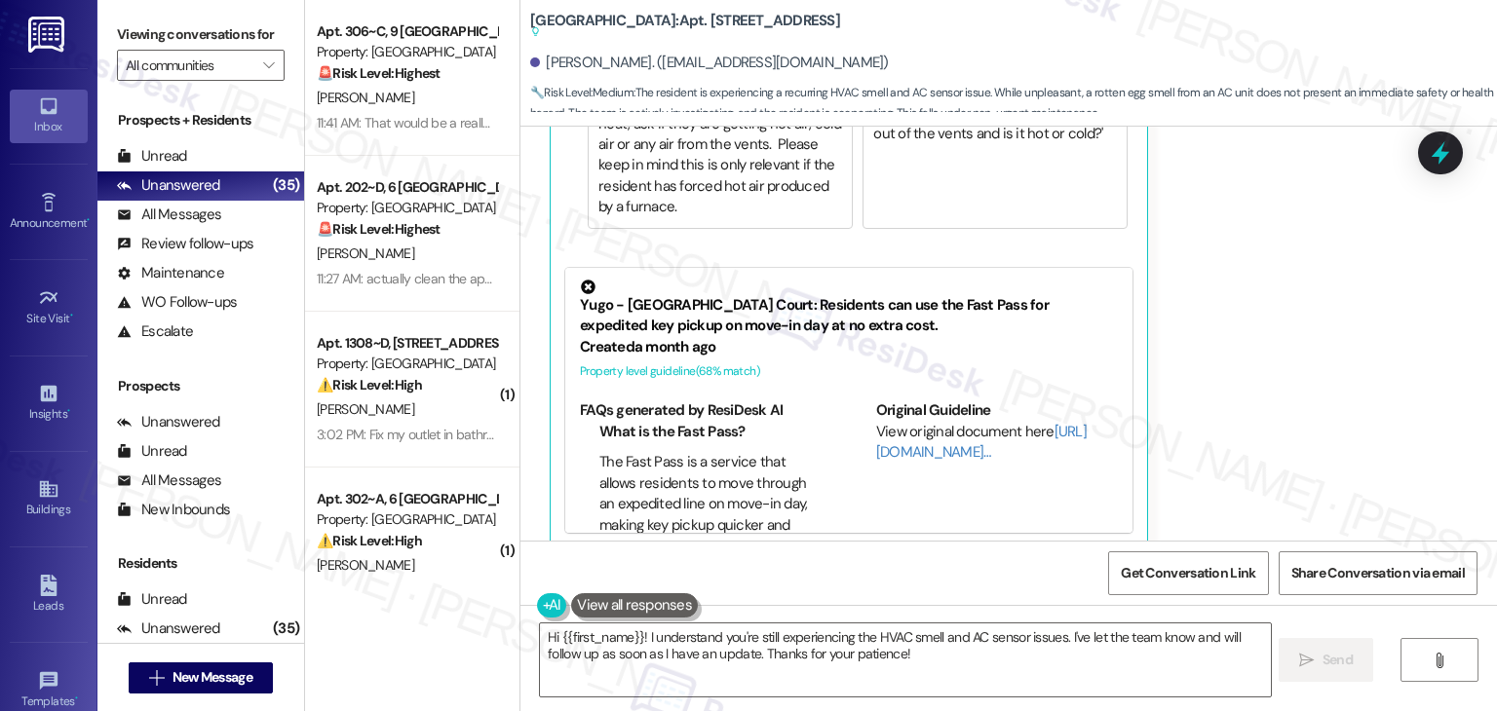
click at [1208, 361] on div "Kaytlyn Klayer Yesterday at 12:12 PM Liked “Sarah (Yugo Lexington Campus Court)…" at bounding box center [975, 157] width 850 height 782
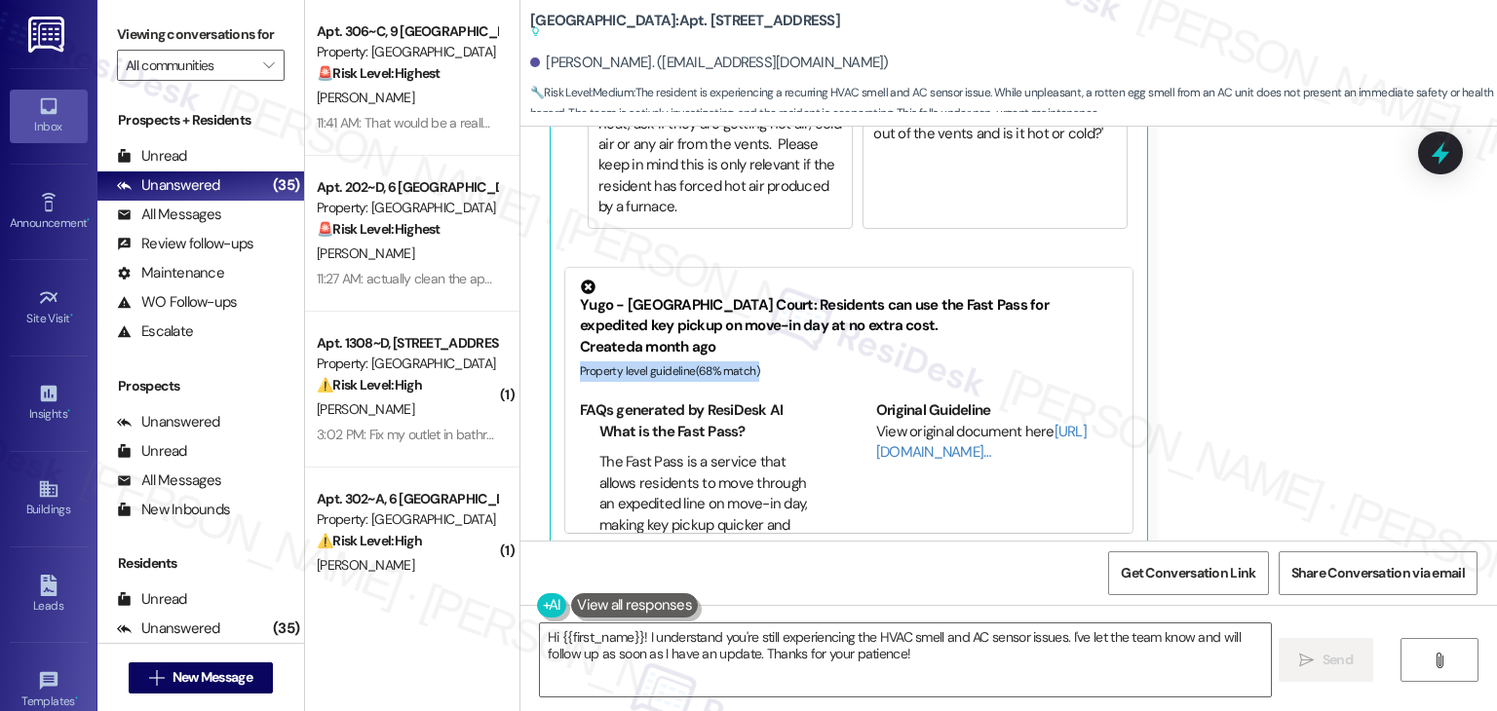
click at [1208, 361] on div "Kaytlyn Klayer Yesterday at 12:12 PM Liked “Sarah (Yugo Lexington Campus Court)…" at bounding box center [975, 157] width 850 height 782
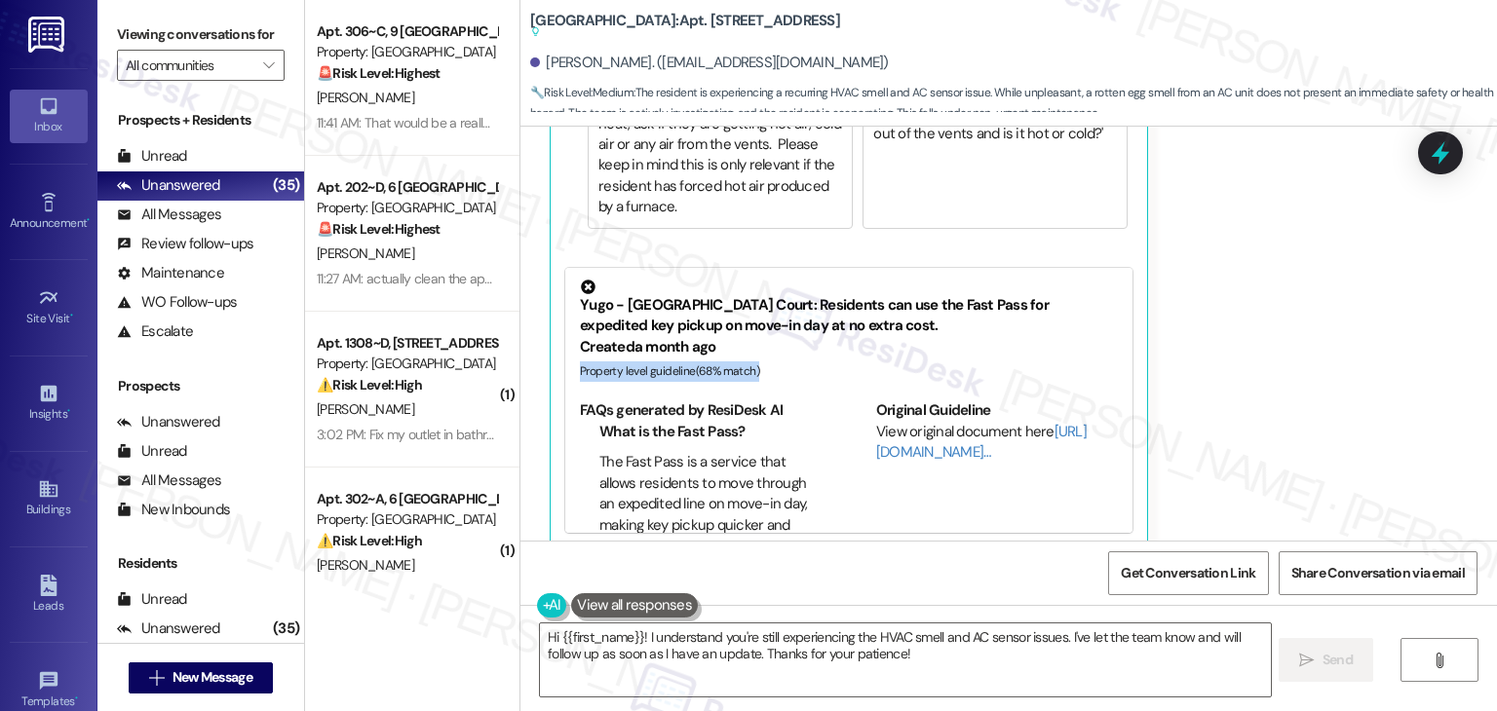
click at [1208, 361] on div "Kaytlyn Klayer Yesterday at 12:12 PM Liked “Sarah (Yugo Lexington Campus Court)…" at bounding box center [975, 157] width 850 height 782
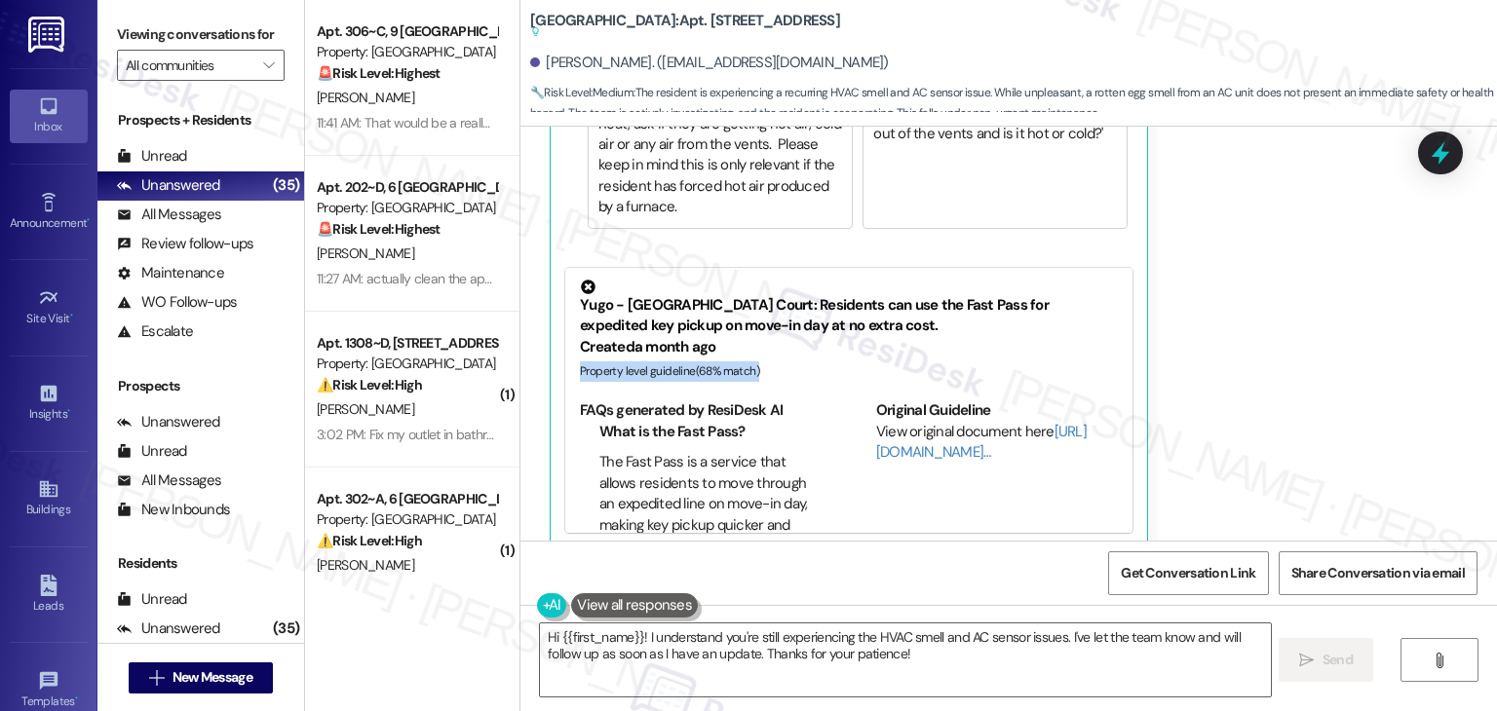
click at [1208, 361] on div "Kaytlyn Klayer Yesterday at 12:12 PM Liked “Sarah (Yugo Lexington Campus Court)…" at bounding box center [975, 157] width 850 height 782
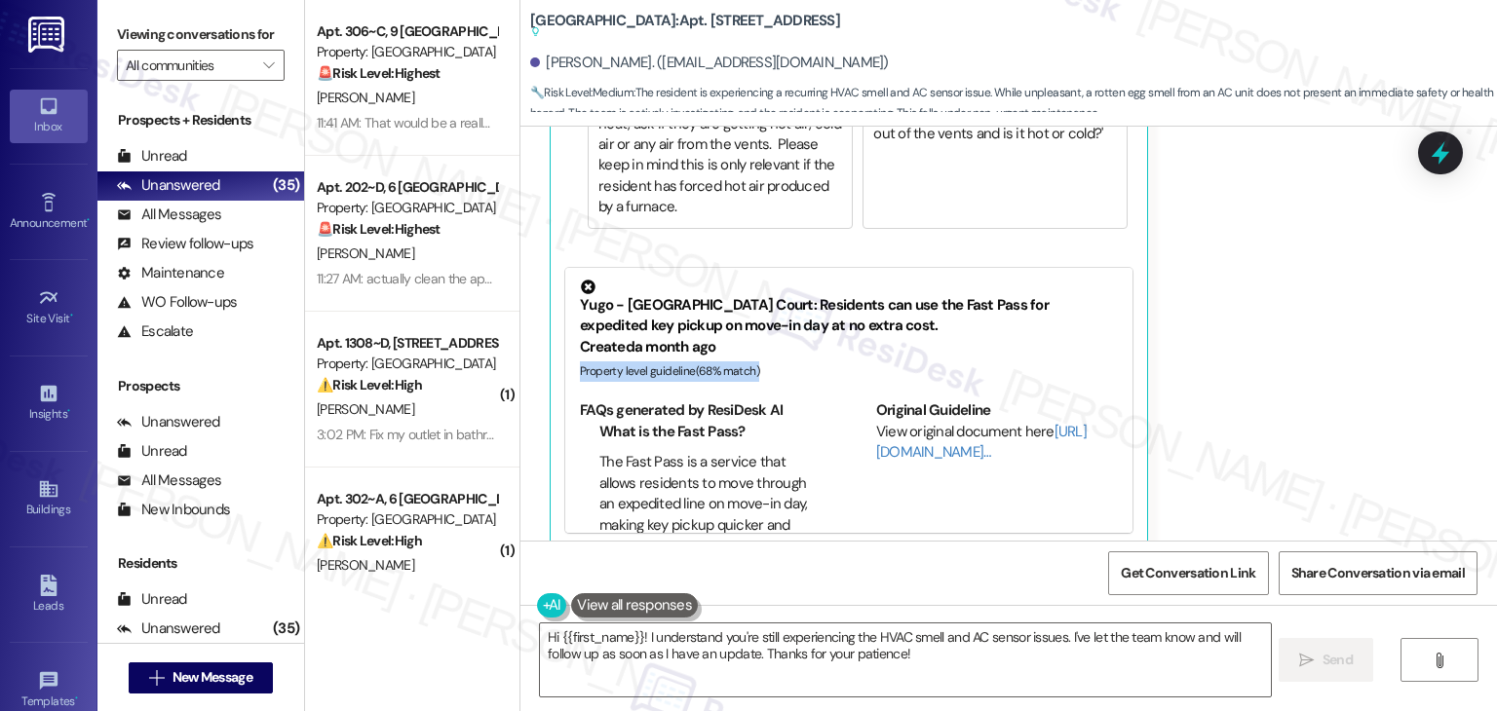
click at [1208, 361] on div "Kaytlyn Klayer Yesterday at 12:12 PM Liked “Sarah (Yugo Lexington Campus Court)…" at bounding box center [975, 157] width 850 height 782
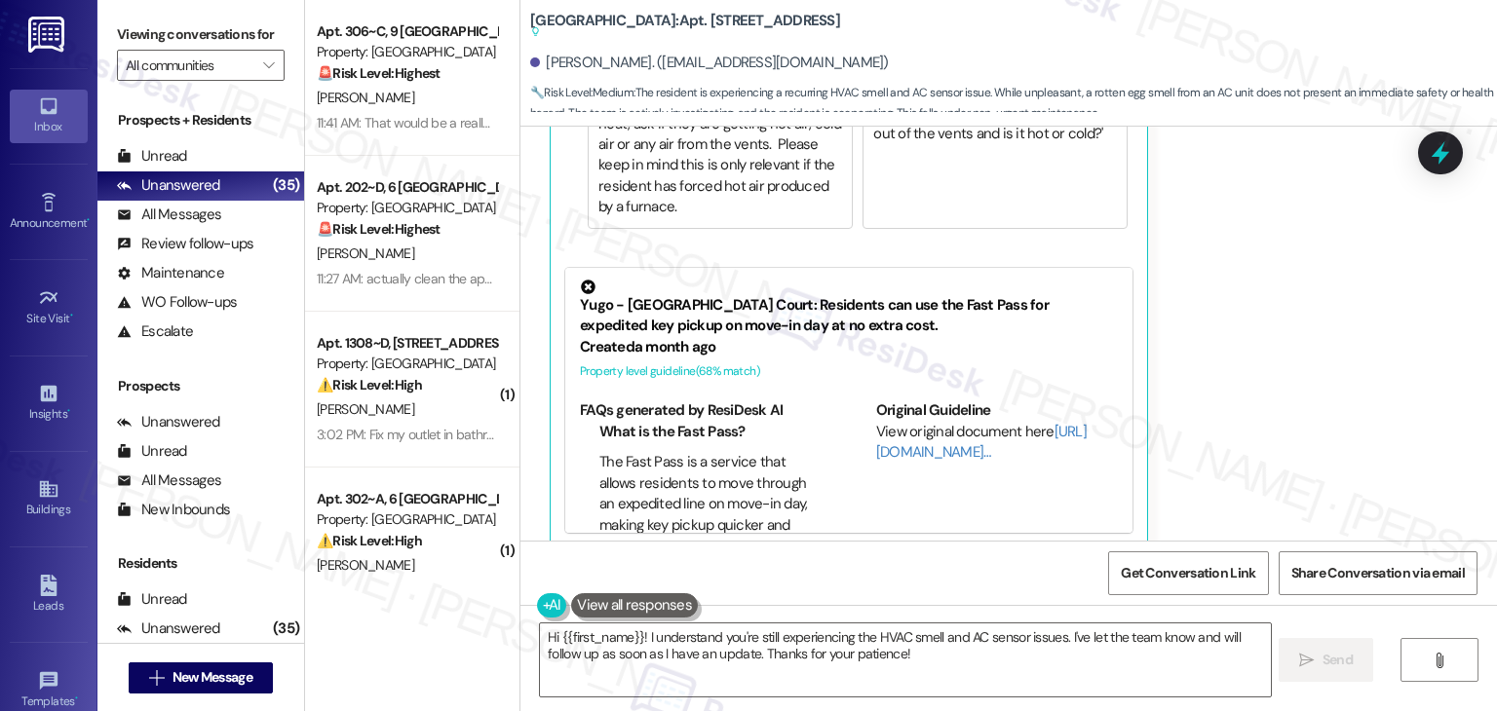
click at [1208, 361] on div "Kaytlyn Klayer Yesterday at 12:12 PM Liked “Sarah (Yugo Lexington Campus Court)…" at bounding box center [975, 157] width 850 height 782
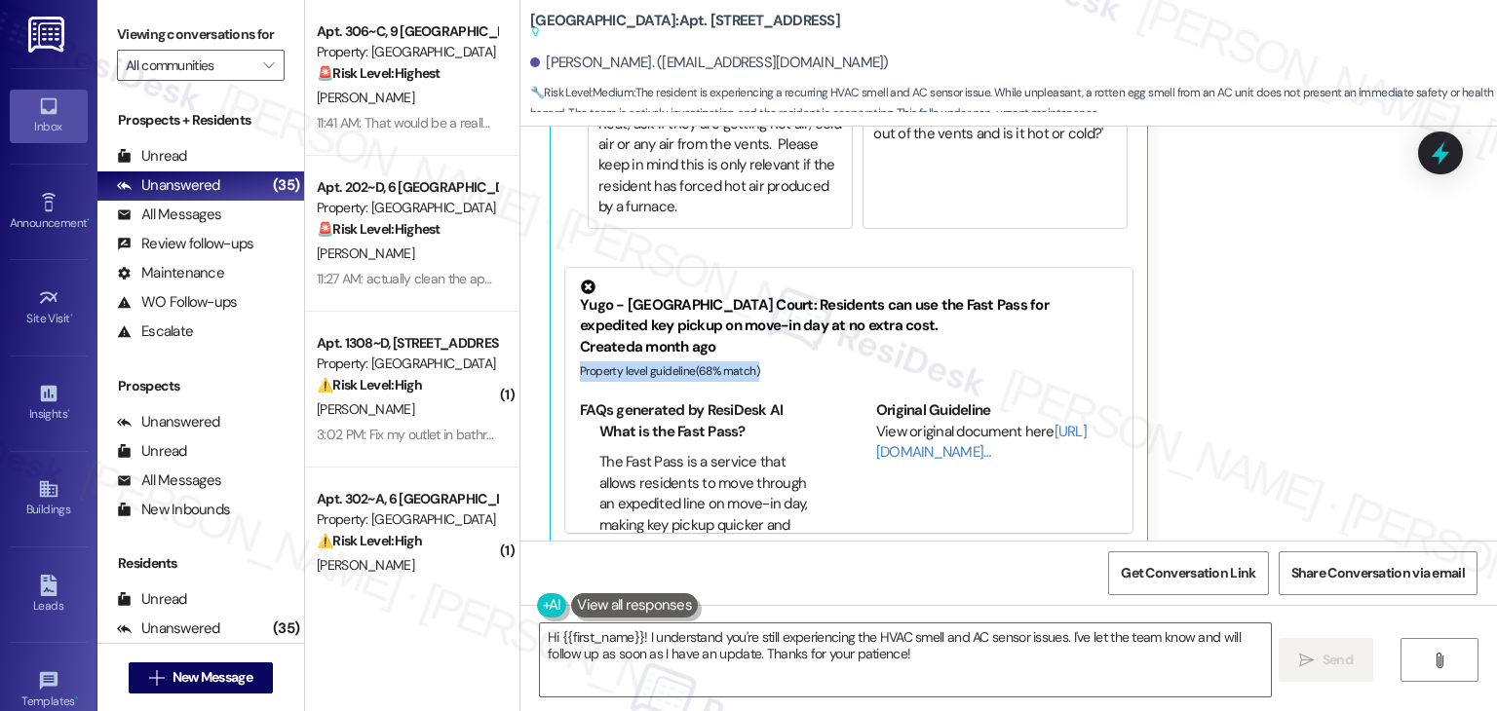
click at [1208, 361] on div "Kaytlyn Klayer Yesterday at 12:12 PM Liked “Sarah (Yugo Lexington Campus Court)…" at bounding box center [975, 157] width 850 height 782
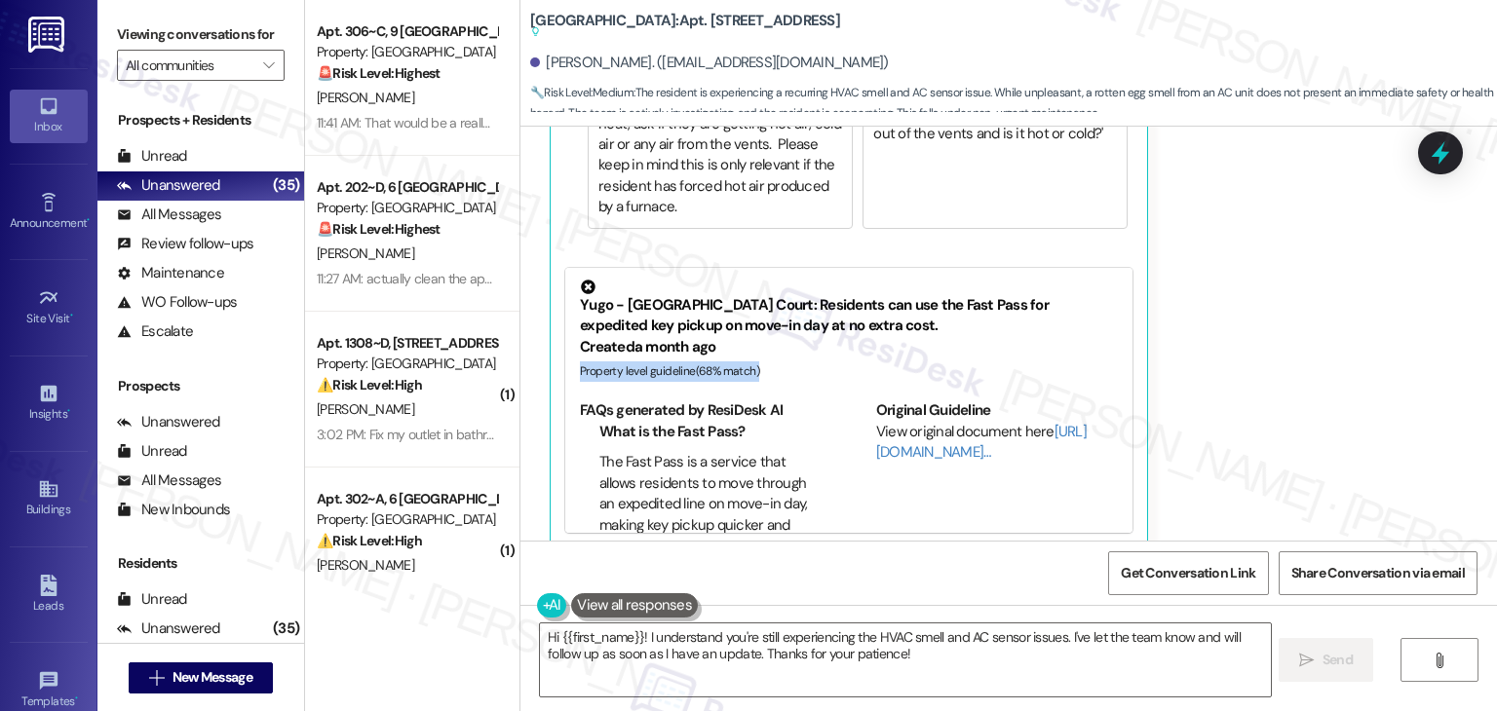
click at [1208, 361] on div "Kaytlyn Klayer Yesterday at 12:12 PM Liked “Sarah (Yugo Lexington Campus Court)…" at bounding box center [975, 157] width 850 height 782
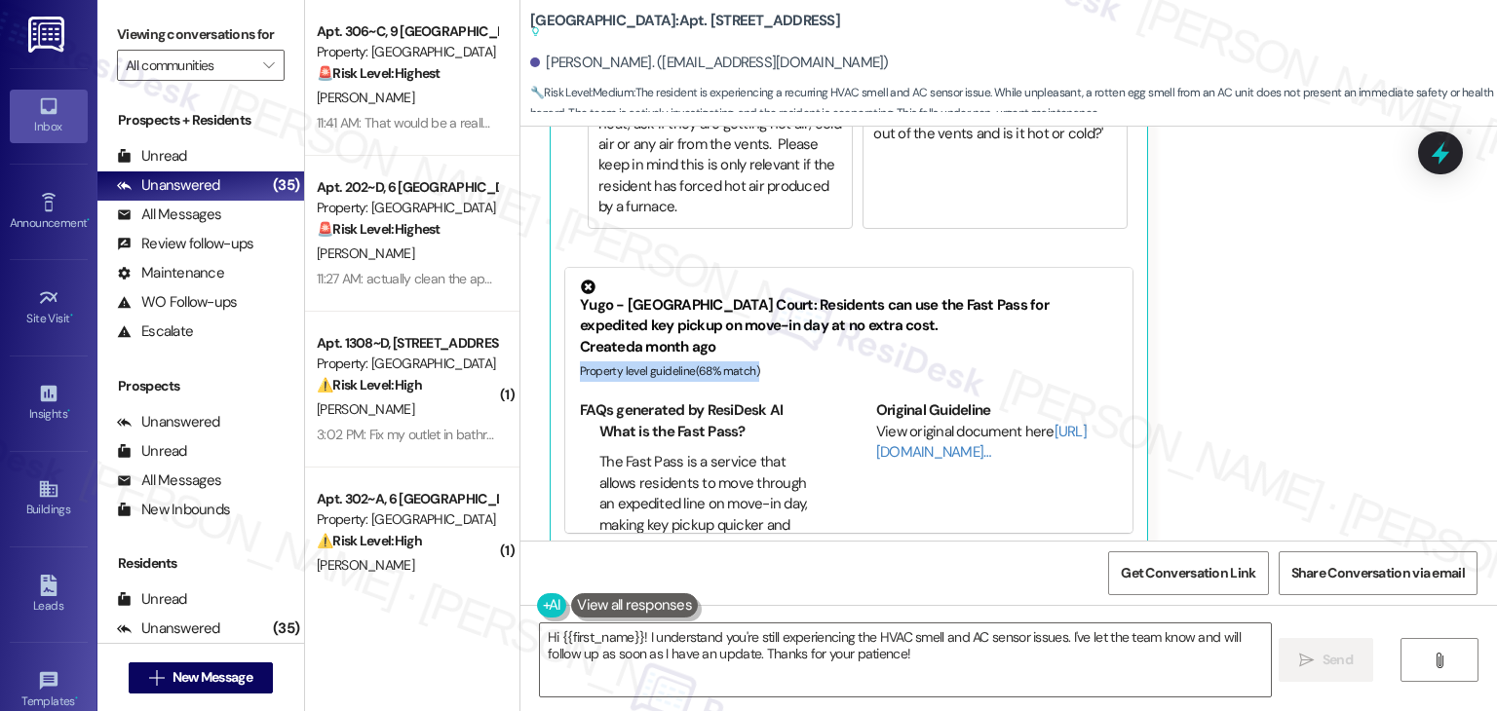
click at [1208, 361] on div "Kaytlyn Klayer Yesterday at 12:12 PM Liked “Sarah (Yugo Lexington Campus Court)…" at bounding box center [975, 157] width 850 height 782
click at [1207, 360] on div "Kaytlyn Klayer Yesterday at 12:12 PM Liked “Sarah (Yugo Lexington Campus Court)…" at bounding box center [975, 157] width 850 height 782
click at [1217, 380] on div "Kaytlyn Klayer Yesterday at 12:12 PM Liked “Sarah (Yugo Lexington Campus Court)…" at bounding box center [975, 157] width 850 height 782
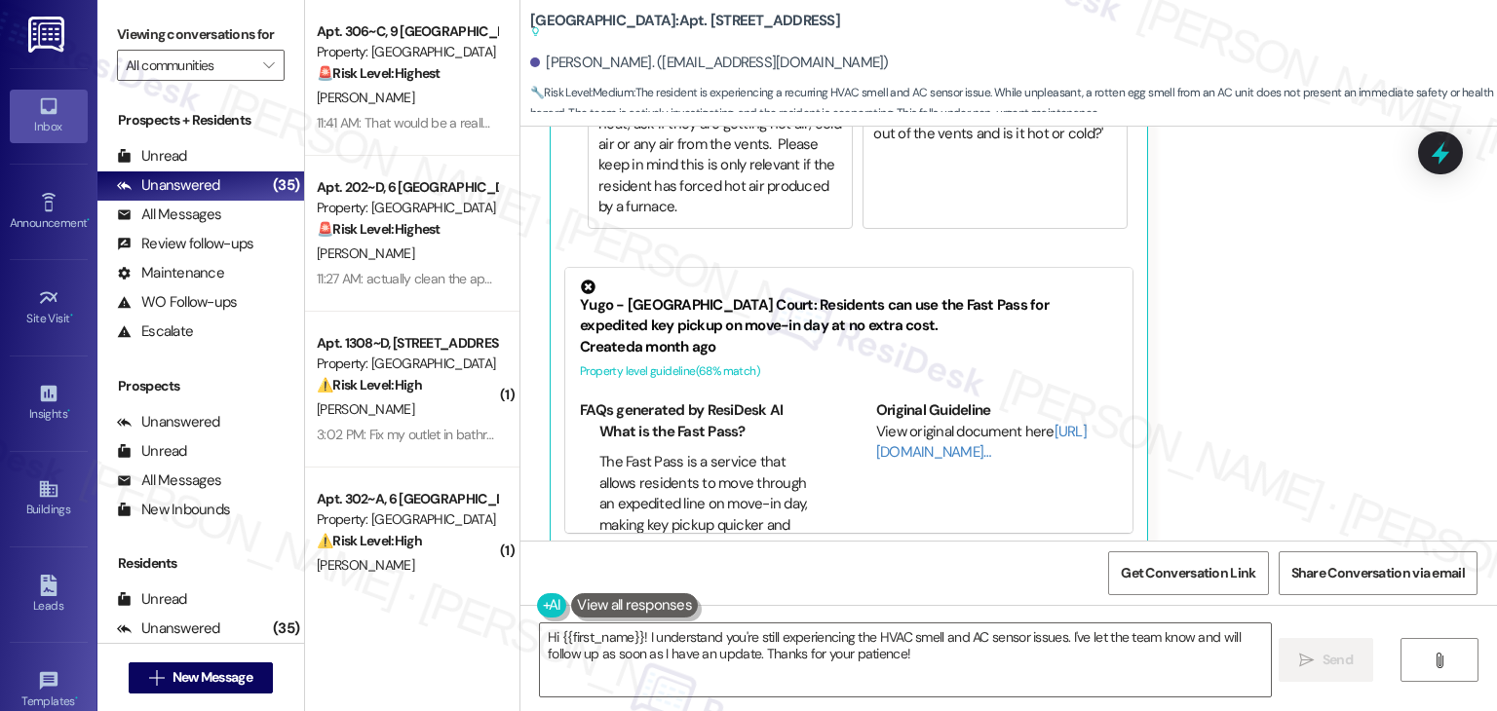
click at [1217, 380] on div "Kaytlyn Klayer Yesterday at 12:12 PM Liked “Sarah (Yugo Lexington Campus Court)…" at bounding box center [975, 157] width 850 height 782
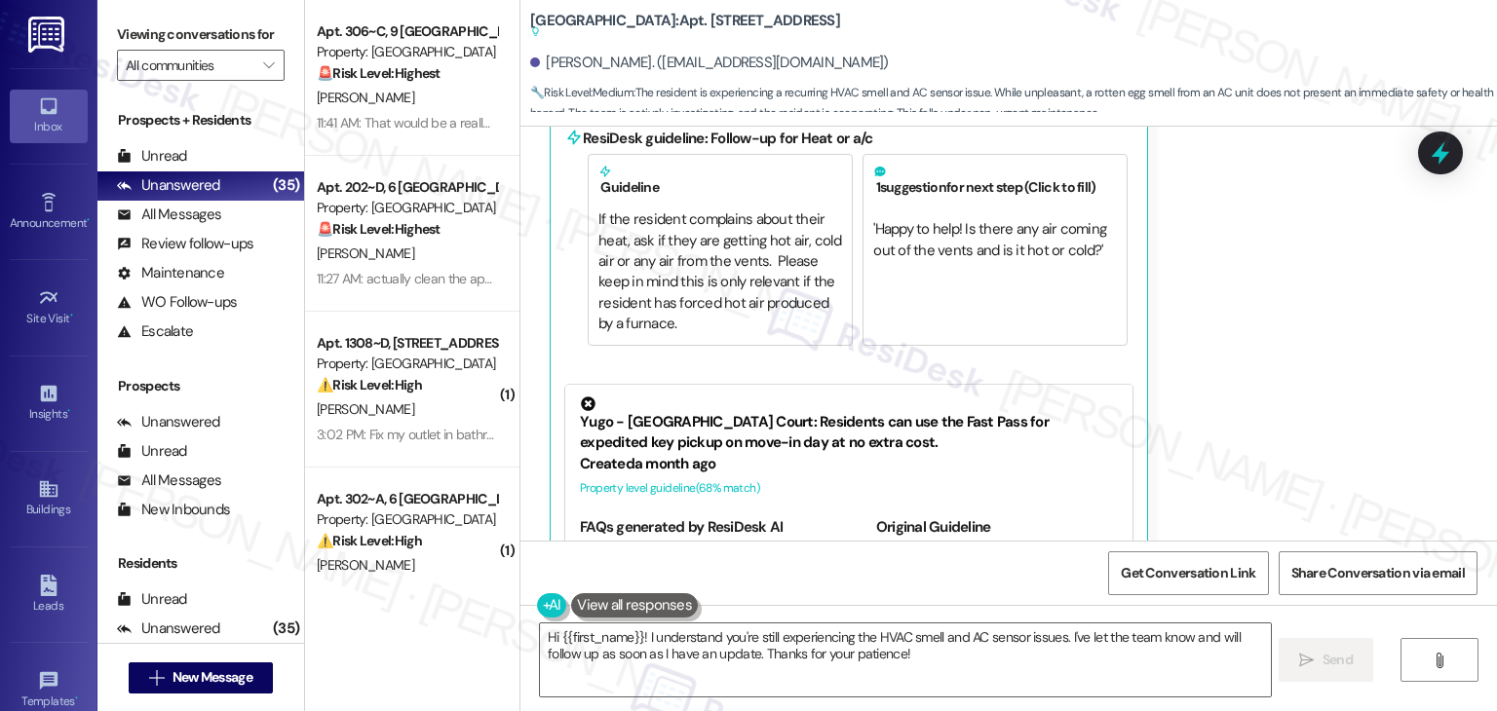
scroll to position [3889, 0]
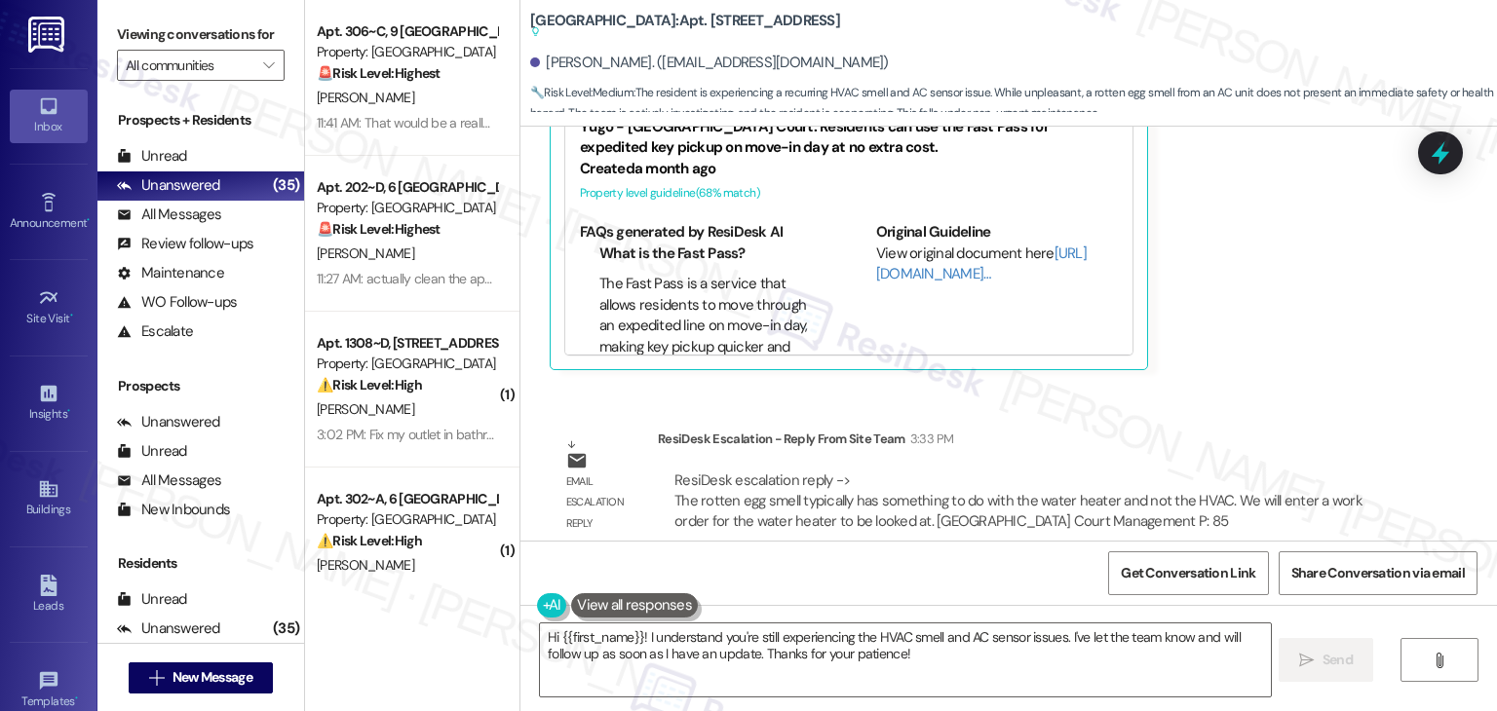
click at [1241, 414] on div "Email escalation reply ResiDesk Escalation - Reply From Site Team 3:33 PM ResiD…" at bounding box center [974, 488] width 879 height 148
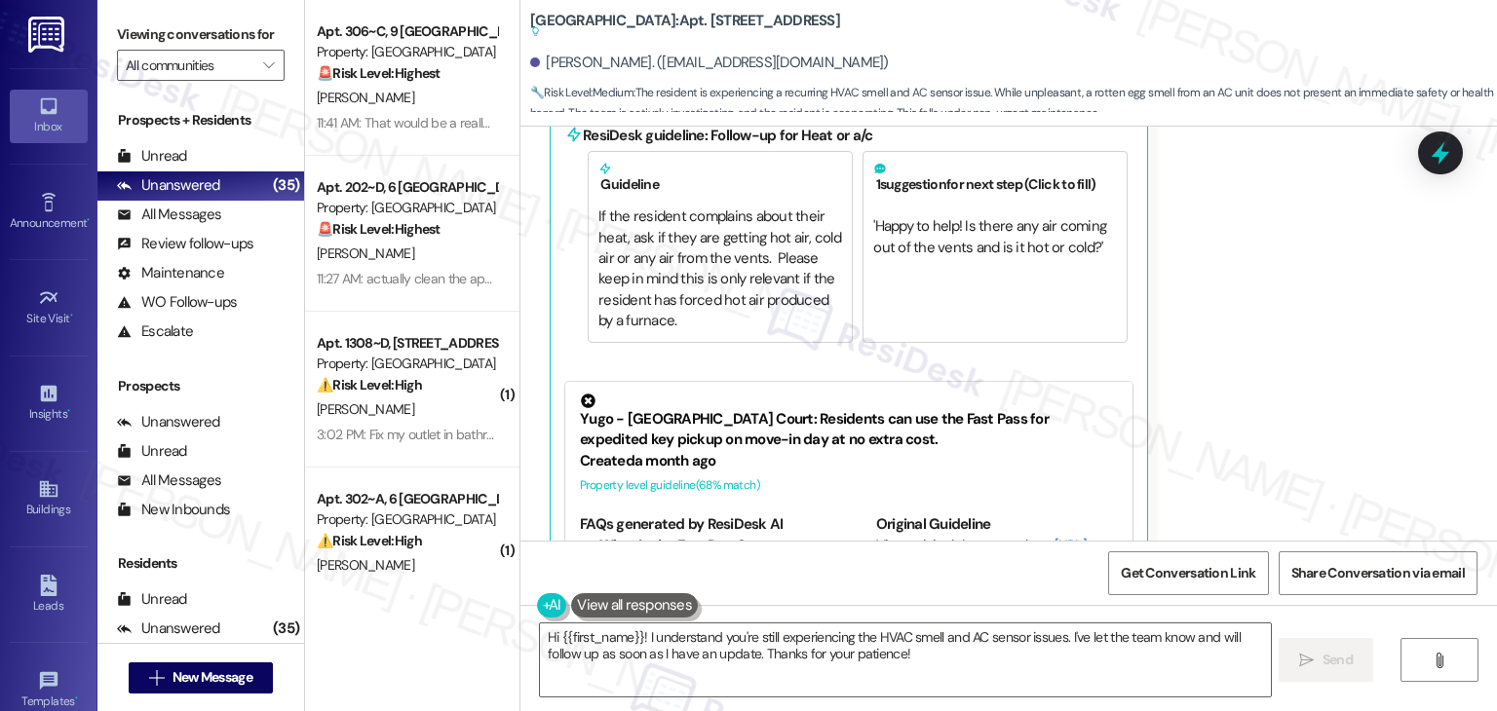
click at [1241, 399] on div "Kaytlyn Klayer Yesterday at 12:12 PM Liked “Sarah (Yugo Lexington Campus Court)…" at bounding box center [975, 271] width 850 height 782
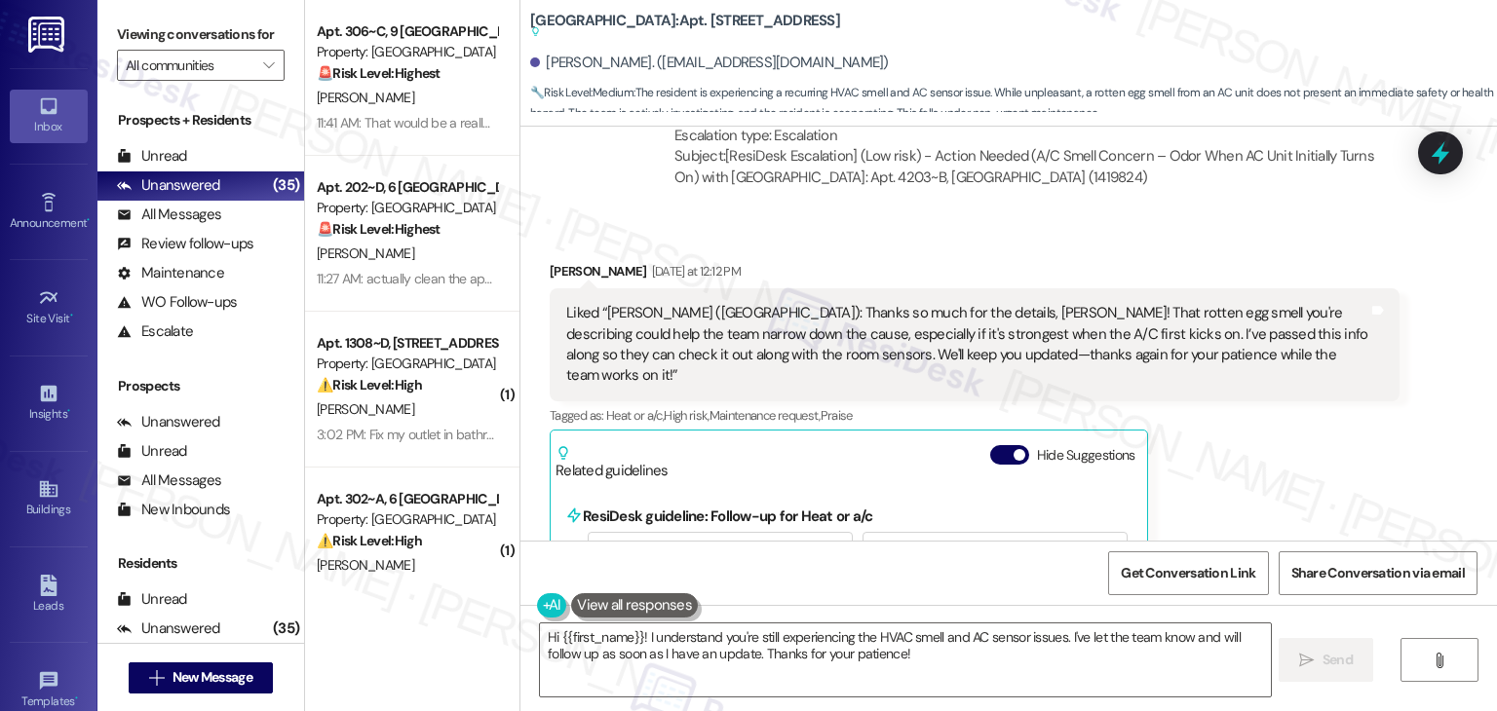
scroll to position [3207, 0]
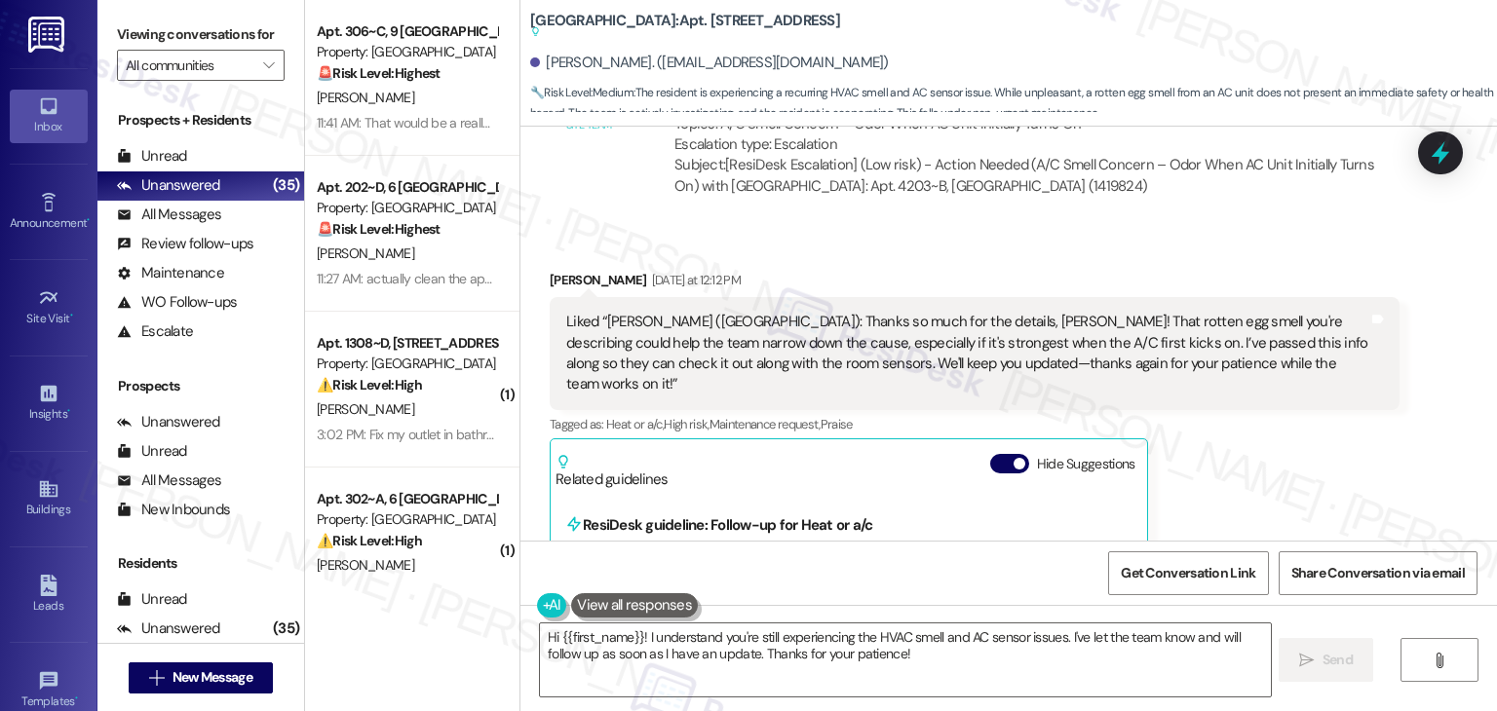
click at [1248, 446] on div "Kaytlyn Klayer Yesterday at 12:12 PM Liked “Sarah (Yugo Lexington Campus Court)…" at bounding box center [975, 661] width 850 height 782
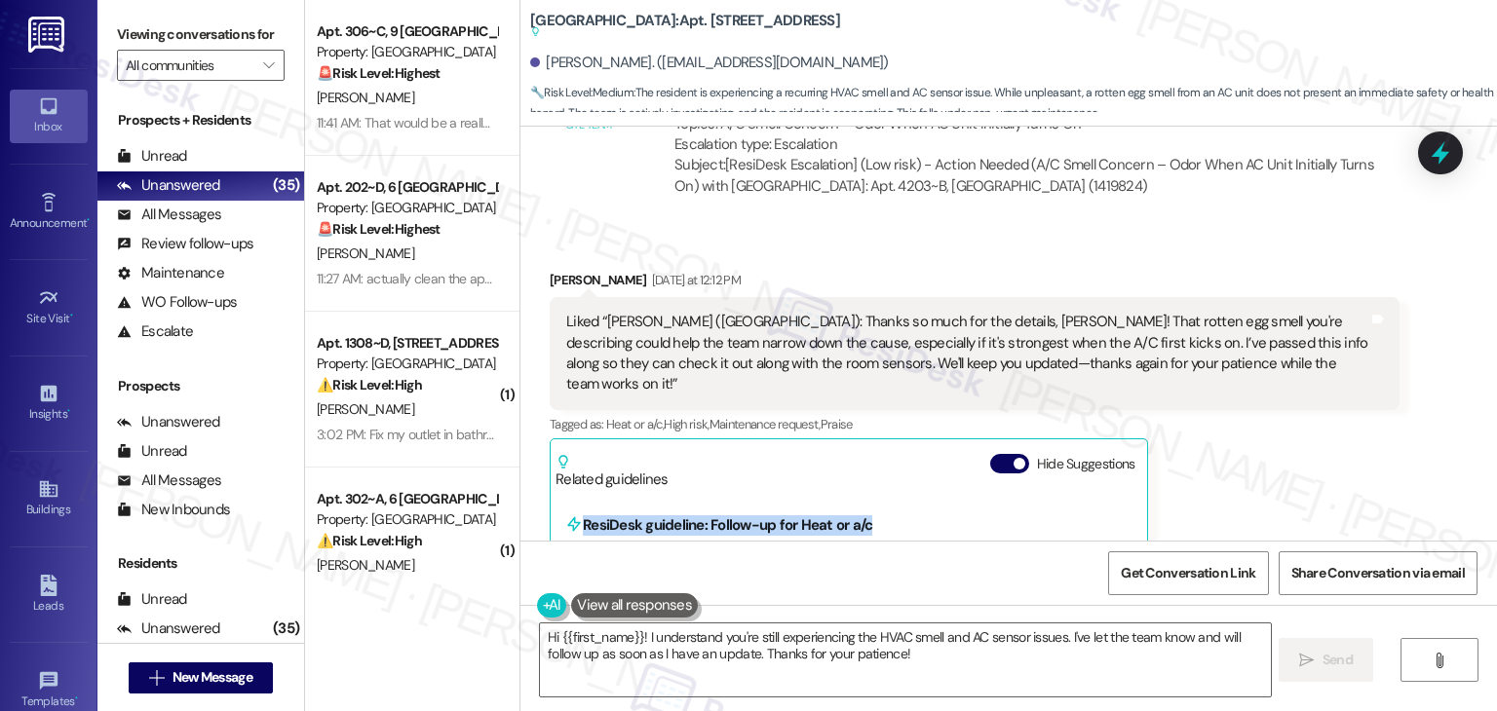
click at [1248, 446] on div "Kaytlyn Klayer Yesterday at 12:12 PM Liked “Sarah (Yugo Lexington Campus Court)…" at bounding box center [975, 661] width 850 height 782
click at [1248, 445] on div "Kaytlyn Klayer Yesterday at 12:12 PM Liked “Sarah (Yugo Lexington Campus Court)…" at bounding box center [975, 661] width 850 height 782
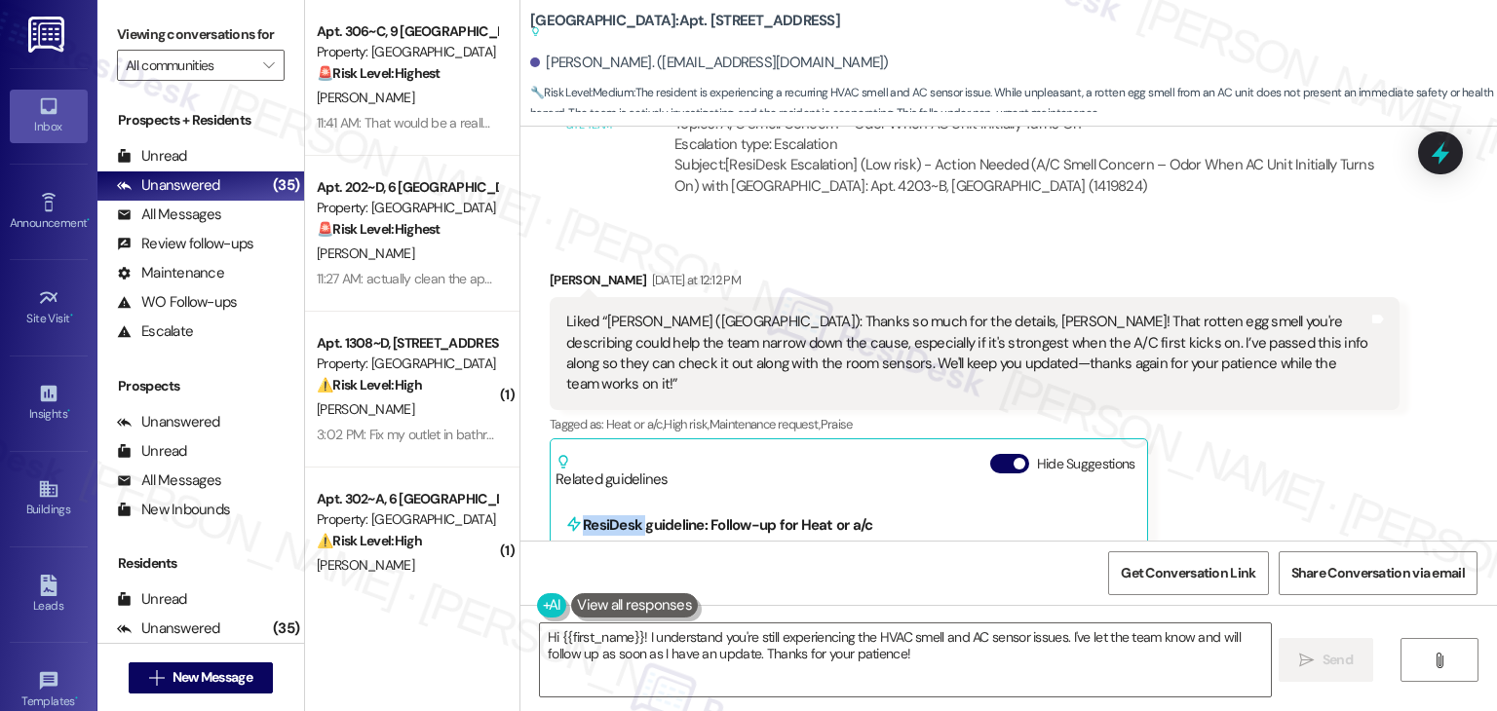
click at [1248, 445] on div "Kaytlyn Klayer Yesterday at 12:12 PM Liked “Sarah (Yugo Lexington Campus Court)…" at bounding box center [975, 661] width 850 height 782
click at [1251, 426] on div "Kaytlyn Klayer Yesterday at 12:12 PM Liked “Sarah (Yugo Lexington Campus Court)…" at bounding box center [975, 661] width 850 height 782
click at [1252, 422] on div "Kaytlyn Klayer Yesterday at 12:12 PM Liked “Sarah (Yugo Lexington Campus Court)…" at bounding box center [975, 661] width 850 height 782
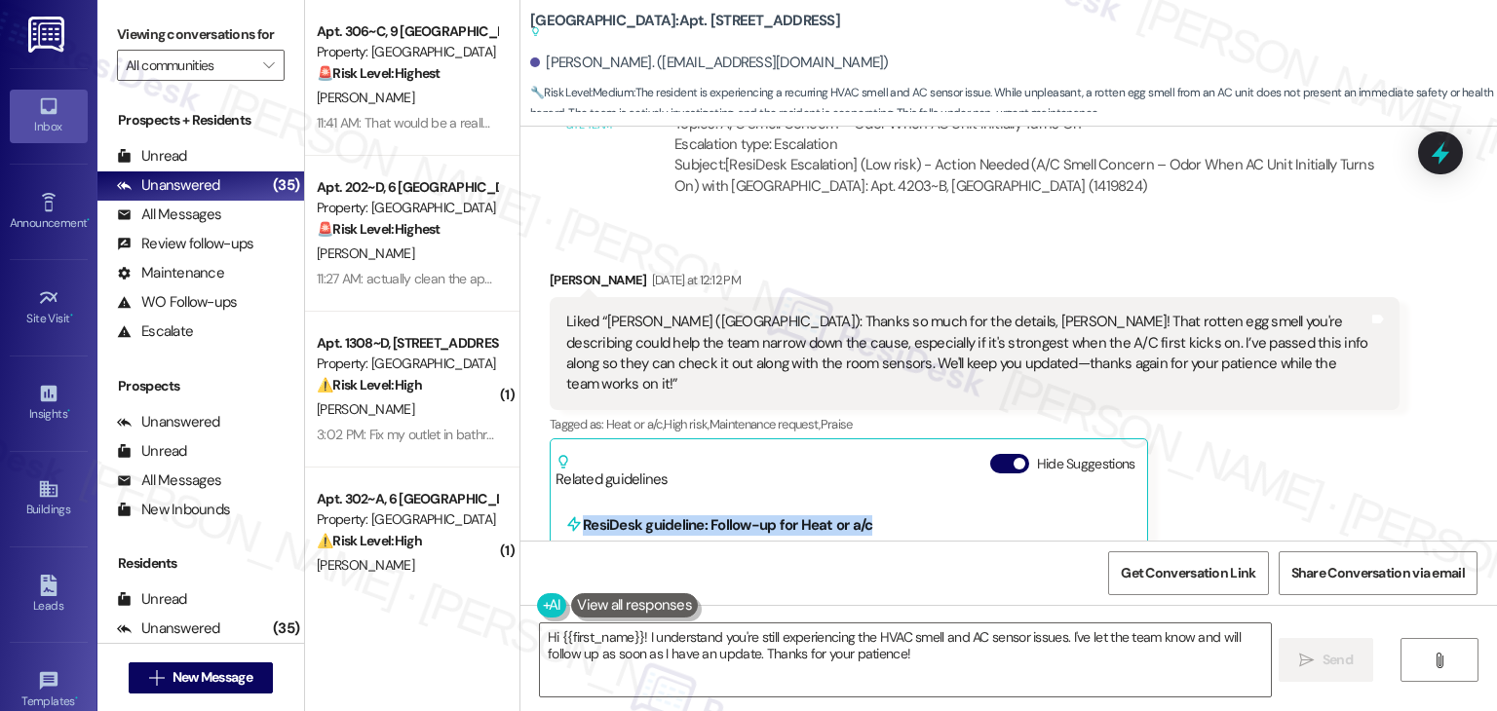
click at [1253, 422] on div "Kaytlyn Klayer Yesterday at 12:12 PM Liked “Sarah (Yugo Lexington Campus Court)…" at bounding box center [975, 661] width 850 height 782
click at [1253, 418] on div "Kaytlyn Klayer Yesterday at 12:12 PM Liked “Sarah (Yugo Lexington Campus Court)…" at bounding box center [975, 661] width 850 height 782
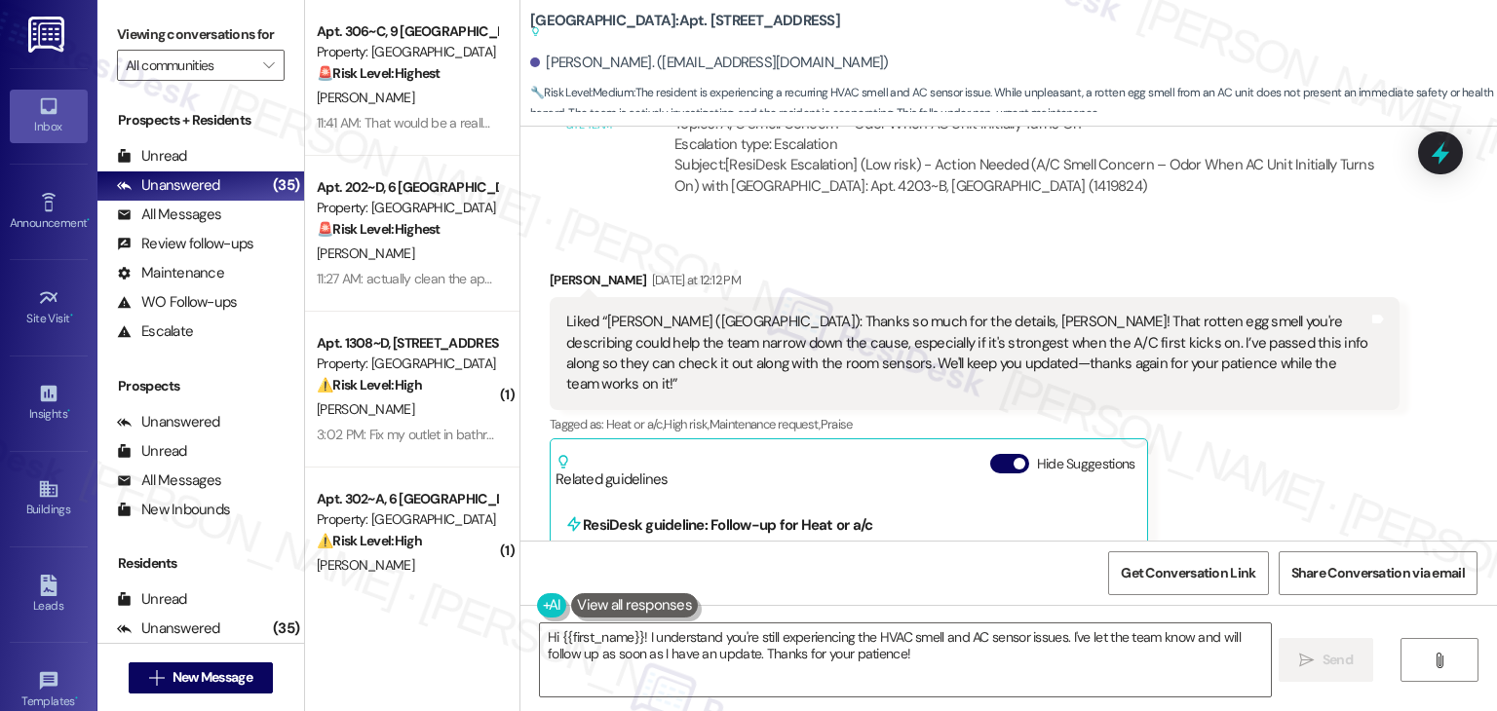
click at [1253, 418] on div "Kaytlyn Klayer Yesterday at 12:12 PM Liked “Sarah (Yugo Lexington Campus Court)…" at bounding box center [975, 661] width 850 height 782
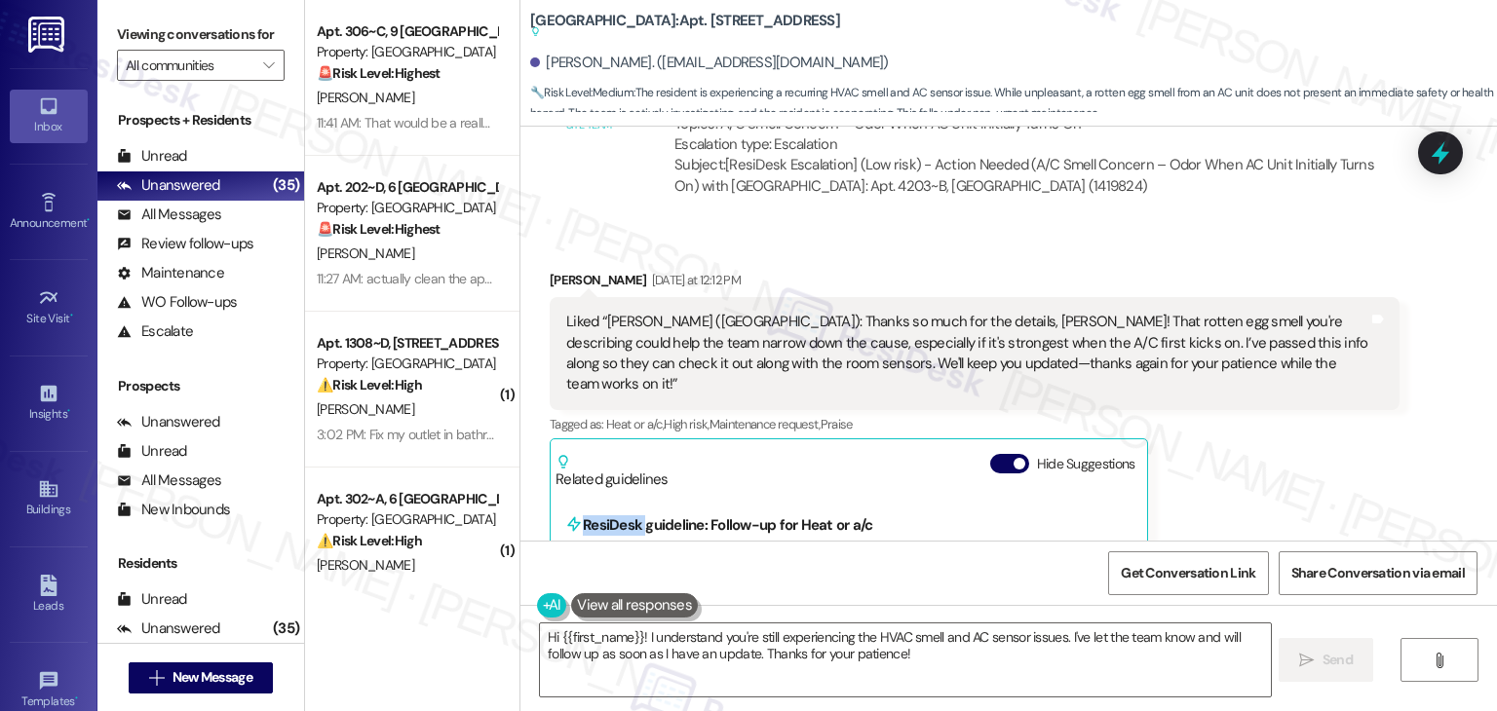
click at [1253, 418] on div "Kaytlyn Klayer Yesterday at 12:12 PM Liked “Sarah (Yugo Lexington Campus Court)…" at bounding box center [975, 661] width 850 height 782
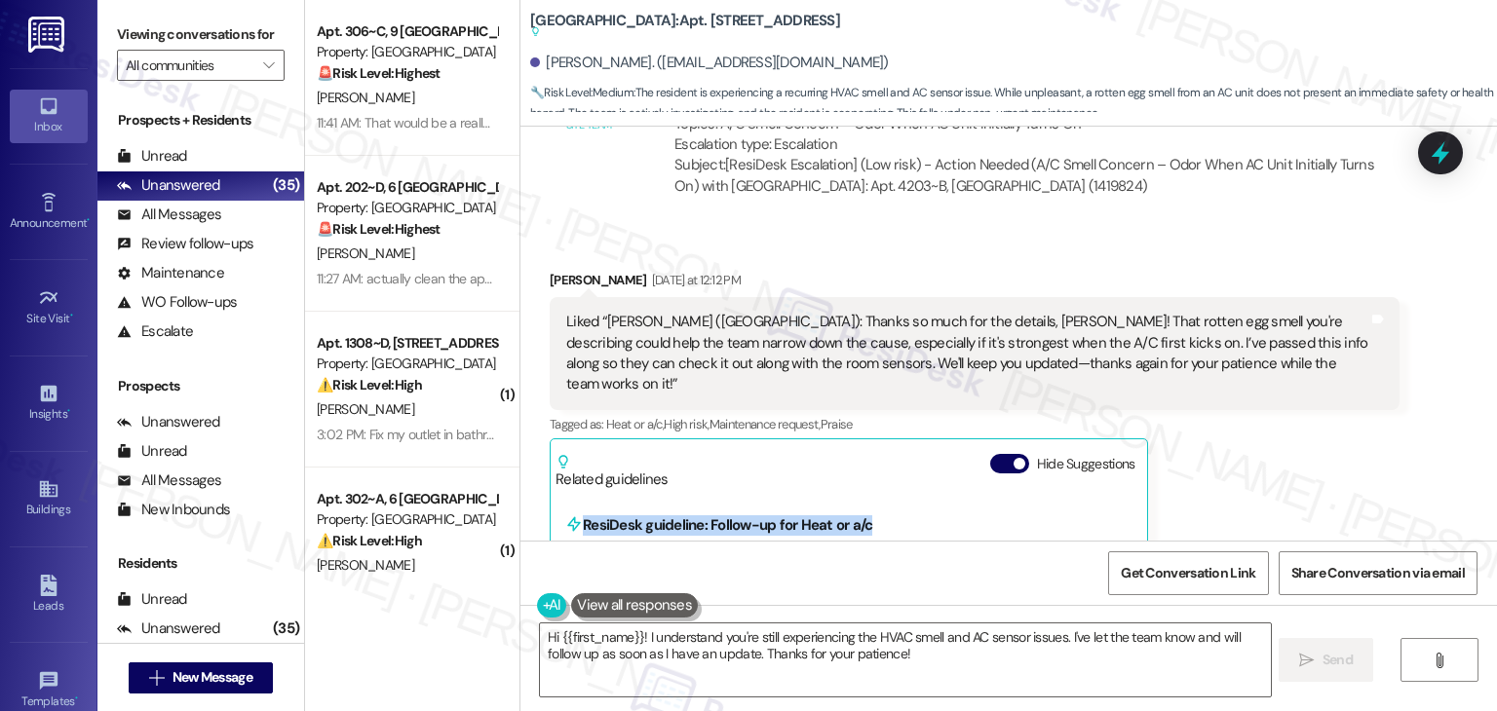
click at [1253, 418] on div "Kaytlyn Klayer Yesterday at 12:12 PM Liked “Sarah (Yugo Lexington Campus Court)…" at bounding box center [975, 661] width 850 height 782
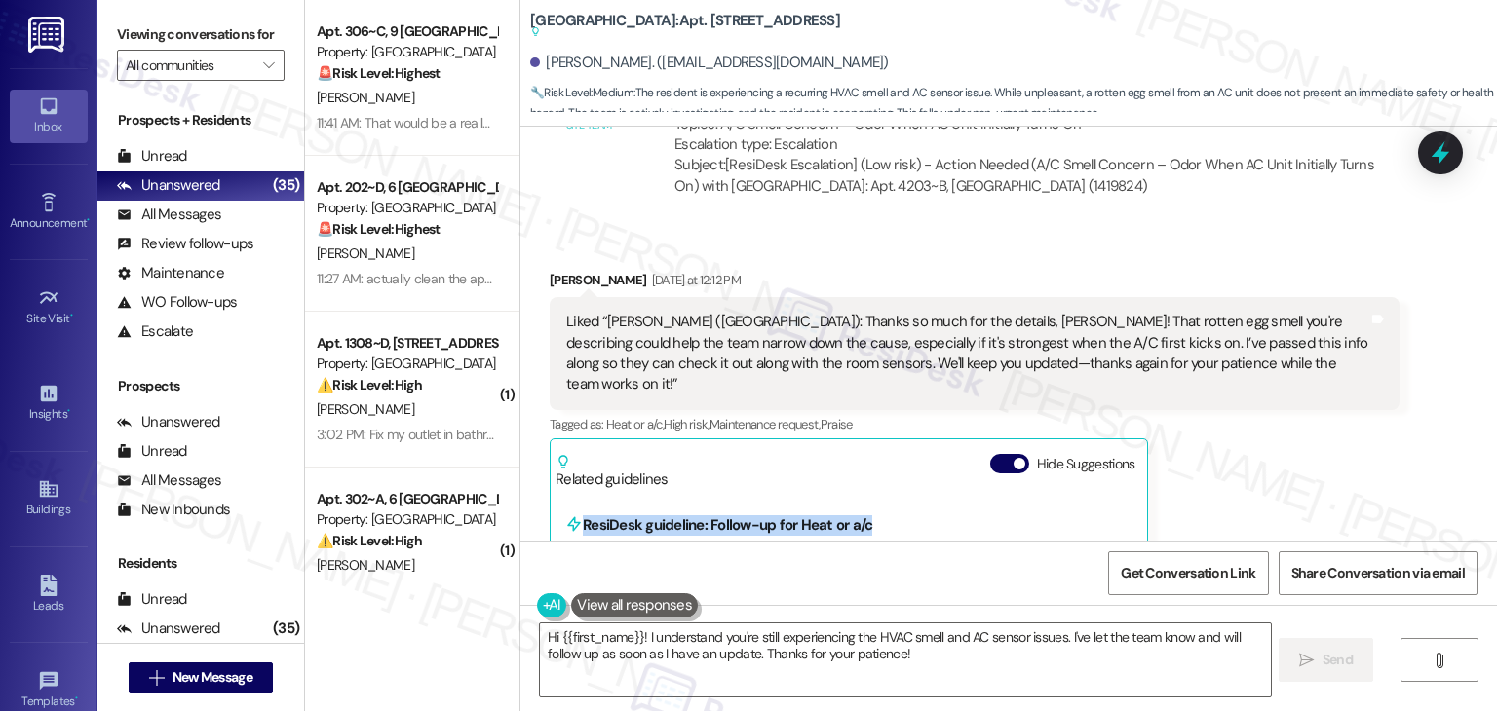
click at [1253, 418] on div "Kaytlyn Klayer Yesterday at 12:12 PM Liked “Sarah (Yugo Lexington Campus Court)…" at bounding box center [975, 661] width 850 height 782
click at [1252, 418] on div "Kaytlyn Klayer Yesterday at 12:12 PM Liked “Sarah (Yugo Lexington Campus Court)…" at bounding box center [975, 661] width 850 height 782
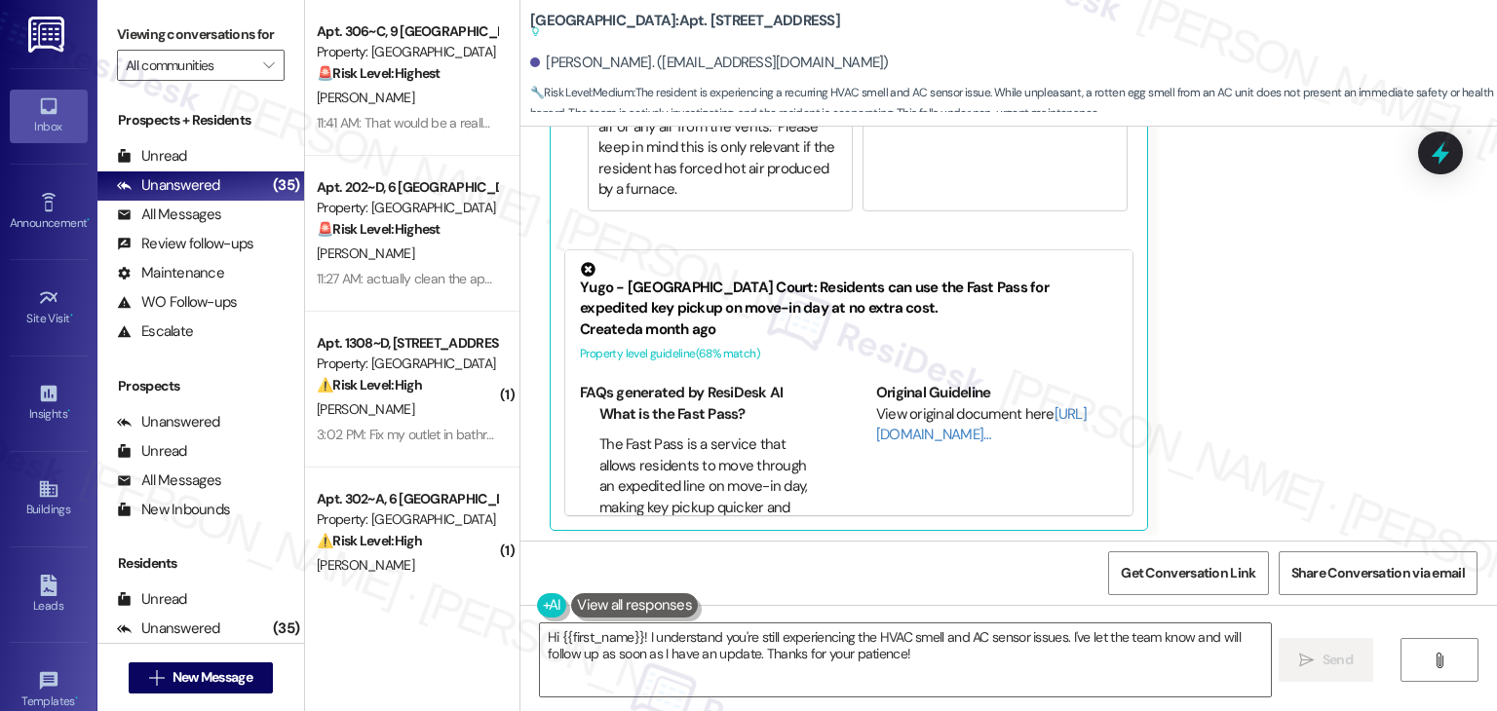
scroll to position [3889, 0]
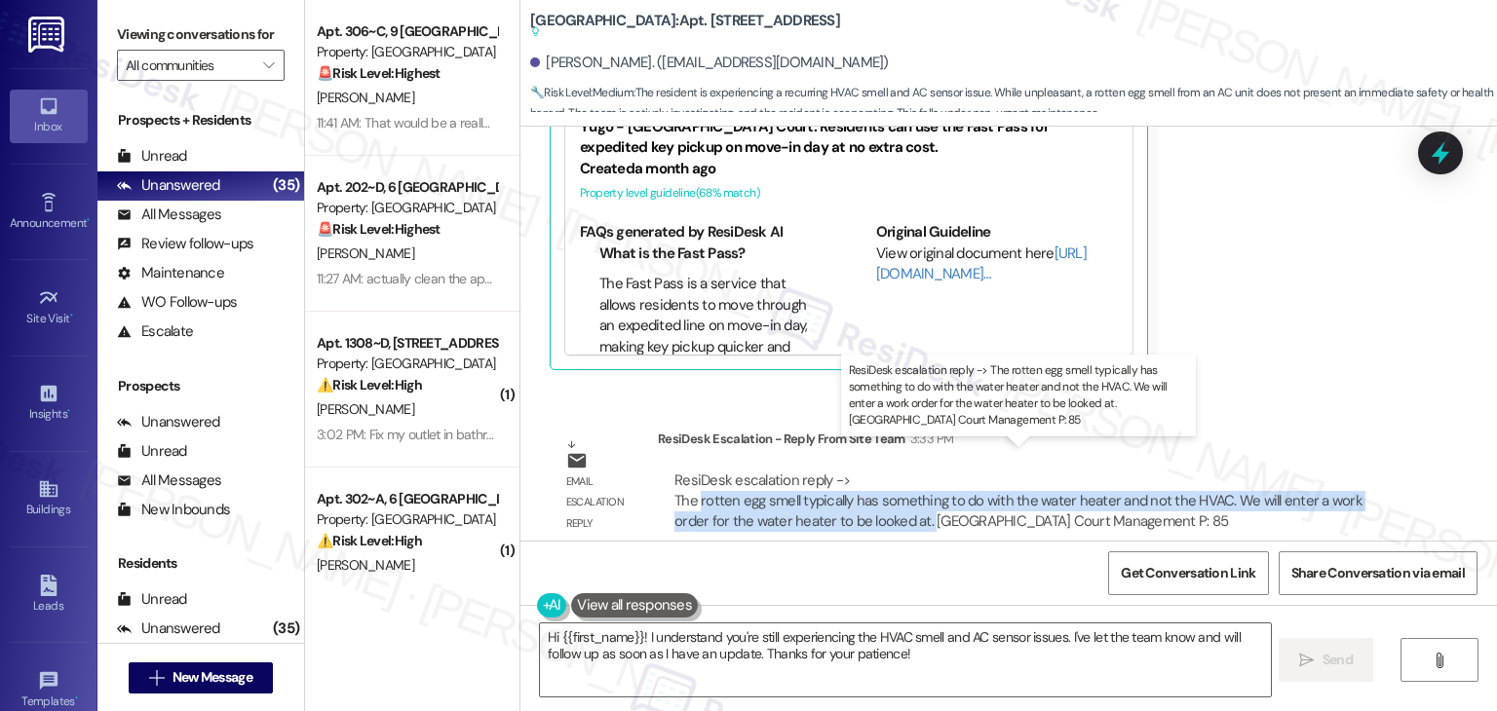
drag, startPoint x: 881, startPoint y: 504, endPoint x: 687, endPoint y: 472, distance: 196.6
click at [687, 472] on div "ResiDesk escalation reply -> The rotten egg smell typically has something to do…" at bounding box center [1018, 501] width 688 height 61
copy div "rotten egg smell typically has something to do with the water heater and not th…"
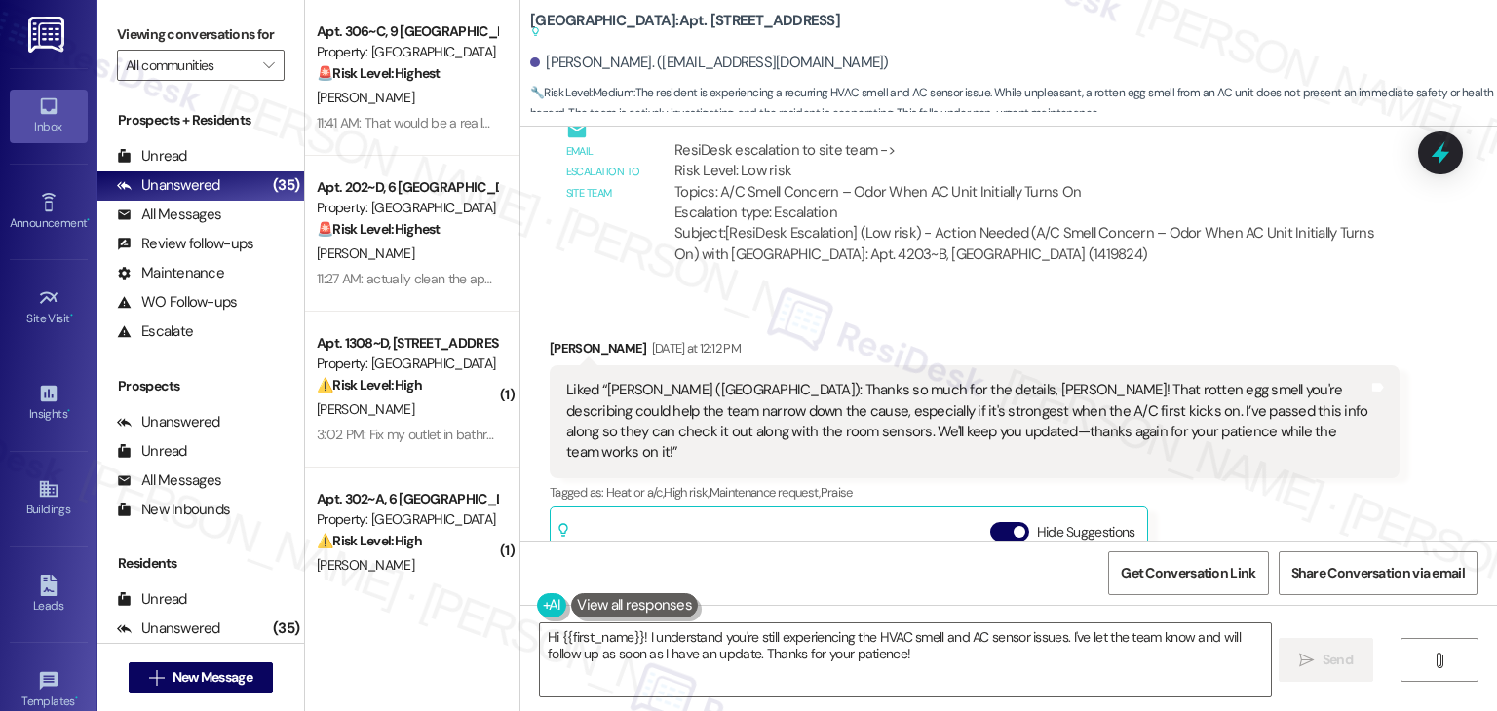
scroll to position [3109, 0]
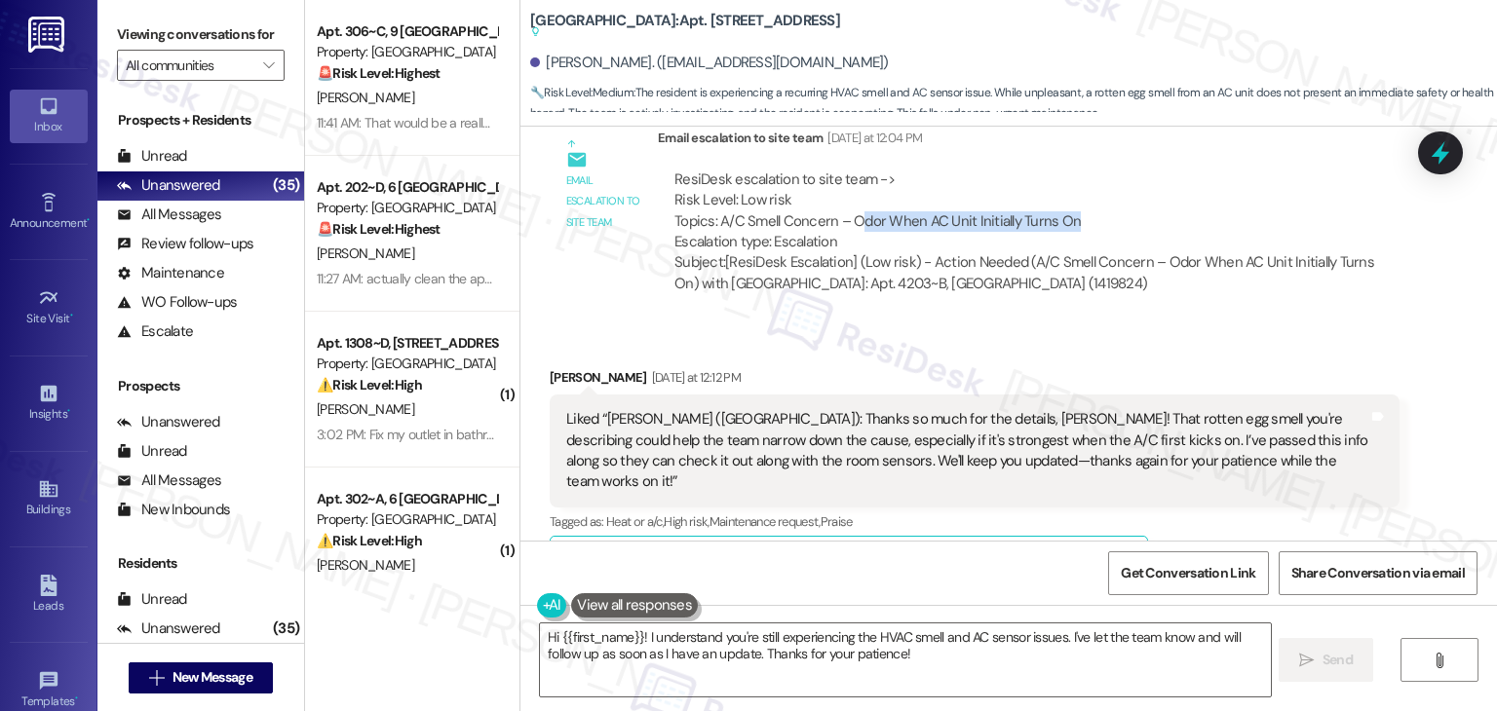
drag, startPoint x: 844, startPoint y: 219, endPoint x: 1068, endPoint y: 219, distance: 224.2
click at [1068, 219] on div "ResiDesk escalation to site team -> Risk Level: Low risk Topics: A/C Smell Conc…" at bounding box center [1028, 212] width 709 height 84
copy div "dor When AC Unit Initially Turns On"
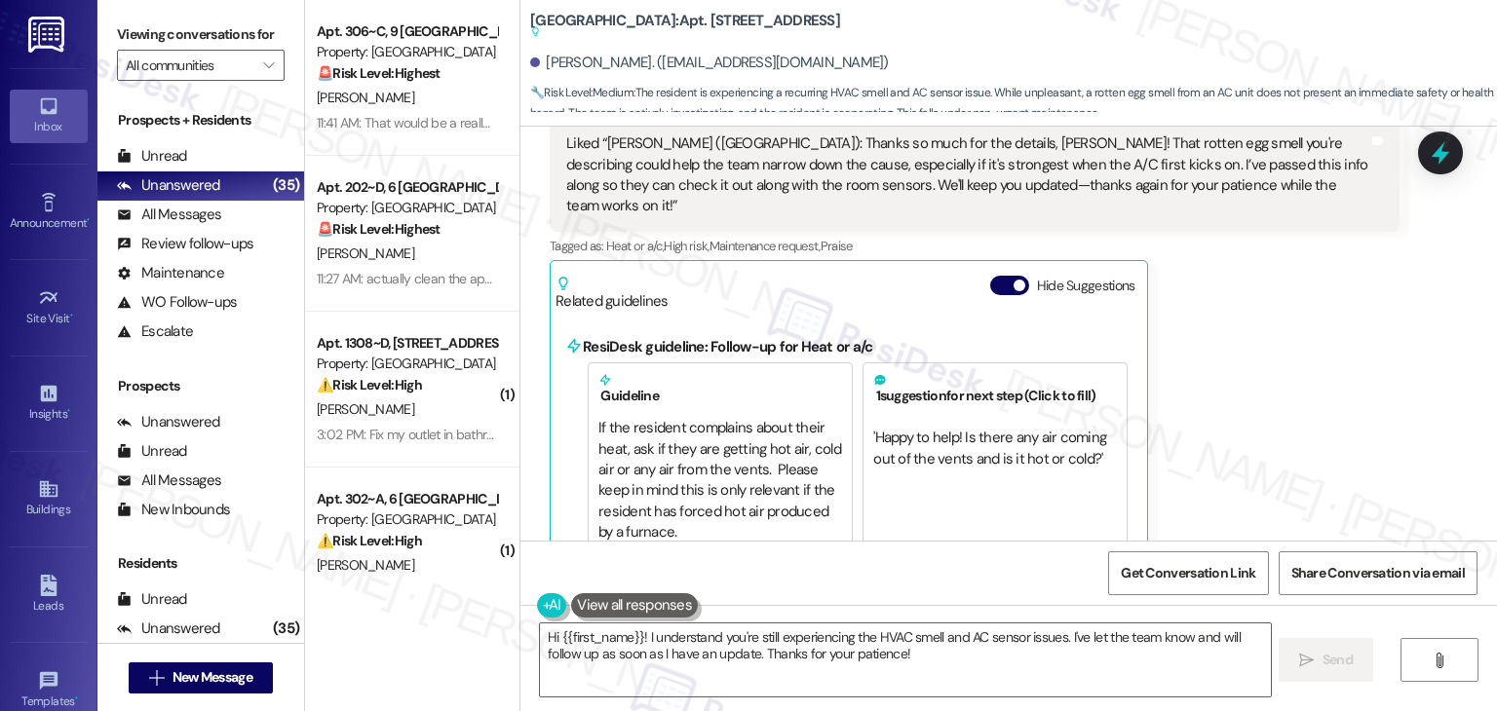
scroll to position [3889, 0]
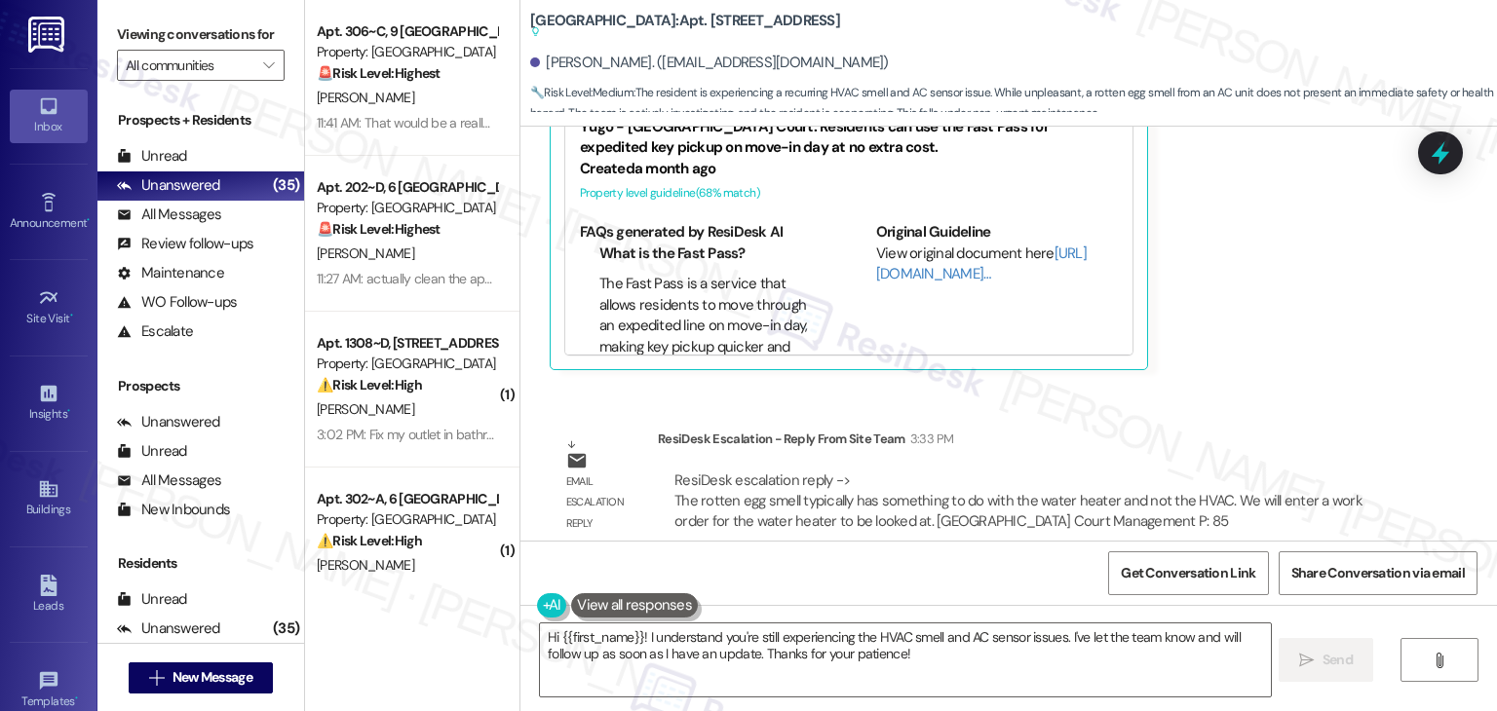
click at [817, 641] on textarea "Hi {{first_name}}! I understand you're still experiencing the HVAC smell and AC…" at bounding box center [905, 660] width 730 height 73
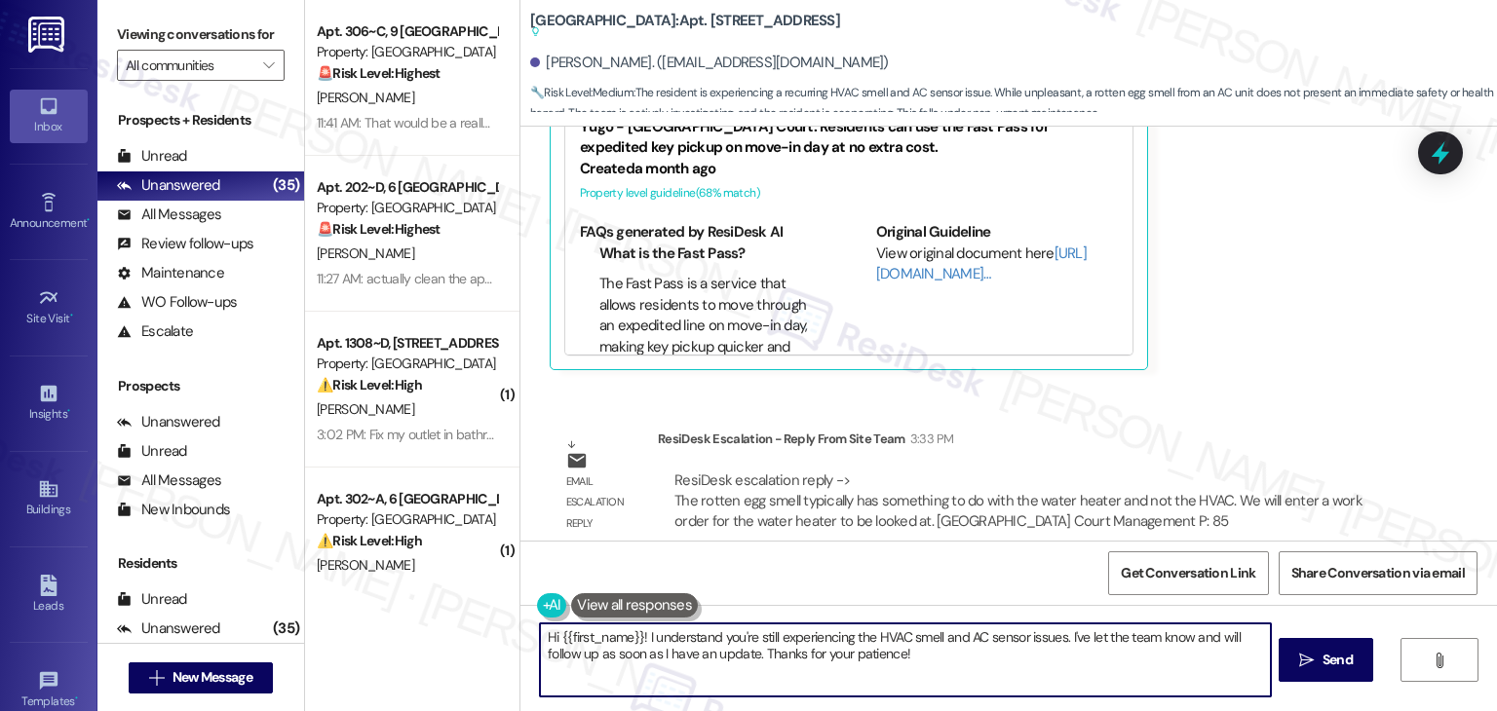
click at [817, 641] on textarea "Hi {{first_name}}! I understand you're still experiencing the HVAC smell and AC…" at bounding box center [905, 660] width 730 height 73
paste textarea "Kaytlyn, I shared your concern with the site team about the odor when the AC fi…"
type textarea "Hi Kaytlyn, I shared your concern with the site team about the odor when the AC…"
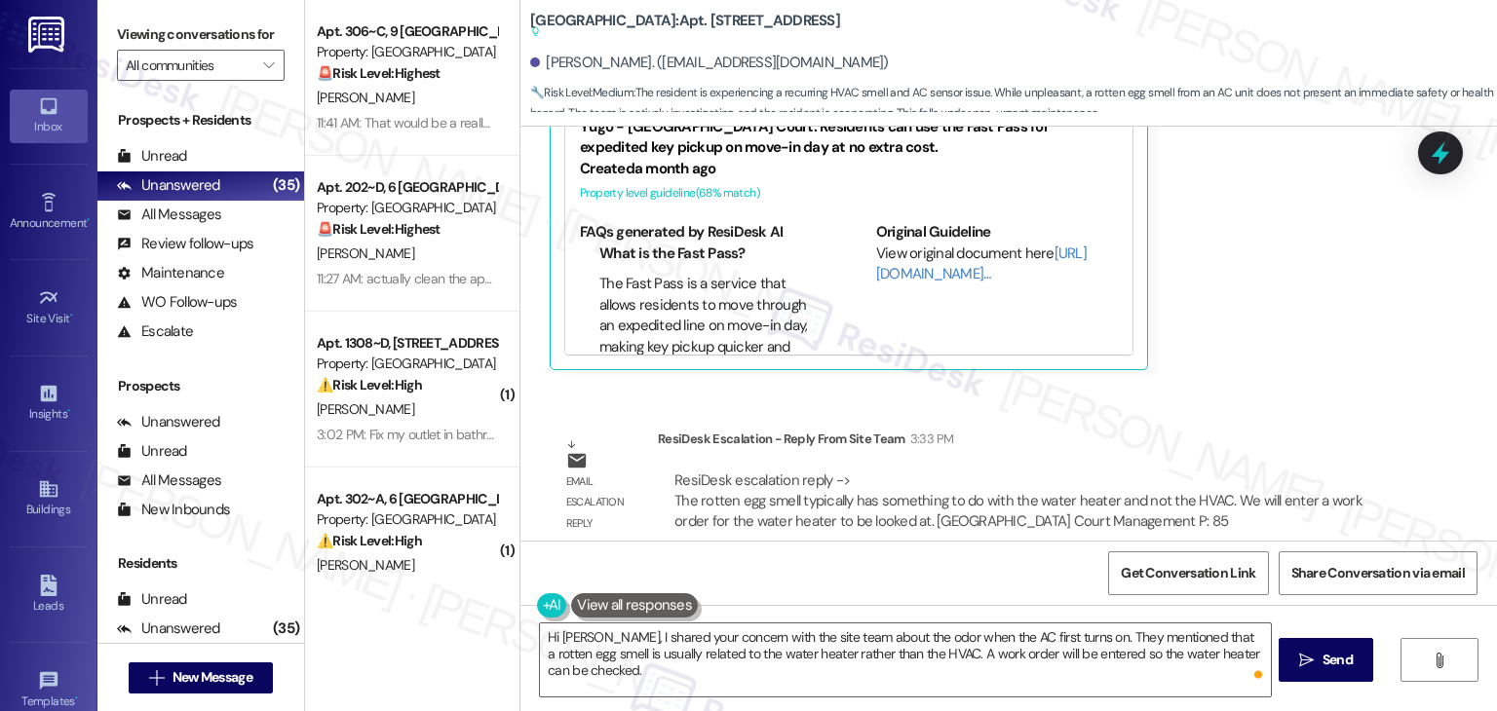
click at [877, 577] on div "Get Conversation Link Share Conversation via email" at bounding box center [1008, 573] width 977 height 64
click at [1324, 666] on span "Send" at bounding box center [1338, 660] width 30 height 20
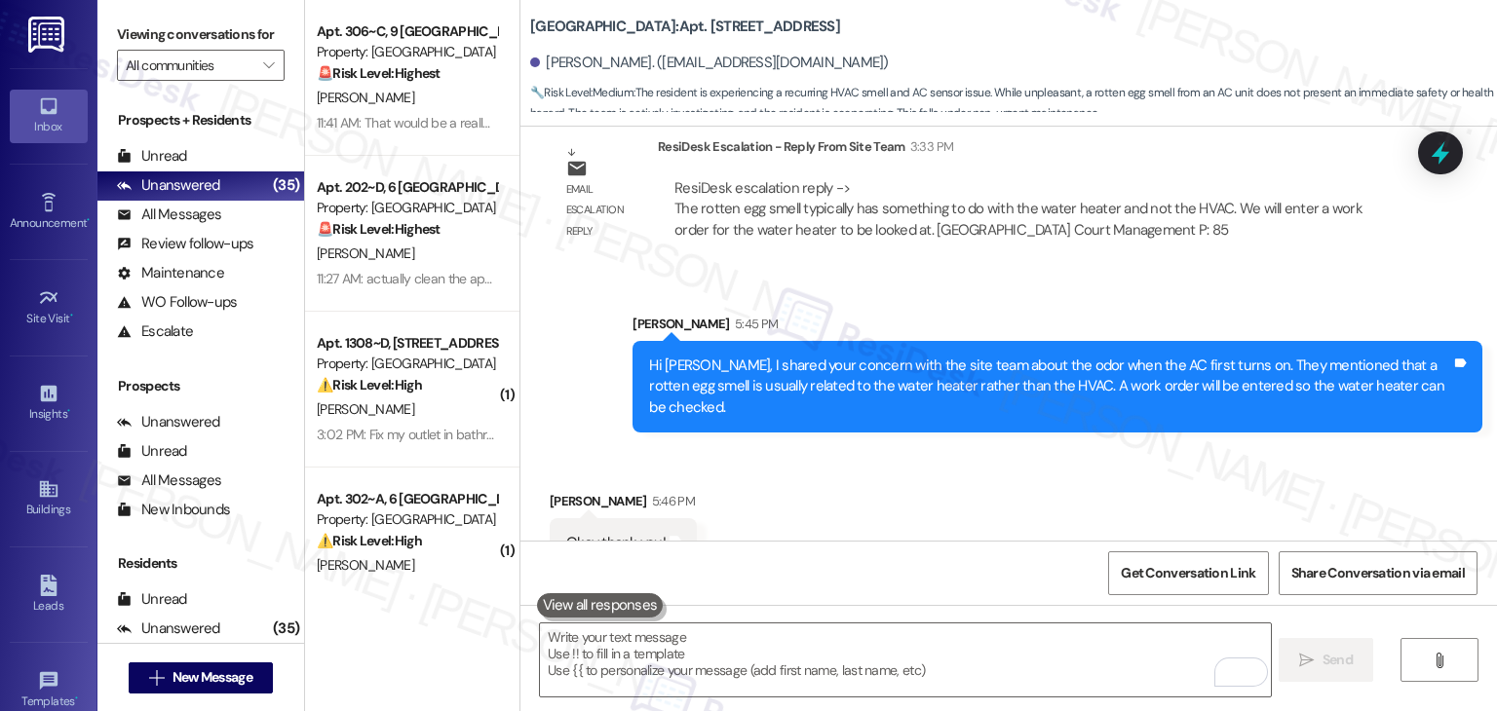
scroll to position [3910, 0]
click at [810, 479] on div "Received via SMS Kaytlyn Klayer 5:46 PM Okay thank you! Tags and notes" at bounding box center [1008, 514] width 977 height 135
click at [737, 650] on textarea "To enrich screen reader interactions, please activate Accessibility in Grammarl…" at bounding box center [905, 660] width 730 height 73
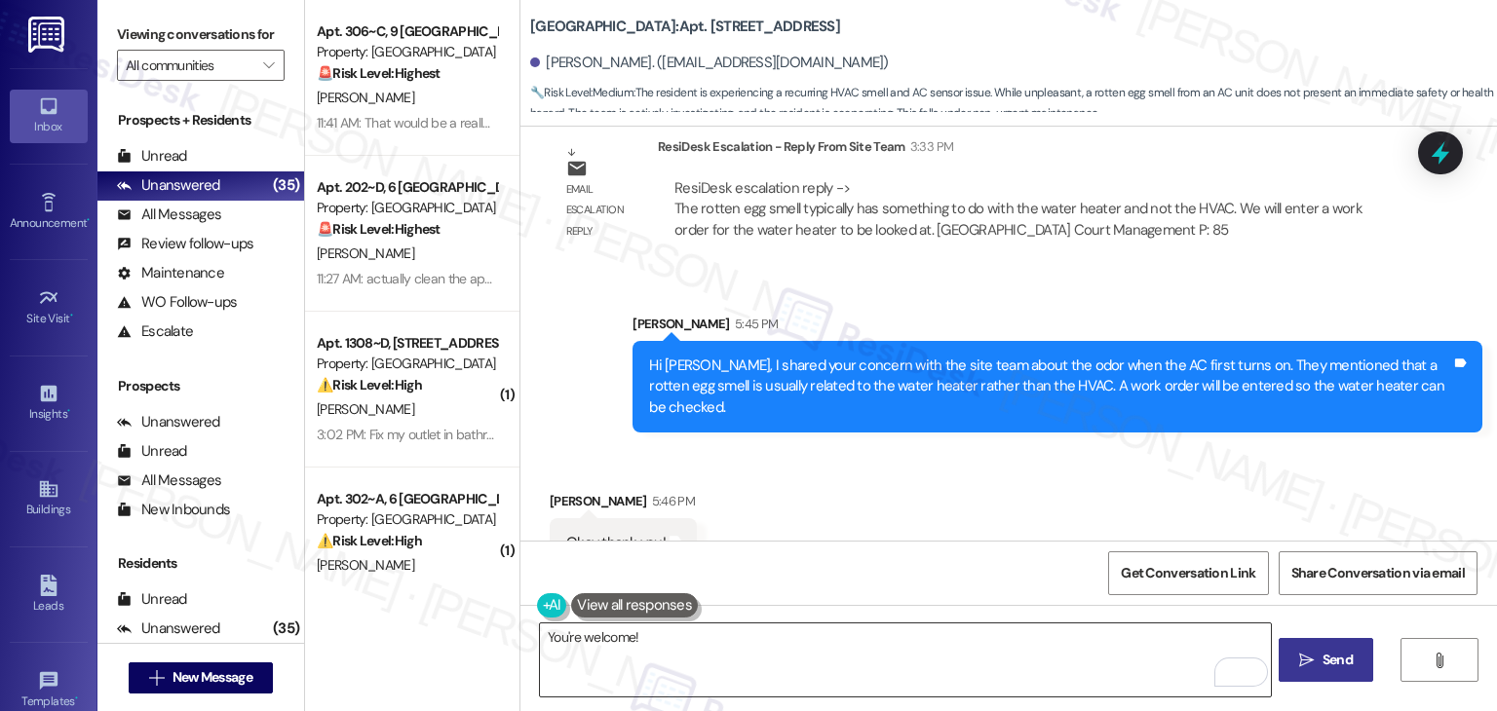
click at [721, 640] on textarea "You're welcome!" at bounding box center [905, 660] width 730 height 73
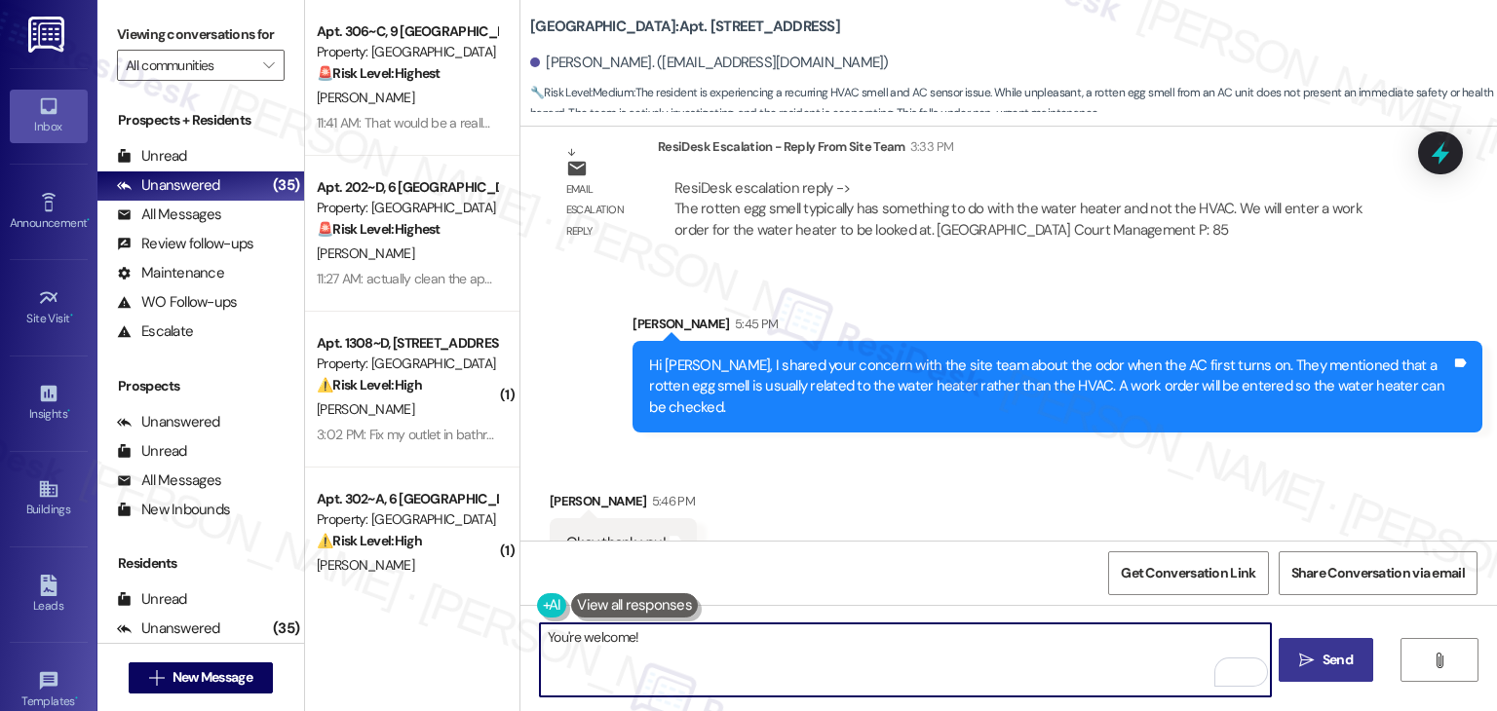
paste textarea "Should you have any questions or need help with anything else, please don't hes…"
type textarea "You're welcome! Should you have any questions or need help with anything else, …"
click at [1327, 660] on span "Send" at bounding box center [1338, 660] width 30 height 20
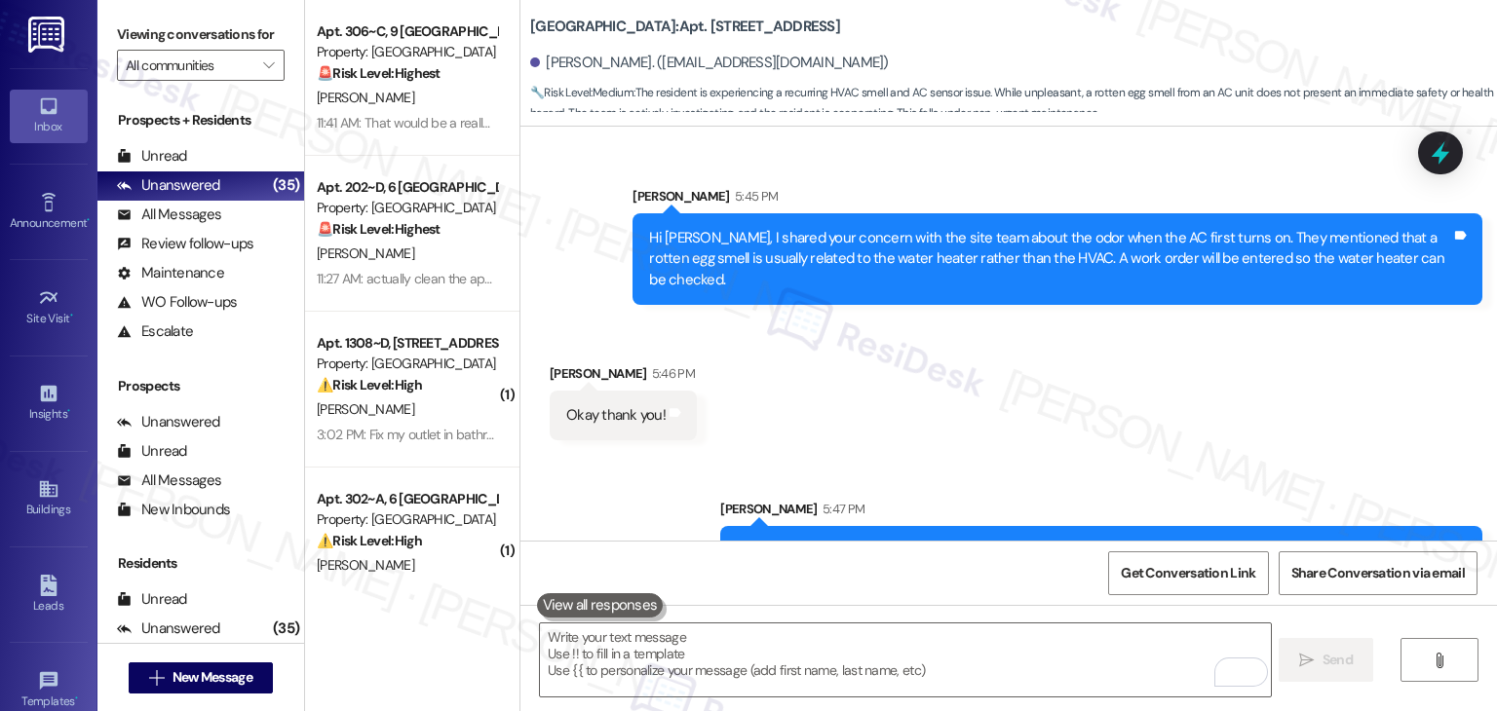
scroll to position [4047, 0]
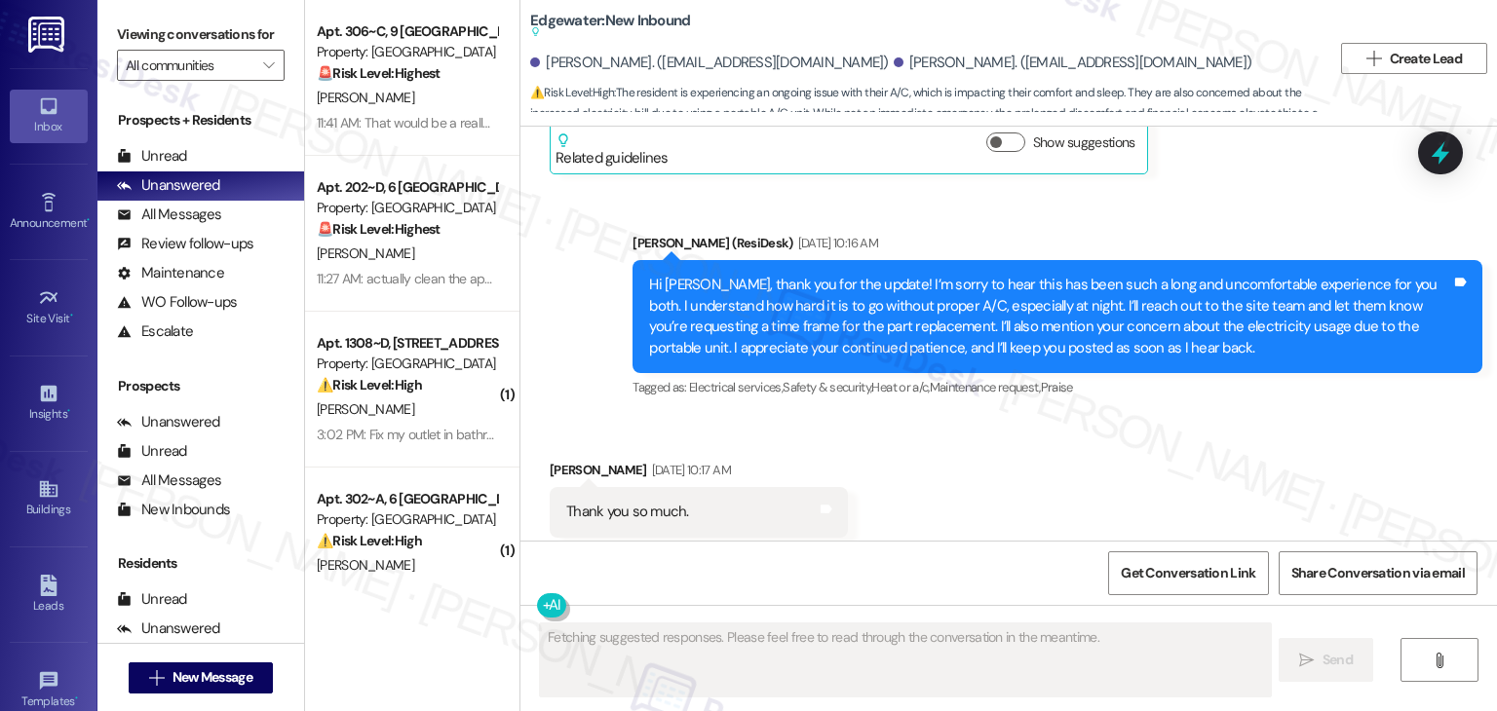
scroll to position [3809, 0]
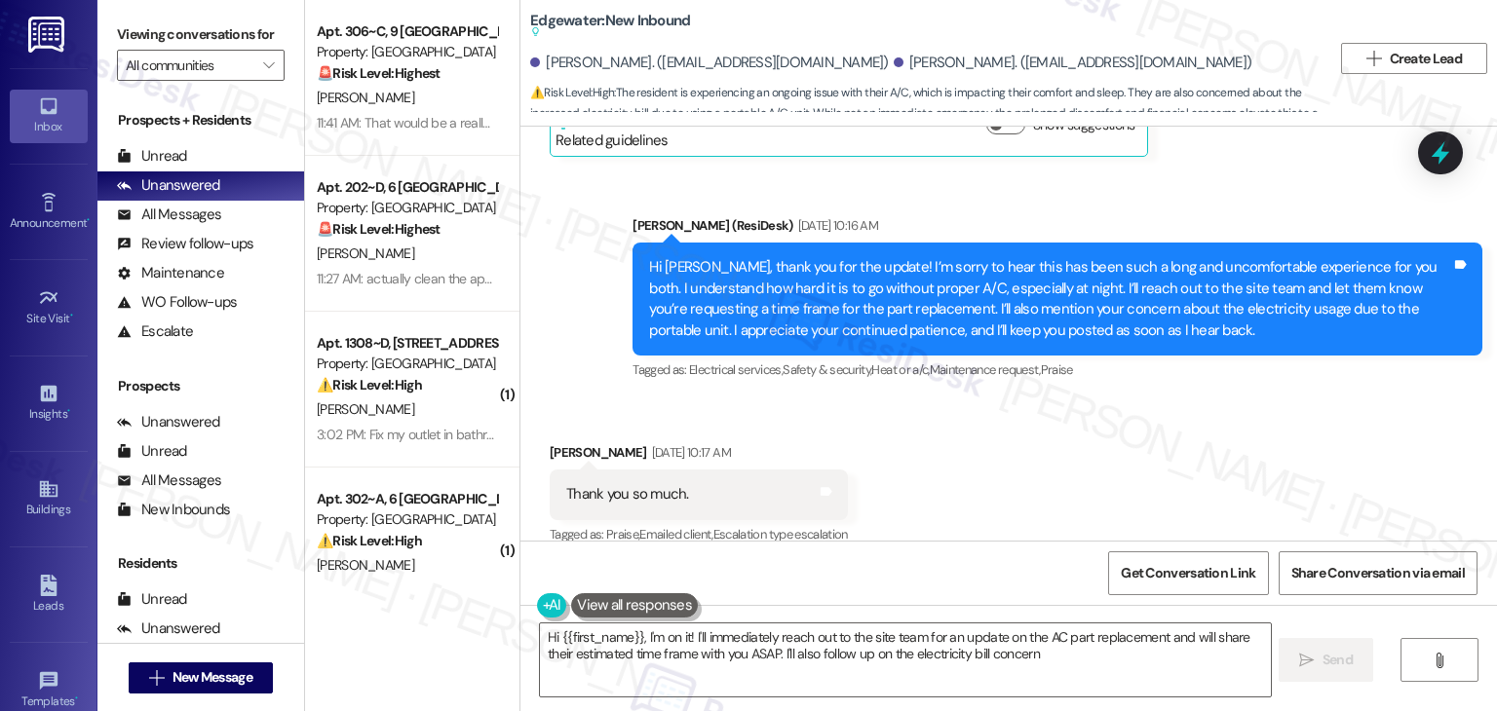
type textarea "Hi {{first_name}}, I'm on it! I'll immediately reach out to the site team for a…"
click at [1209, 406] on div "Received via SMS [PERSON_NAME] [DATE] 10:17 AM Thank you so much. Tags and note…" at bounding box center [1008, 481] width 977 height 165
click at [1014, 399] on div "Received via SMS [PERSON_NAME] [DATE] 10:17 AM Thank you so much. Tags and note…" at bounding box center [1008, 481] width 977 height 165
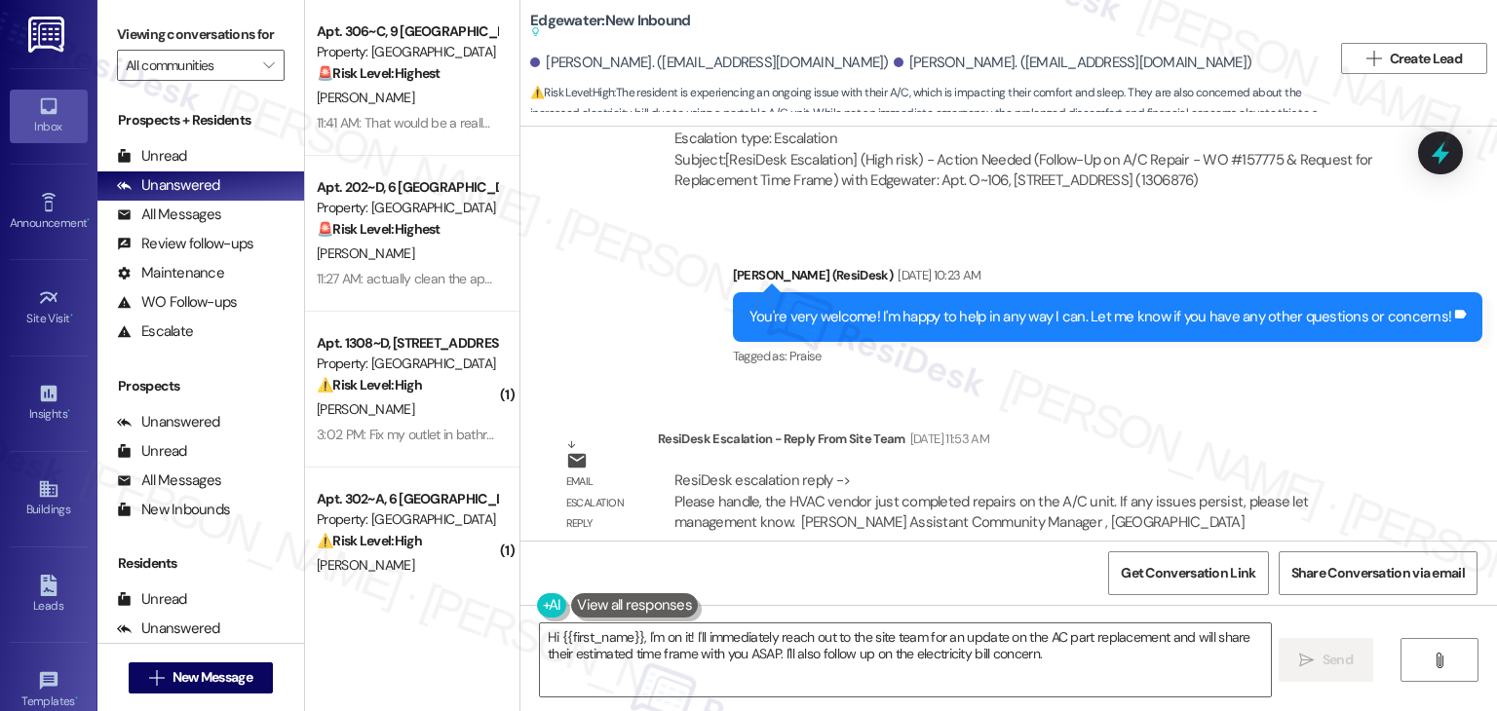
scroll to position [4197, 0]
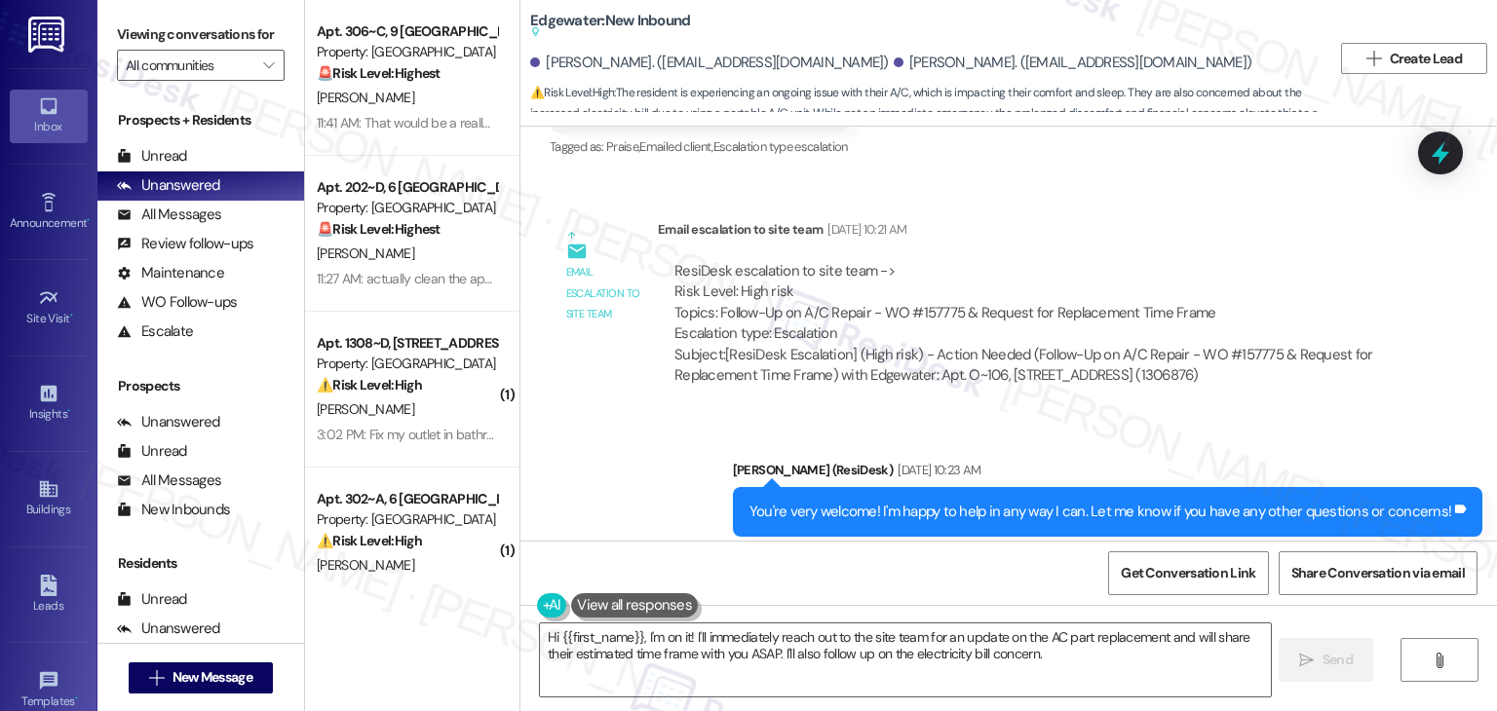
click at [707, 293] on div "ResiDesk escalation to site team -> Risk Level: High risk Topics: Follow-Up on …" at bounding box center [1028, 303] width 709 height 84
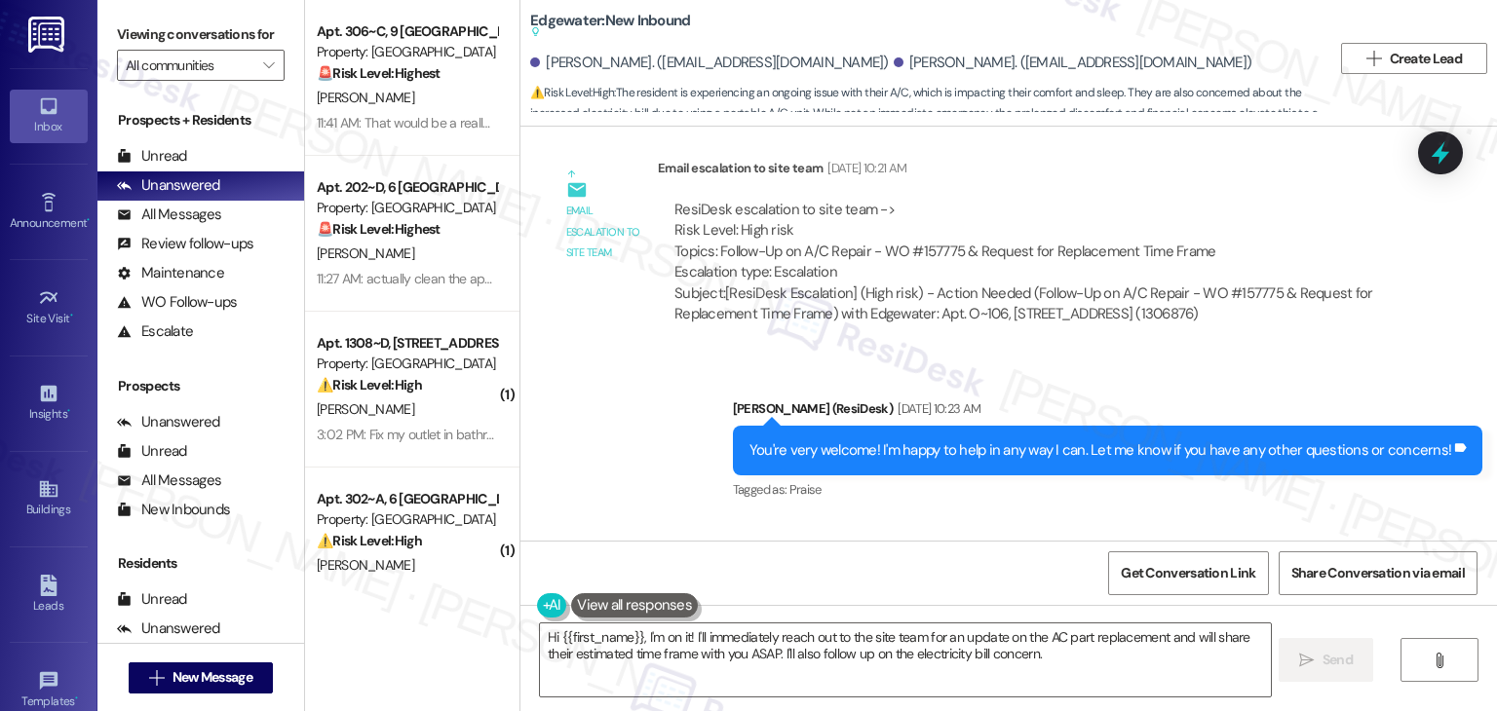
scroll to position [4392, 0]
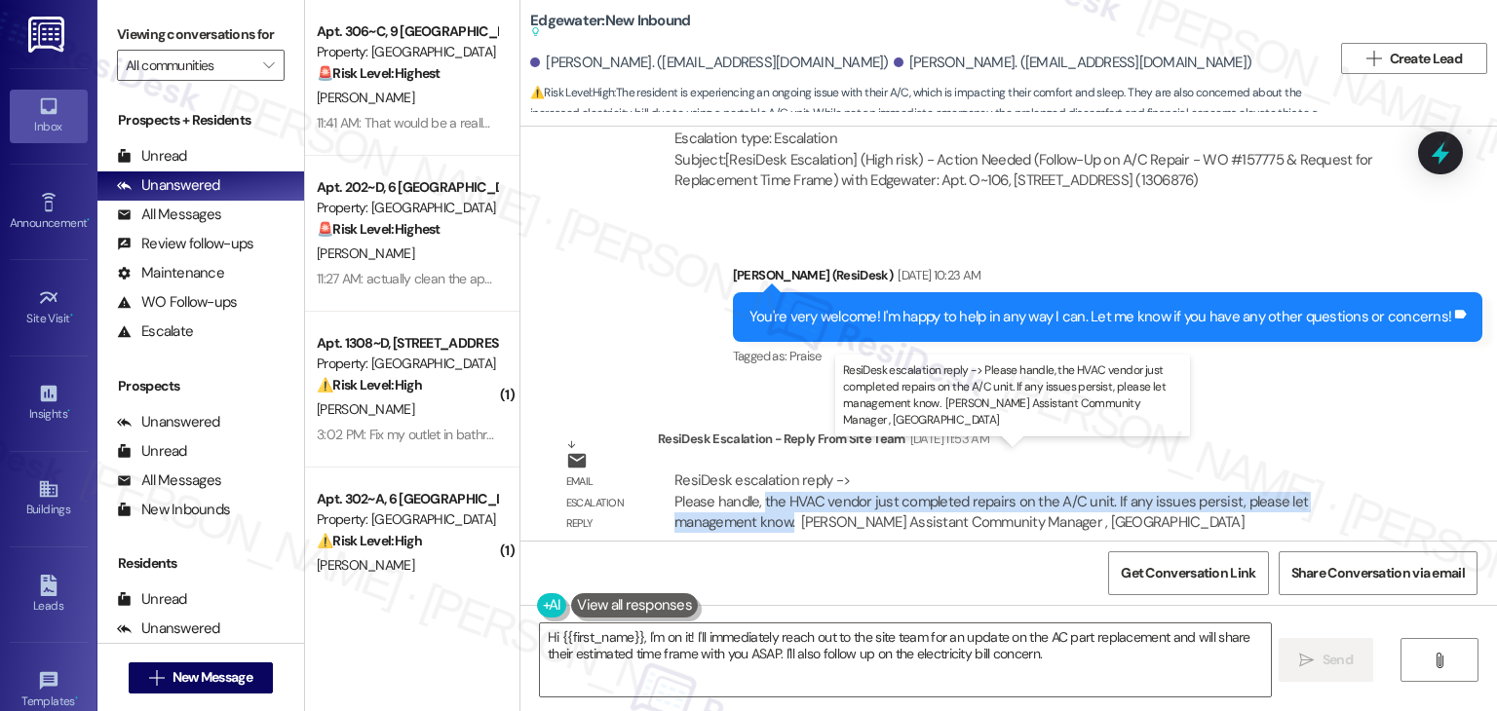
drag, startPoint x: 698, startPoint y: 504, endPoint x: 752, endPoint y: 483, distance: 58.3
click at [752, 483] on div "ResiDesk escalation reply -> Please handle, the HVAC vendor just completed repa…" at bounding box center [991, 501] width 634 height 61
copy div "the HVAC vendor just completed repairs on the A/C unit. If any issues persist, …"
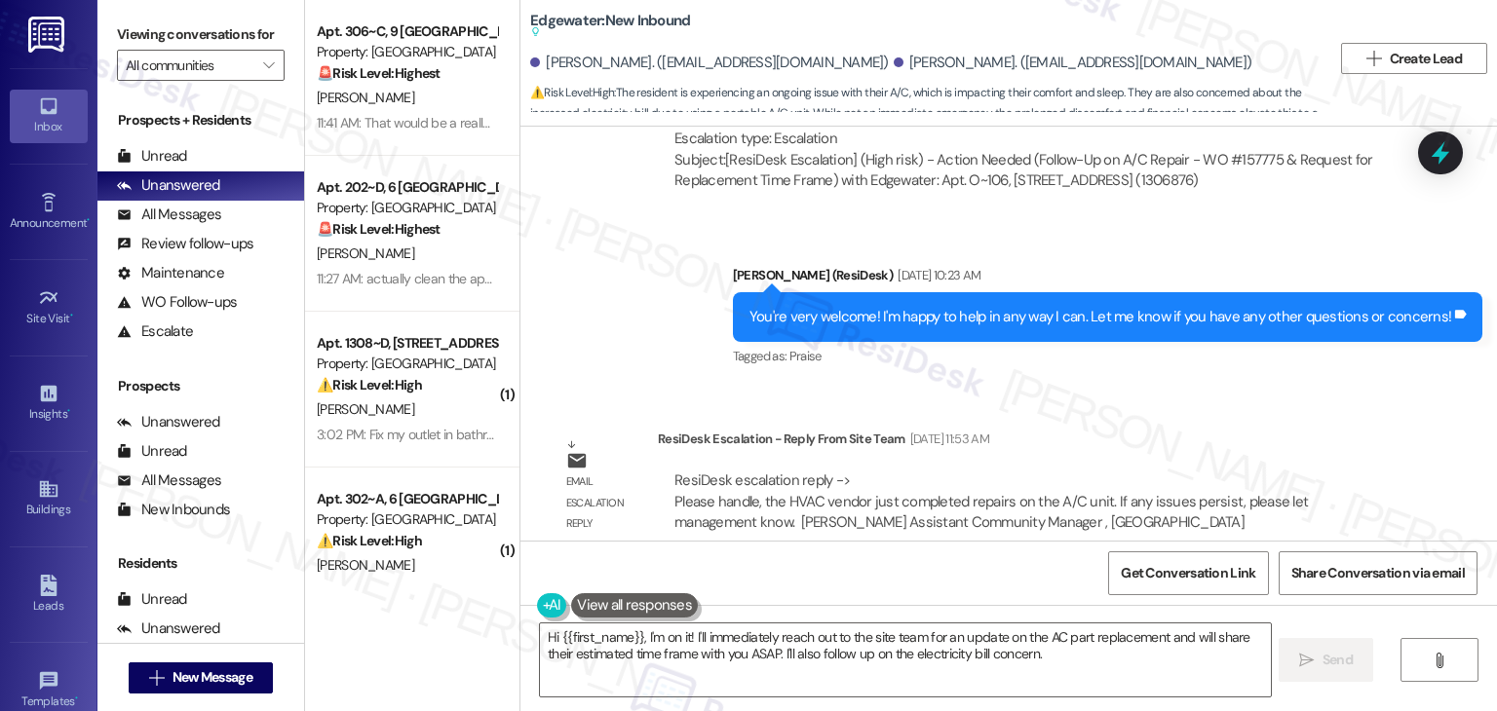
click at [1108, 414] on div "Email escalation reply ResiDesk Escalation - Reply From Site Team [DATE] 11:53 …" at bounding box center [974, 488] width 879 height 148
